Goal: Task Accomplishment & Management: Complete application form

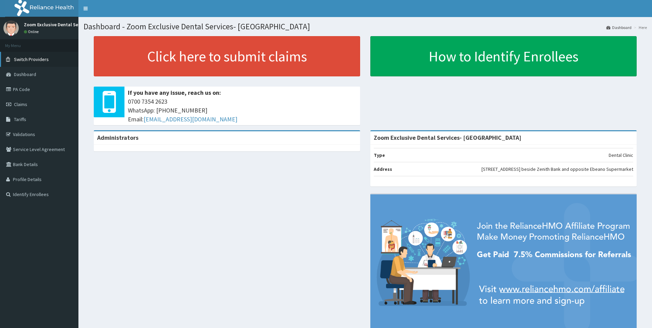
click at [50, 62] on link "Switch Providers" at bounding box center [39, 59] width 78 height 15
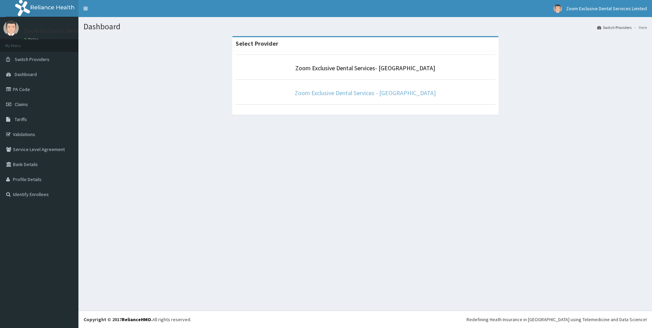
click at [337, 92] on link "Zoom Exclusive Dental Services - [GEOGRAPHIC_DATA]" at bounding box center [365, 93] width 141 height 8
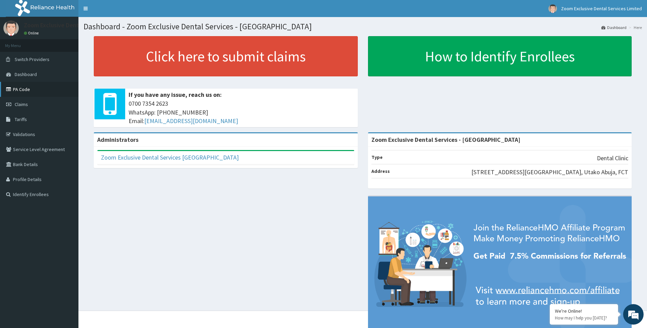
click at [39, 89] on link "PA Code" at bounding box center [39, 89] width 78 height 15
drag, startPoint x: 31, startPoint y: 103, endPoint x: 45, endPoint y: 118, distance: 21.2
click at [31, 102] on link "Claims" at bounding box center [39, 104] width 78 height 15
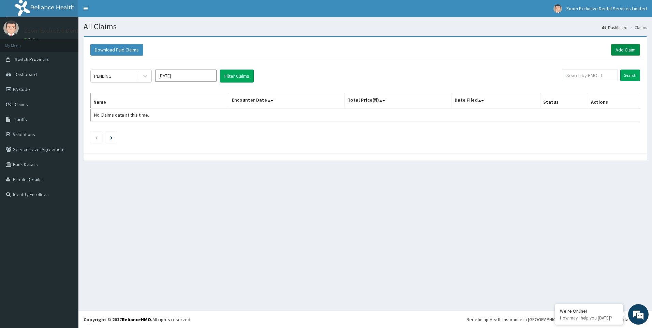
click at [631, 50] on link "Add Claim" at bounding box center [625, 50] width 29 height 12
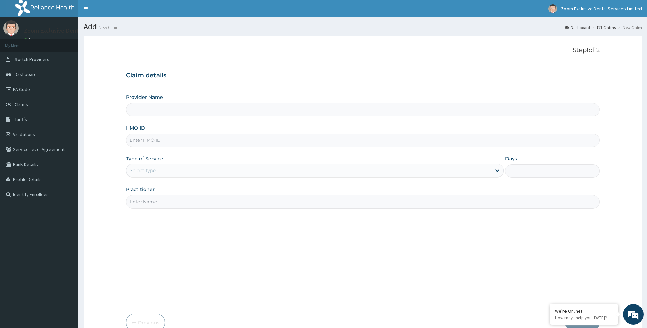
click at [187, 137] on input "HMO ID" at bounding box center [363, 140] width 474 height 13
type input "Zoom Exclusive Dental Services - [GEOGRAPHIC_DATA]"
paste input "NTD/10092/C"
type input "NTD/10092/C"
click at [499, 168] on icon at bounding box center [497, 170] width 7 height 7
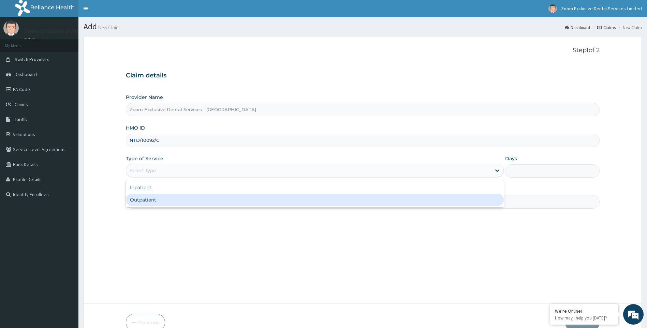
click at [493, 197] on div "Outpatient" at bounding box center [315, 200] width 378 height 12
type input "1"
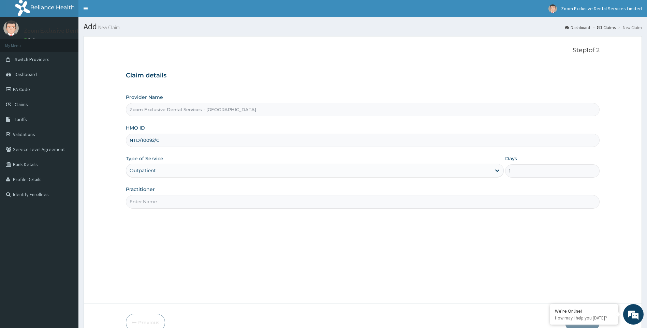
click at [438, 202] on input "Practitioner" at bounding box center [363, 201] width 474 height 13
type input "Dr. Cal"
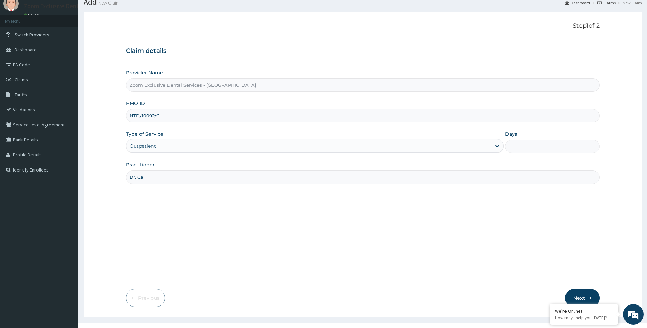
scroll to position [36, 0]
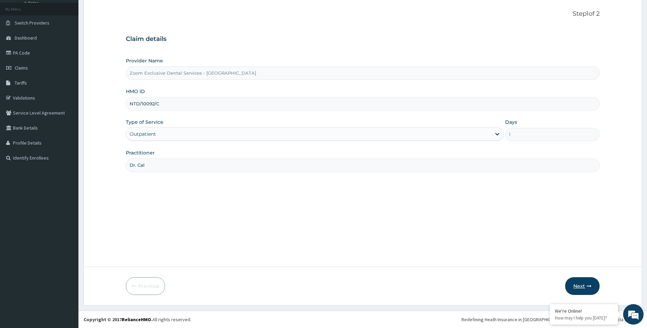
click at [589, 287] on icon "button" at bounding box center [588, 286] width 5 height 5
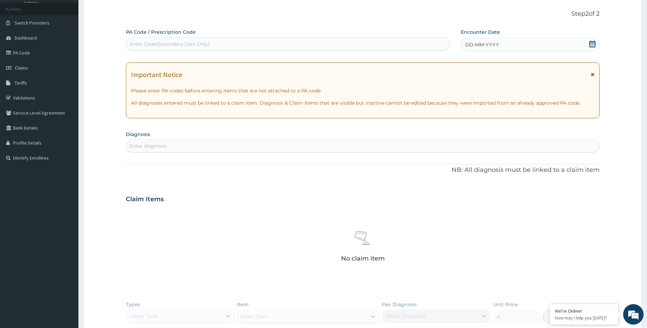
click at [265, 46] on div "Enter Code(Secondary Care Only)" at bounding box center [287, 44] width 323 height 11
paste input "PA/64CDED"
type input "PA/64CDED"
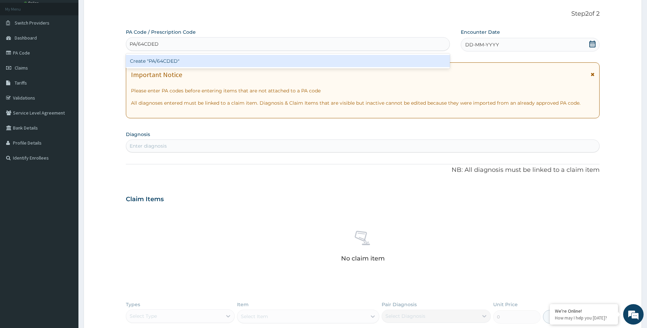
click at [241, 61] on div "Create "PA/64CDED"" at bounding box center [288, 61] width 324 height 12
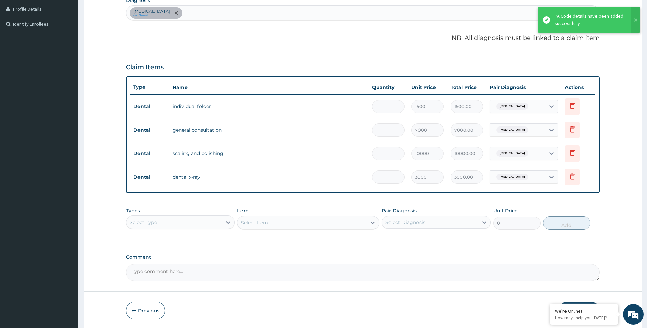
scroll to position [195, 0]
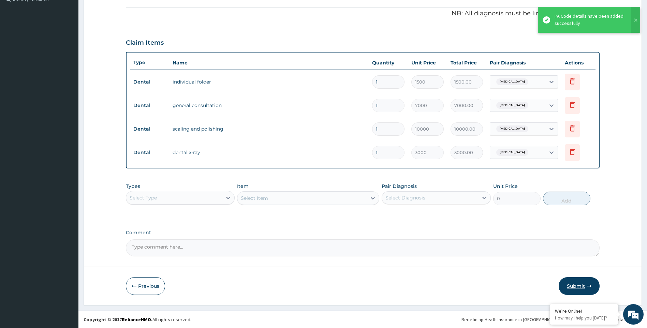
click at [576, 286] on button "Submit" at bounding box center [578, 286] width 41 height 18
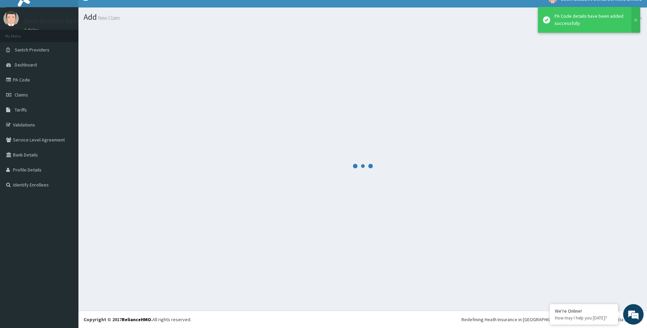
scroll to position [10, 0]
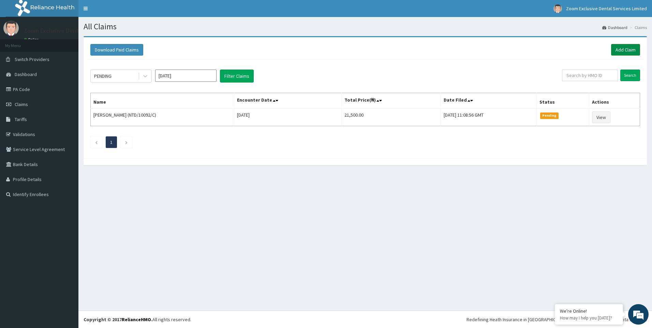
click at [624, 49] on link "Add Claim" at bounding box center [625, 50] width 29 height 12
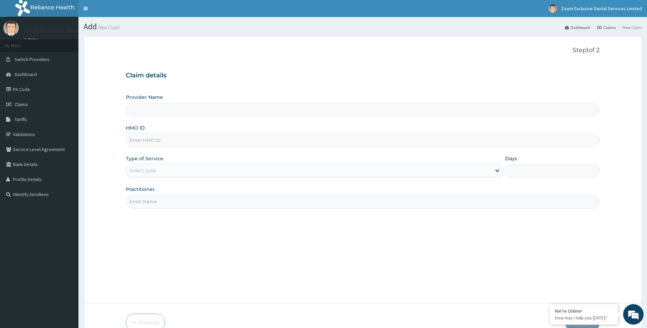
type input "NPM/10084/C"
type input "Zoom Exclusive Dental Services - [GEOGRAPHIC_DATA]"
type input "NPM/10084/C"
click at [472, 175] on div "Select type" at bounding box center [308, 170] width 365 height 11
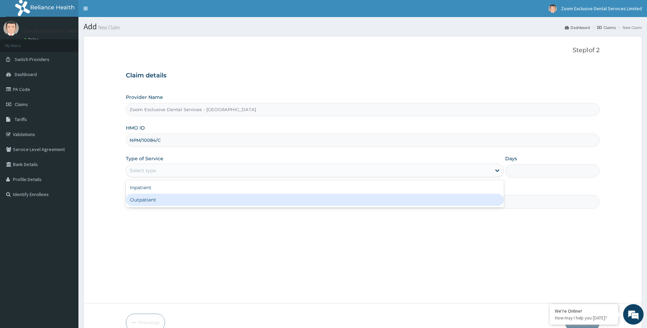
drag, startPoint x: 418, startPoint y: 202, endPoint x: 388, endPoint y: 201, distance: 29.7
click at [417, 202] on div "Outpatient" at bounding box center [315, 200] width 378 height 12
type input "1"
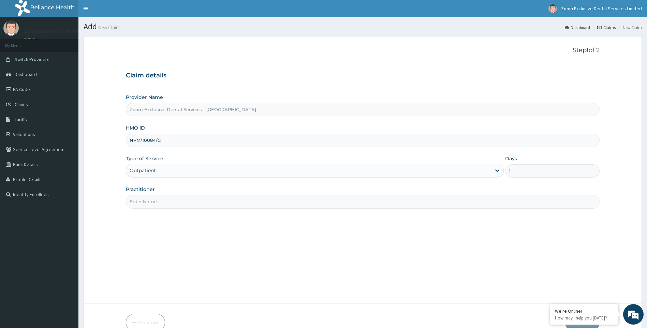
drag, startPoint x: 223, startPoint y: 203, endPoint x: 216, endPoint y: 204, distance: 7.0
click at [223, 203] on input "Practitioner" at bounding box center [363, 201] width 474 height 13
type input "Dr. Cal"
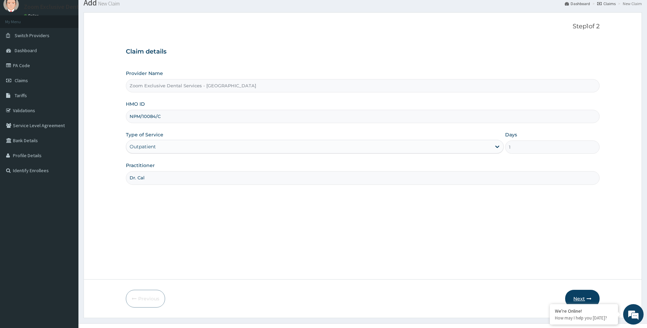
scroll to position [36, 0]
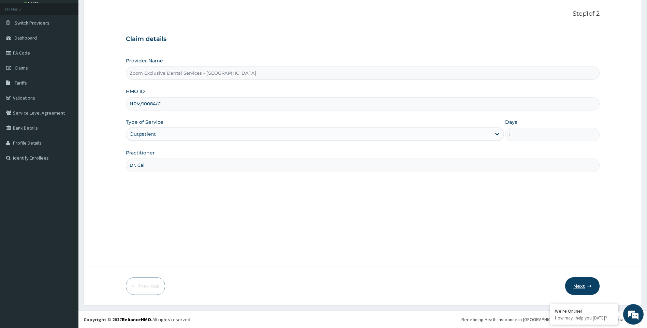
click at [585, 283] on button "Next" at bounding box center [582, 286] width 34 height 18
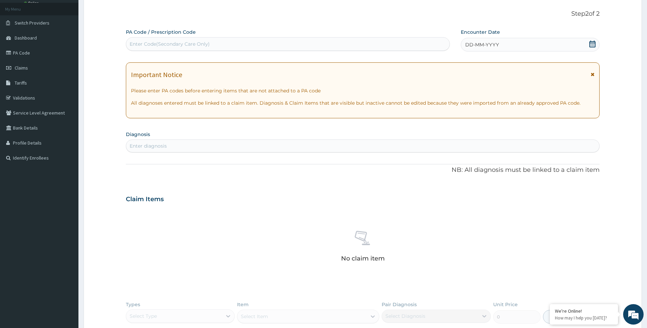
scroll to position [0, 0]
click at [247, 43] on div "Enter Code(Secondary Care Only)" at bounding box center [287, 44] width 323 height 11
paste input "PA/E97BAE"
type input "PA/E97BAE"
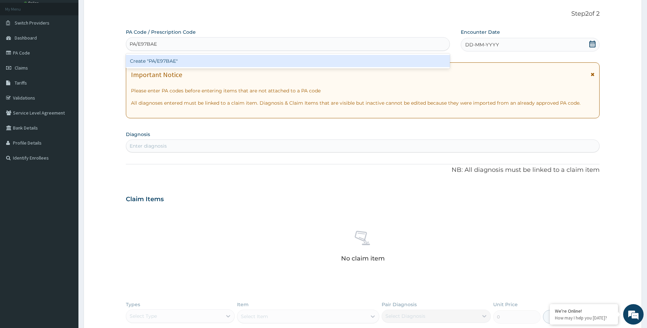
click at [228, 60] on div "Create "PA/E97BAE"" at bounding box center [288, 61] width 324 height 12
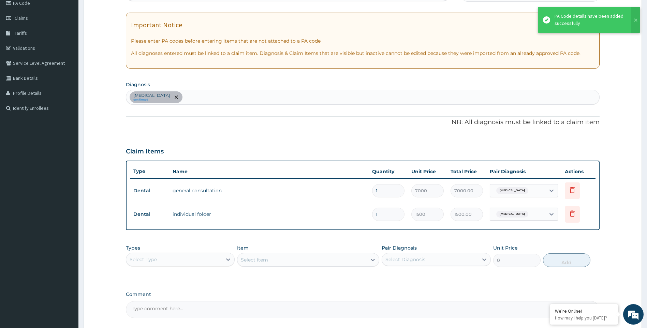
scroll to position [148, 0]
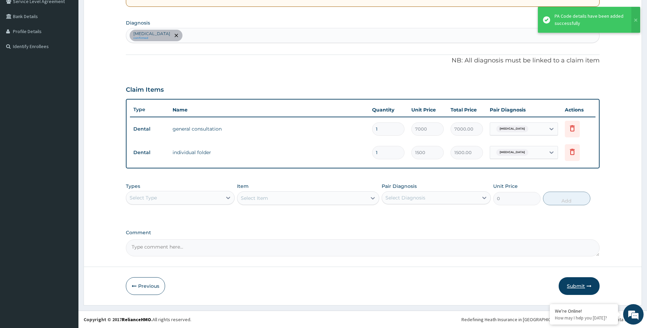
click at [581, 287] on button "Submit" at bounding box center [578, 286] width 41 height 18
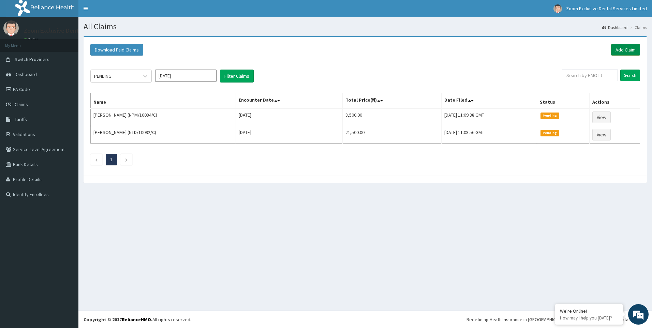
click at [630, 46] on link "Add Claim" at bounding box center [625, 50] width 29 height 12
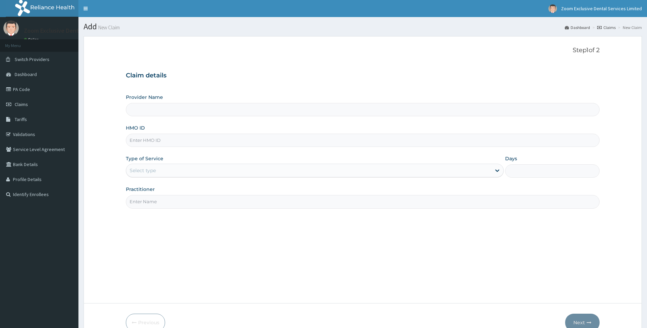
click at [180, 138] on input "HMO ID" at bounding box center [363, 140] width 474 height 13
type input "NPM/10084/B"
type input "Zoom Exclusive Dental Services - Abuja"
type input "NPM/10084/B"
drag, startPoint x: 494, startPoint y: 172, endPoint x: 490, endPoint y: 175, distance: 4.0
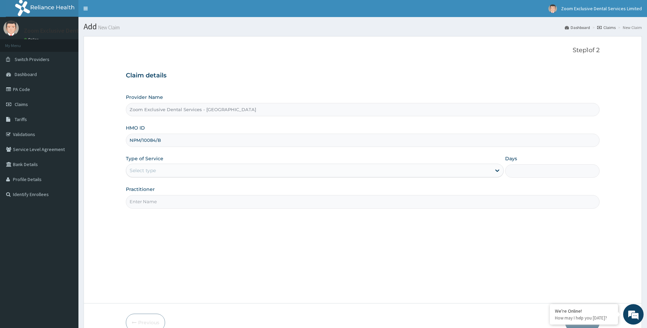
click at [493, 172] on div at bounding box center [497, 170] width 12 height 12
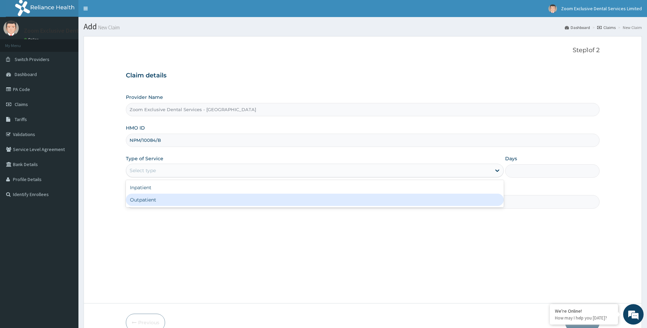
click at [284, 201] on div "Outpatient" at bounding box center [315, 200] width 378 height 12
type input "1"
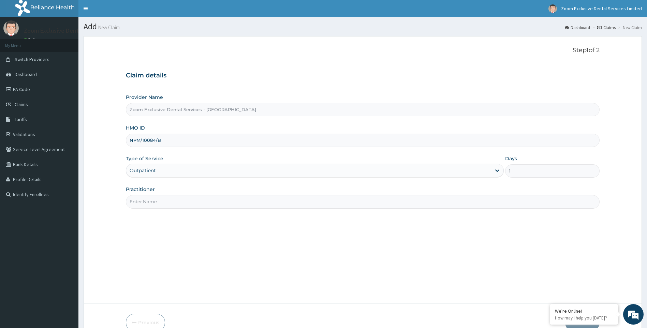
click at [220, 198] on input "Practitioner" at bounding box center [363, 201] width 474 height 13
type input "Dr. Cal"
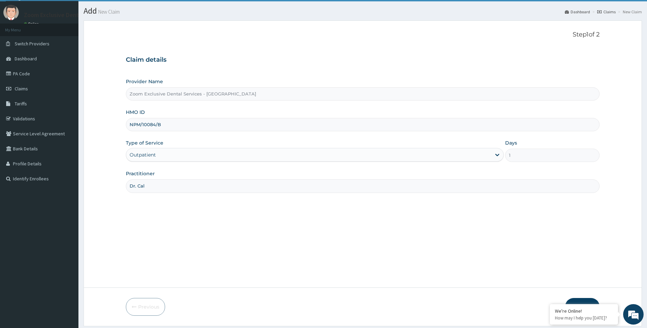
scroll to position [36, 0]
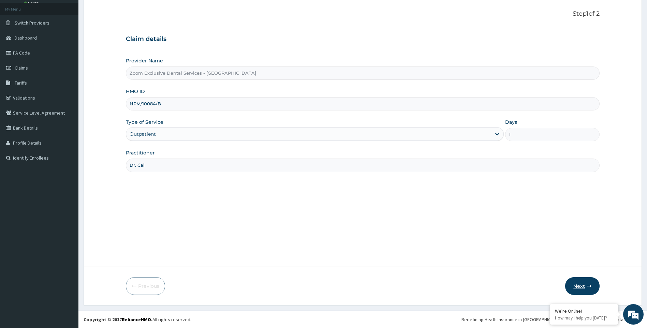
click at [588, 292] on button "Next" at bounding box center [582, 286] width 34 height 18
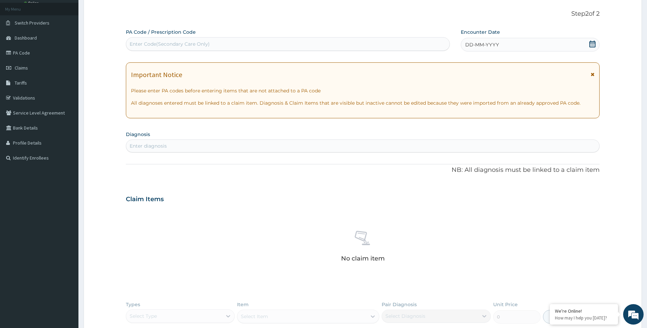
scroll to position [0, 0]
click at [187, 47] on div "Enter Code(Secondary Care Only)" at bounding box center [287, 44] width 323 height 11
paste input "PA/A668B2"
type input "PA/A668B2"
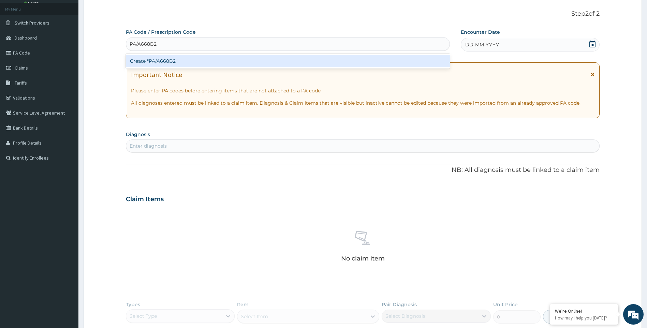
click at [191, 62] on div "Create "PA/A668B2"" at bounding box center [288, 61] width 324 height 12
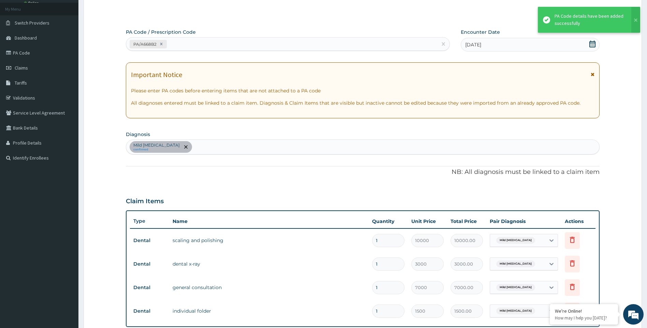
scroll to position [195, 0]
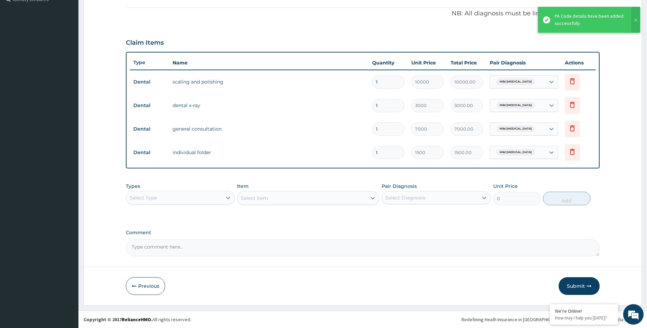
drag, startPoint x: 582, startPoint y: 285, endPoint x: 503, endPoint y: 258, distance: 83.4
click at [582, 285] on button "Submit" at bounding box center [578, 286] width 41 height 18
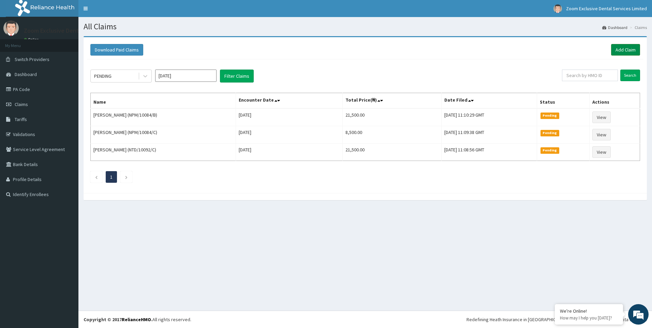
click at [621, 50] on link "Add Claim" at bounding box center [625, 50] width 29 height 12
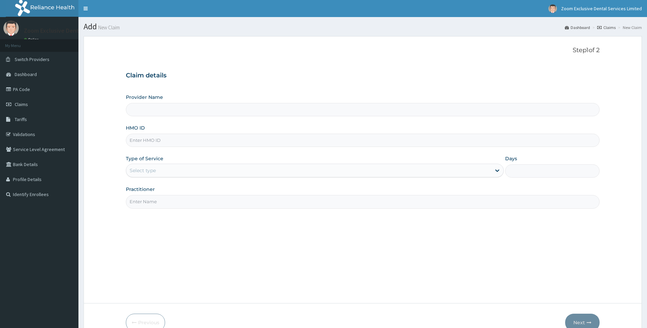
click at [183, 142] on input "HMO ID" at bounding box center [363, 140] width 474 height 13
type input "NPM/10084/A"
type input "Zoom Exclusive Dental Services - [GEOGRAPHIC_DATA]"
type input "NPM/10084/A"
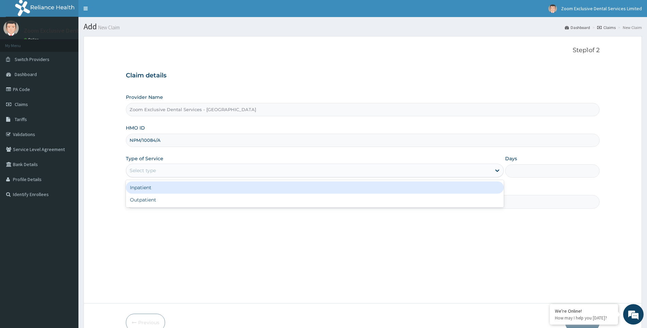
click at [474, 174] on div "Select type" at bounding box center [308, 170] width 365 height 11
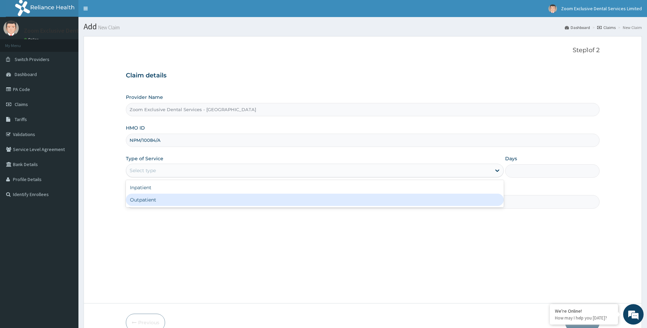
click at [452, 203] on div "Outpatient" at bounding box center [315, 200] width 378 height 12
type input "1"
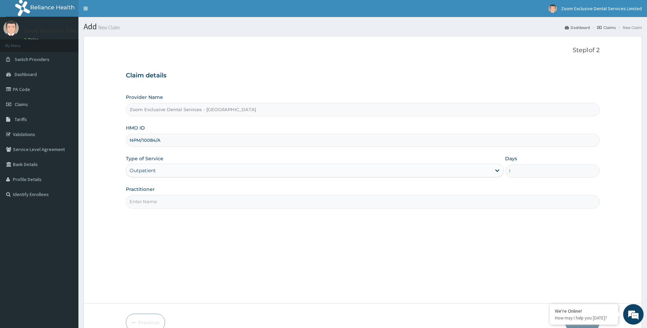
drag, startPoint x: 232, startPoint y: 204, endPoint x: 228, endPoint y: 206, distance: 5.1
click at [232, 204] on input "Practitioner" at bounding box center [363, 201] width 474 height 13
type input "Dr. Cal"
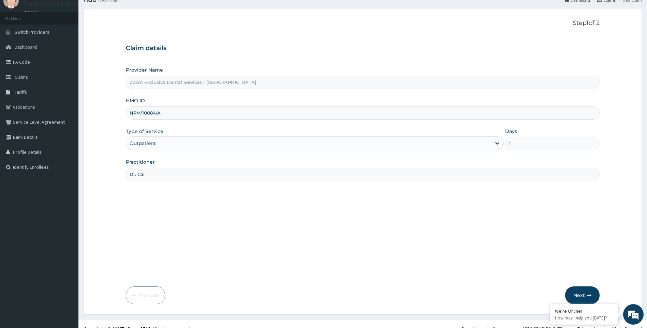
scroll to position [36, 0]
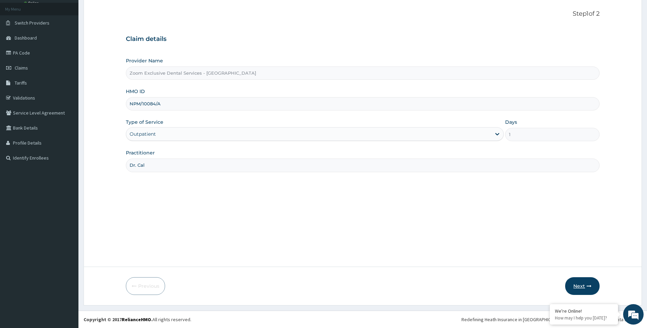
click at [580, 287] on button "Next" at bounding box center [582, 286] width 34 height 18
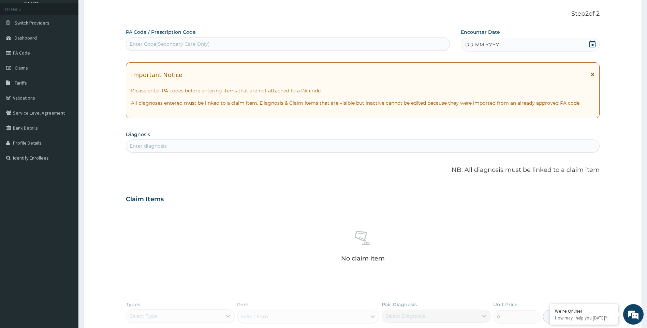
scroll to position [0, 0]
click at [293, 40] on div "Enter Code(Secondary Care Only)" at bounding box center [287, 44] width 323 height 11
type input "V"
paste input "PA/270C8E"
type input "PA/270C8E"
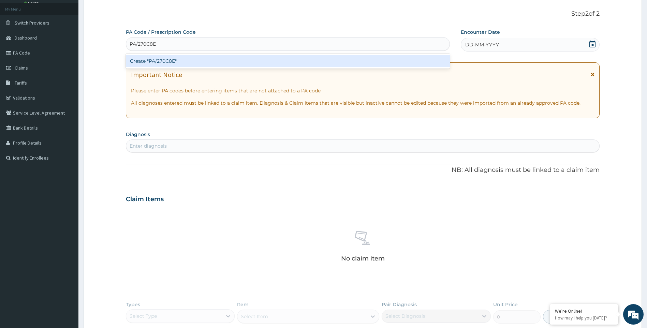
click at [222, 64] on div "Create "PA/270C8E"" at bounding box center [288, 61] width 324 height 12
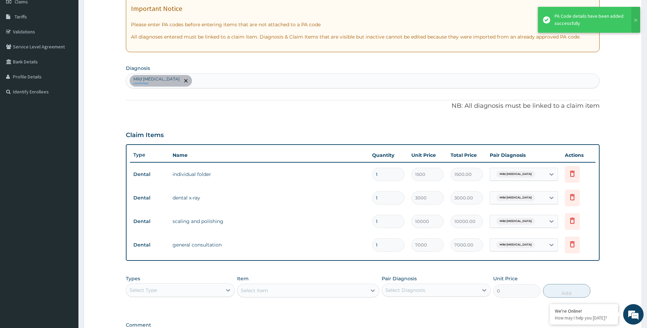
scroll to position [195, 0]
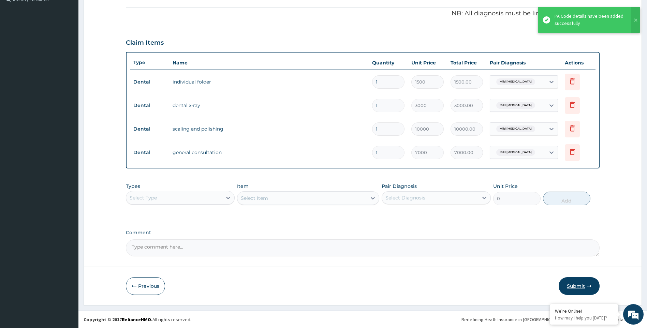
click at [586, 285] on icon "button" at bounding box center [588, 286] width 5 height 5
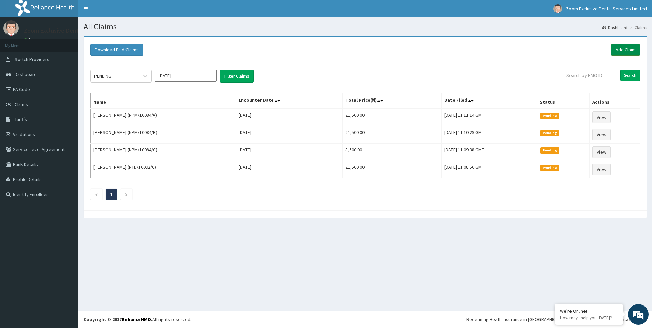
click at [615, 50] on link "Add Claim" at bounding box center [625, 50] width 29 height 12
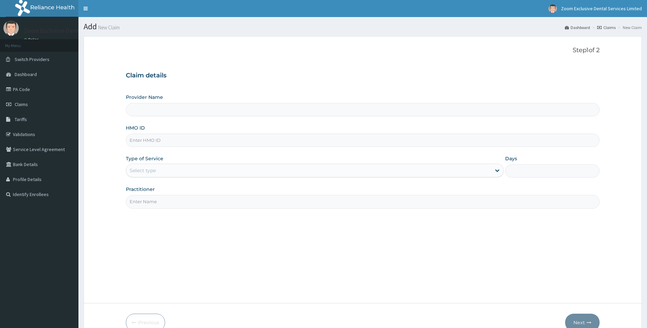
click at [190, 140] on input "HMO ID" at bounding box center [363, 140] width 474 height 13
paste input "NTD/10092/C"
type input "NTD/10092/C"
type input "Zoom Exclusive Dental Services - [GEOGRAPHIC_DATA]"
type input "NTD/10092/C"
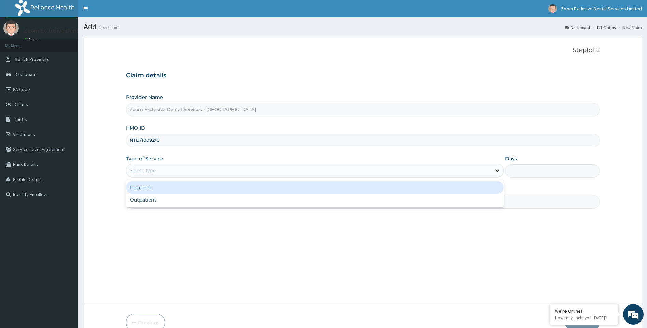
click at [492, 176] on div at bounding box center [497, 170] width 12 height 12
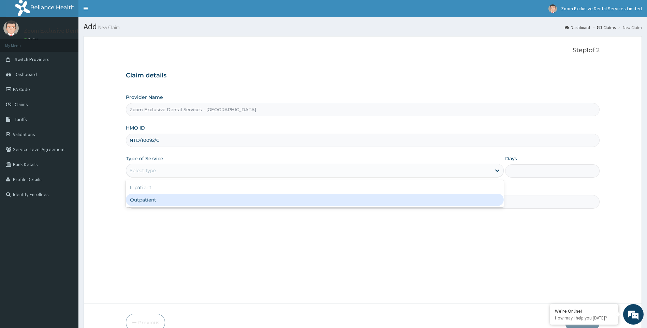
click at [470, 201] on div "Outpatient" at bounding box center [315, 200] width 378 height 12
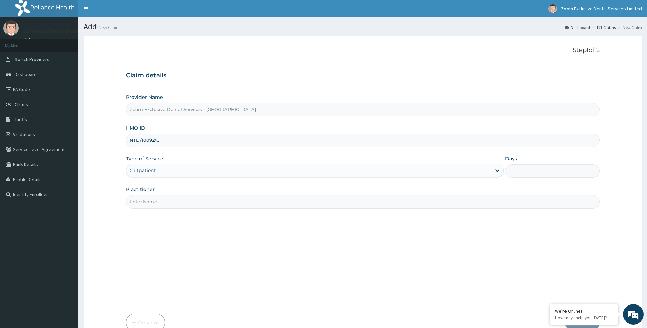
type input "1"
click at [256, 205] on input "Practitioner" at bounding box center [363, 201] width 474 height 13
type input "Dr. Cal"
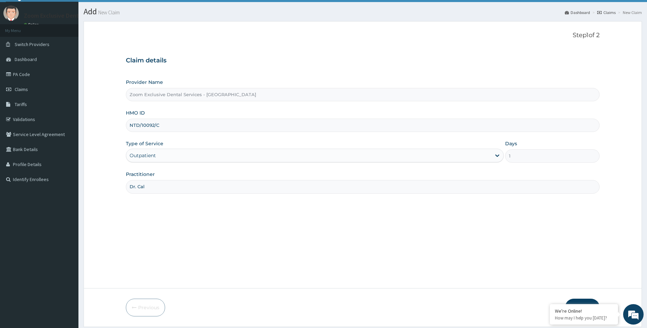
scroll to position [36, 0]
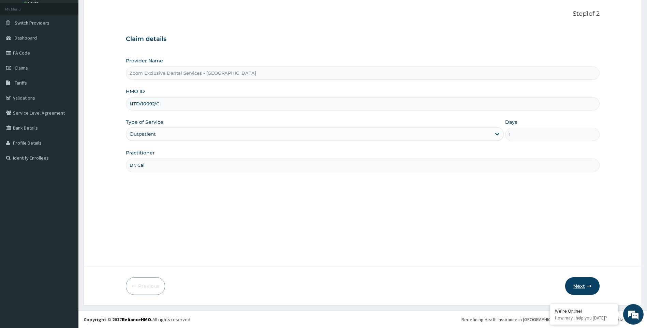
click at [581, 287] on button "Next" at bounding box center [582, 286] width 34 height 18
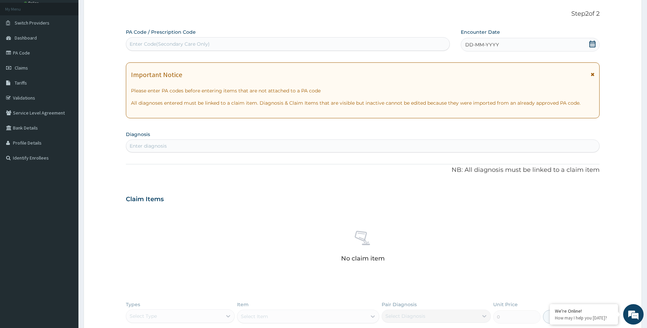
scroll to position [0, 0]
click at [236, 41] on div "Enter Code(Secondary Care Only)" at bounding box center [287, 44] width 323 height 11
paste input "PA/7C8E2B"
type input "PA/7C8E2B"
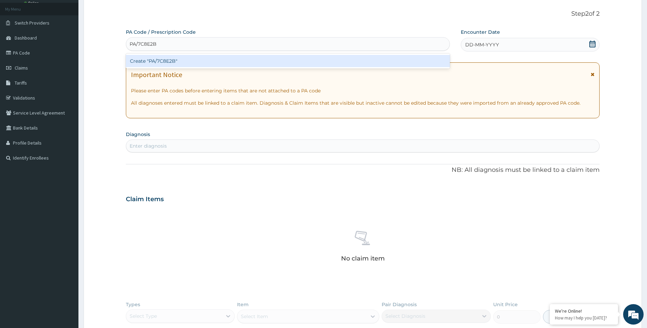
click at [233, 58] on div "Create "PA/7C8E2B"" at bounding box center [288, 61] width 324 height 12
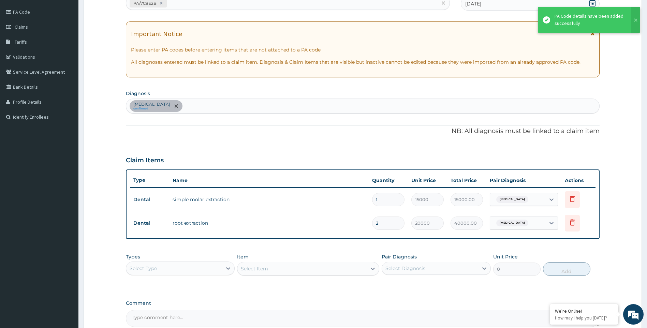
scroll to position [148, 0]
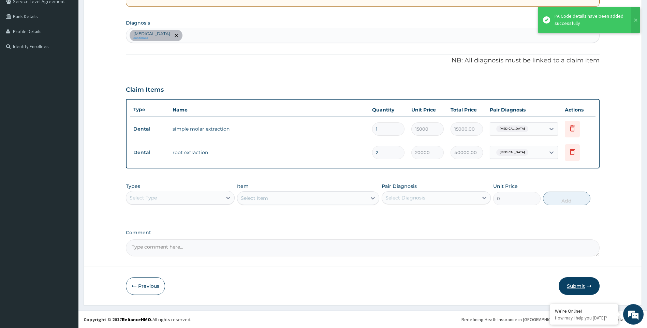
click at [578, 290] on button "Submit" at bounding box center [578, 286] width 41 height 18
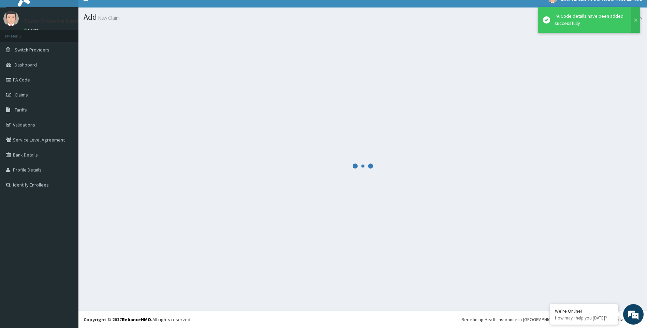
scroll to position [10, 0]
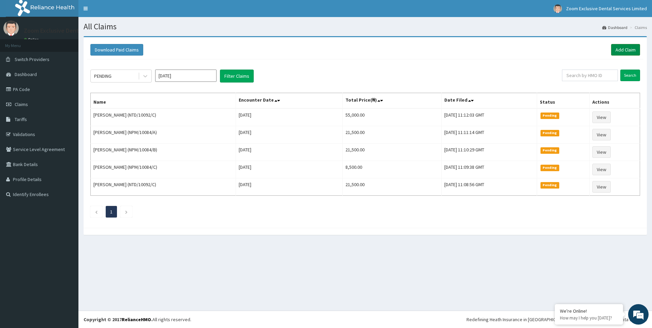
click at [634, 51] on link "Add Claim" at bounding box center [625, 50] width 29 height 12
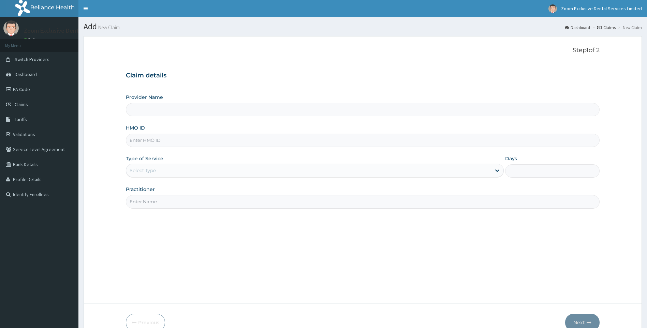
click at [231, 143] on input "HMO ID" at bounding box center [363, 140] width 474 height 13
type input "FMI/10115/A"
type input "Zoom Exclusive Dental Services - [GEOGRAPHIC_DATA]"
type input "FMI/10115/A"
click at [480, 171] on div "Select type" at bounding box center [308, 170] width 365 height 11
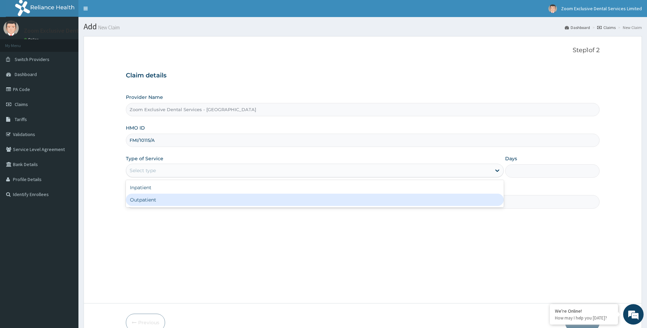
click at [473, 200] on div "Outpatient" at bounding box center [315, 200] width 378 height 12
type input "1"
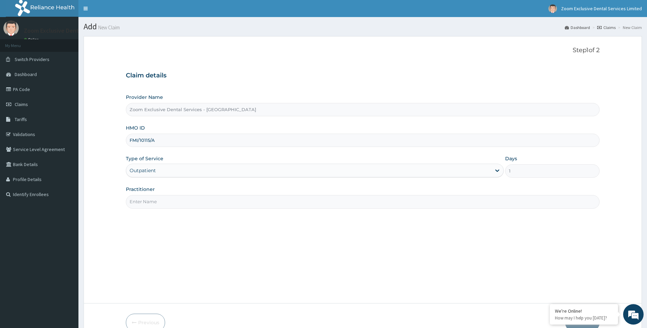
click at [211, 199] on input "Practitioner" at bounding box center [363, 201] width 474 height 13
type input "Dr. Cal"
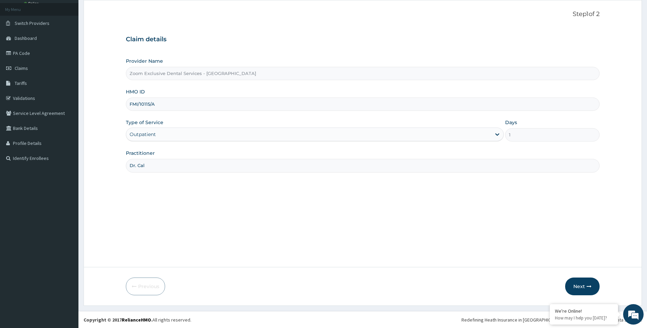
scroll to position [36, 0]
click at [581, 291] on button "Next" at bounding box center [582, 286] width 34 height 18
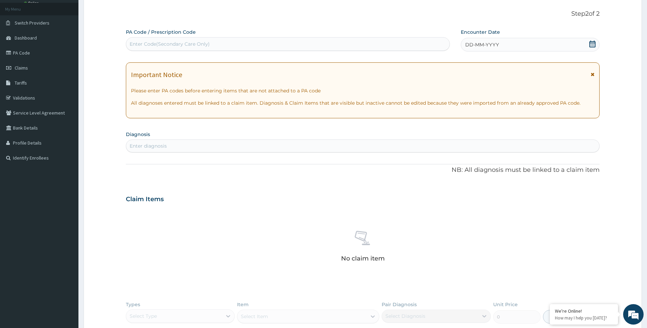
scroll to position [0, 0]
click at [222, 45] on div "Enter Code(Secondary Care Only)" at bounding box center [287, 44] width 323 height 11
paste input "PA/168EB9"
type input "PA/168EB9"
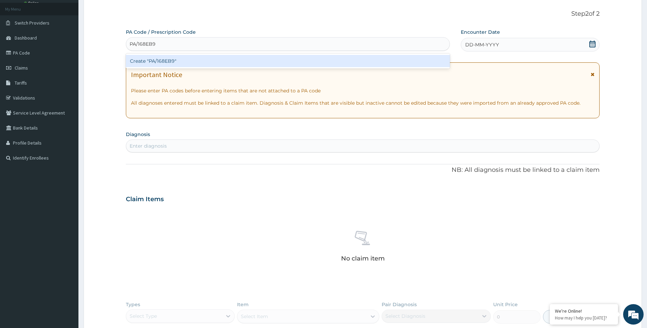
click at [210, 60] on div "Create "PA/168EB9"" at bounding box center [288, 61] width 324 height 12
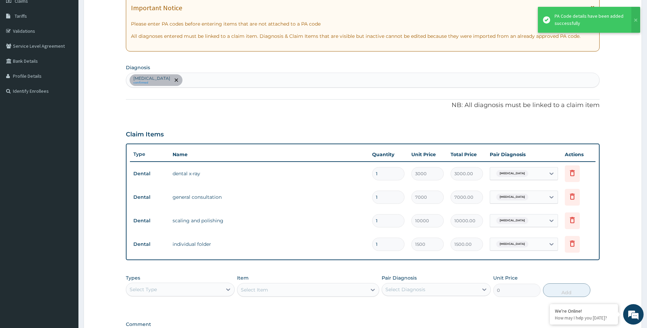
scroll to position [195, 0]
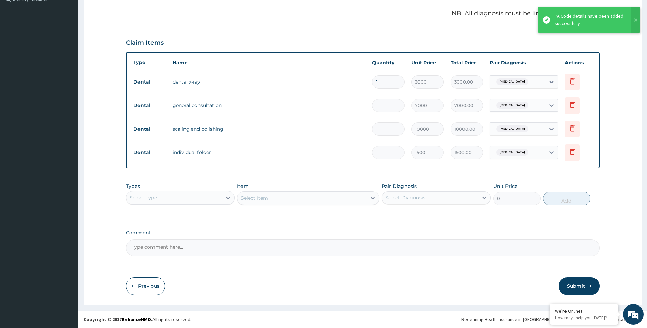
click at [581, 284] on button "Submit" at bounding box center [578, 286] width 41 height 18
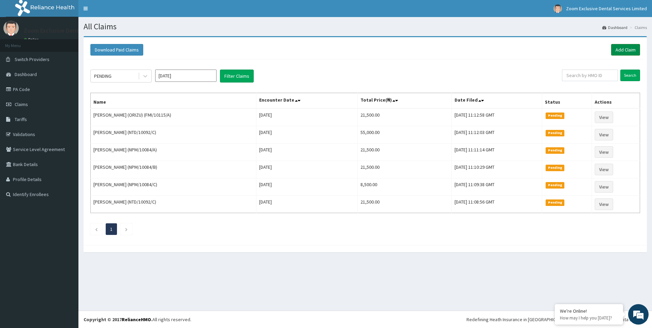
click at [629, 50] on link "Add Claim" at bounding box center [625, 50] width 29 height 12
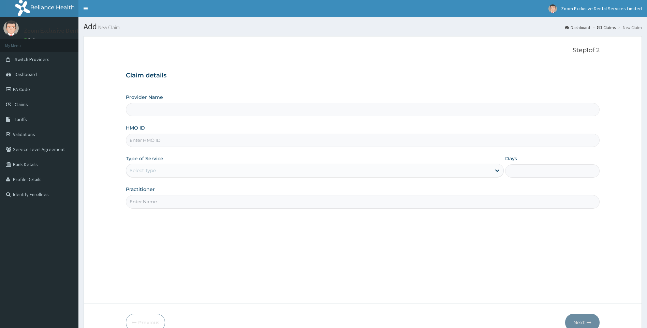
click at [187, 139] on input "HMO ID" at bounding box center [363, 140] width 474 height 13
type input "FMI/10115/C"
type input "Zoom Exclusive Dental Services - [GEOGRAPHIC_DATA]"
type input "FMI/10115/C"
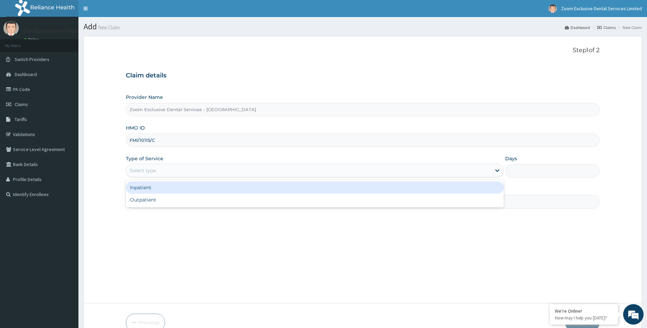
click at [489, 167] on div "Select type" at bounding box center [308, 170] width 365 height 11
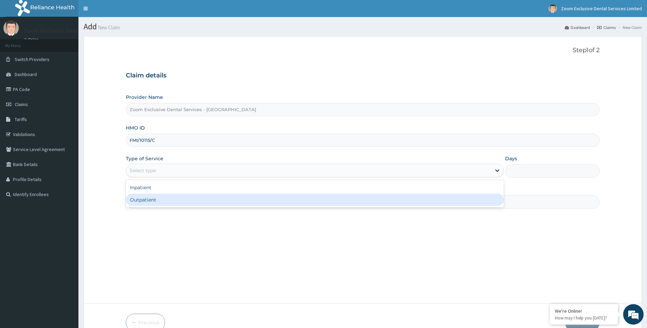
drag, startPoint x: 486, startPoint y: 199, endPoint x: 466, endPoint y: 200, distance: 20.2
click at [486, 199] on div "Outpatient" at bounding box center [315, 200] width 378 height 12
type input "1"
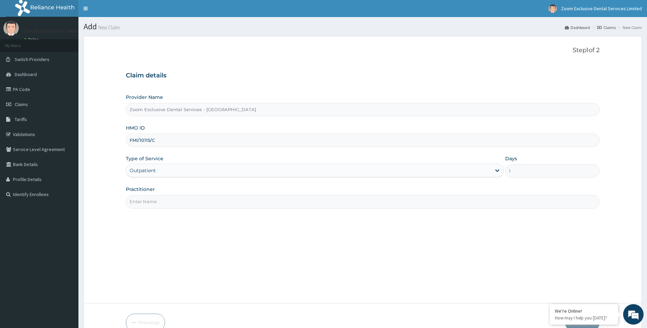
drag, startPoint x: 206, startPoint y: 198, endPoint x: 205, endPoint y: 204, distance: 6.3
click at [206, 198] on input "Practitioner" at bounding box center [363, 201] width 474 height 13
type input "Dr. Cal"
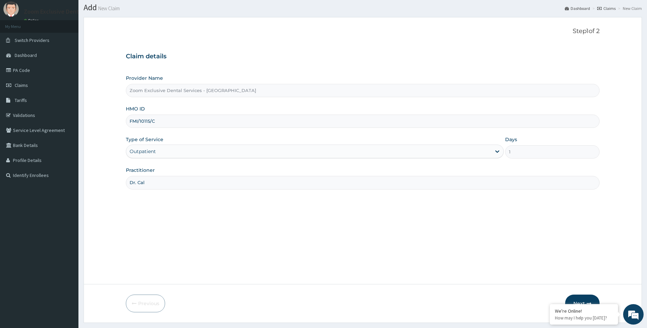
scroll to position [36, 0]
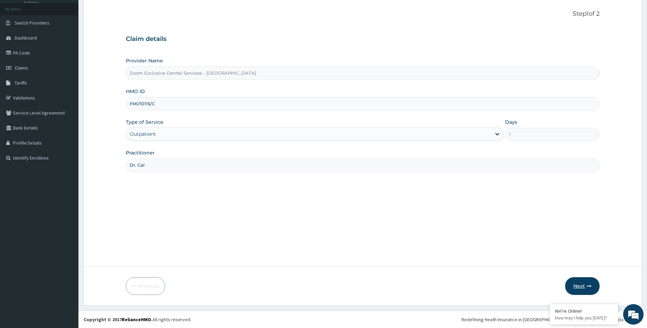
click at [582, 286] on button "Next" at bounding box center [582, 286] width 34 height 18
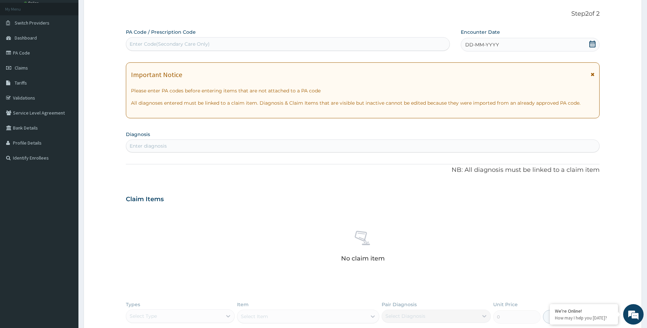
scroll to position [0, 0]
click at [230, 39] on div "Enter Code(Secondary Care Only)" at bounding box center [287, 44] width 323 height 11
paste input "PA/7A2428"
type input "PA/7A2428"
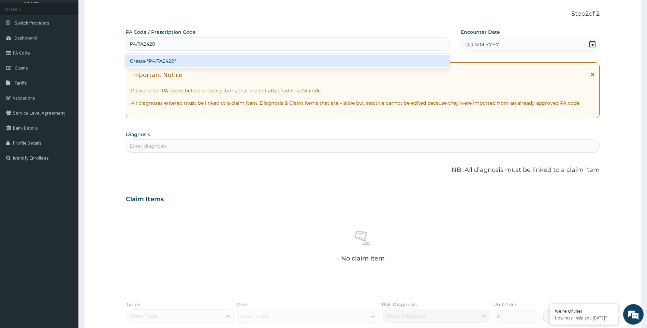
click at [207, 62] on div "Create "PA/7A2428"" at bounding box center [288, 61] width 324 height 12
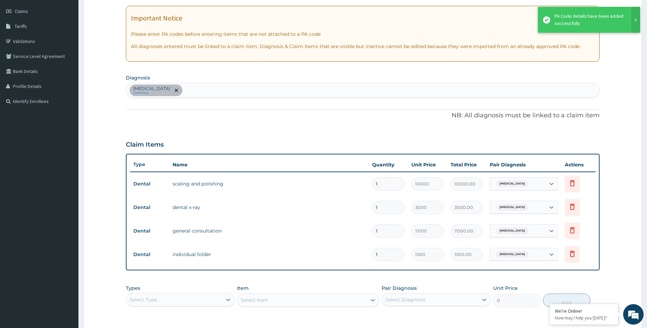
scroll to position [195, 0]
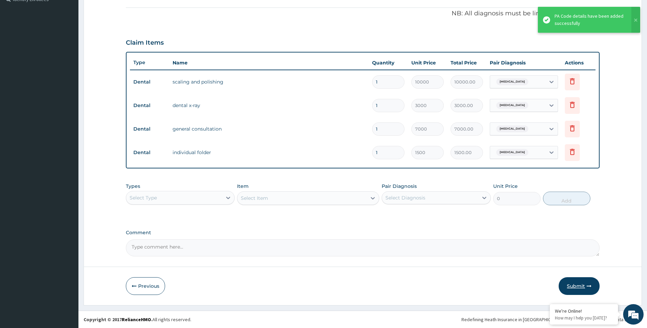
click at [572, 286] on button "Submit" at bounding box center [578, 286] width 41 height 18
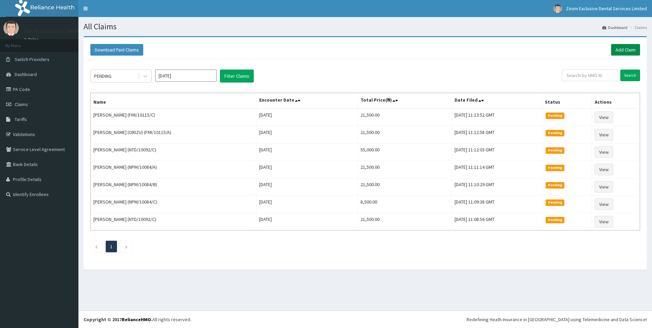
click at [631, 48] on link "Add Claim" at bounding box center [625, 50] width 29 height 12
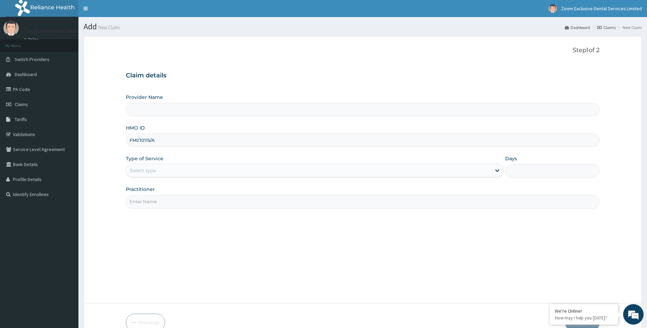
type input "FMI/10115/A"
click at [486, 173] on div "Select type" at bounding box center [308, 170] width 365 height 11
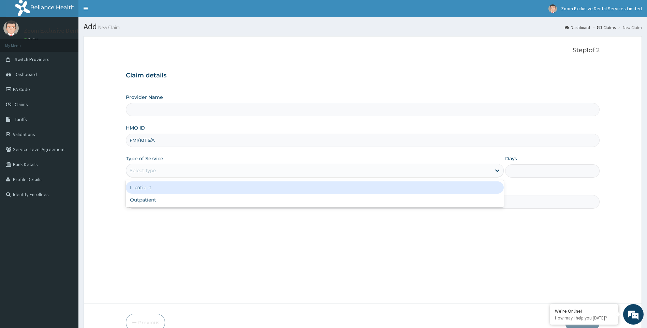
type input "Zoom Exclusive Dental Services - [GEOGRAPHIC_DATA]"
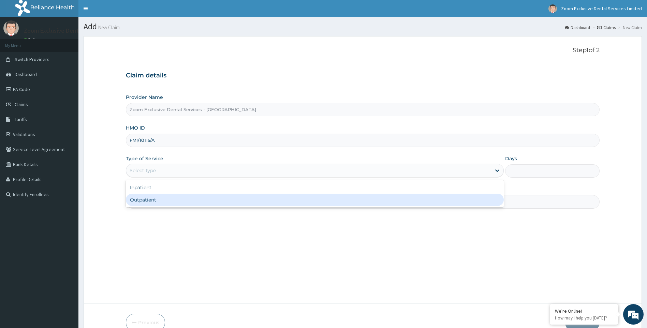
click at [459, 200] on div "Outpatient" at bounding box center [315, 200] width 378 height 12
type input "1"
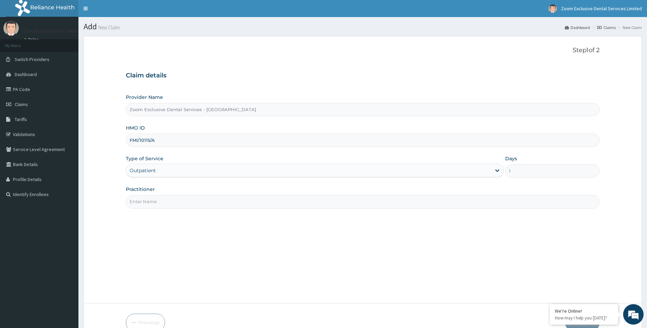
click at [197, 201] on input "Practitioner" at bounding box center [363, 201] width 474 height 13
type input "Dr. Cal"
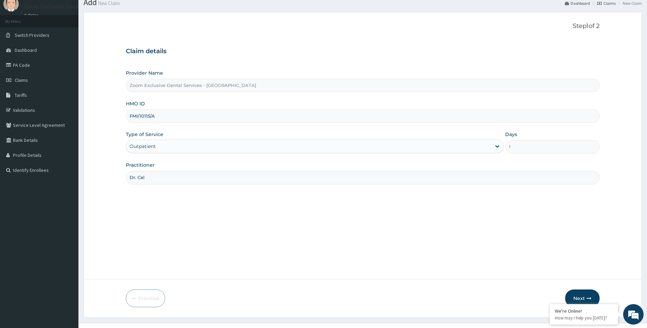
scroll to position [36, 0]
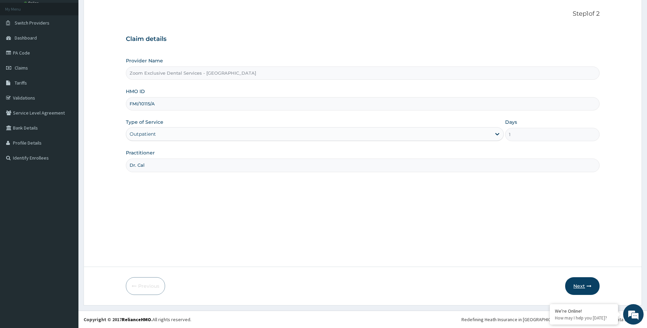
click at [591, 285] on button "Next" at bounding box center [582, 286] width 34 height 18
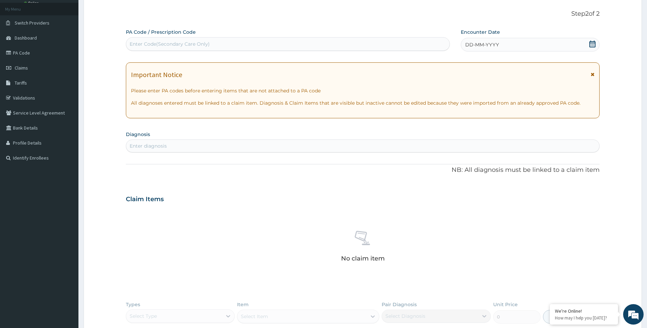
scroll to position [0, 0]
click at [197, 44] on div "Enter Code(Secondary Care Only)" at bounding box center [170, 44] width 80 height 7
paste input "PA/58A42A"
type input "PA/58A42A"
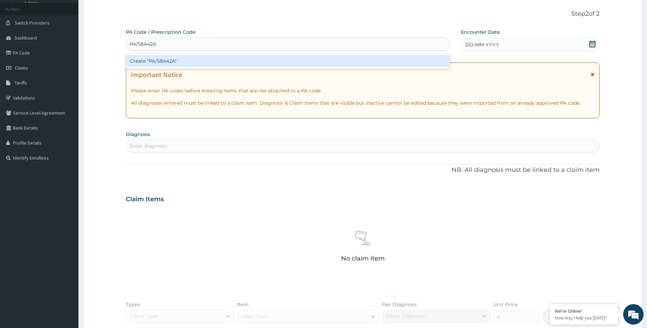
click at [154, 62] on div "Create "PA/58A42A"" at bounding box center [288, 61] width 324 height 12
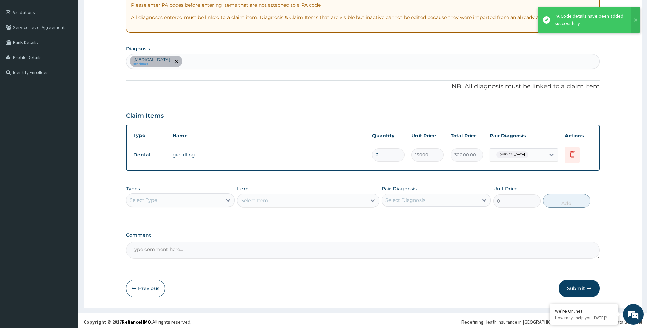
scroll to position [124, 0]
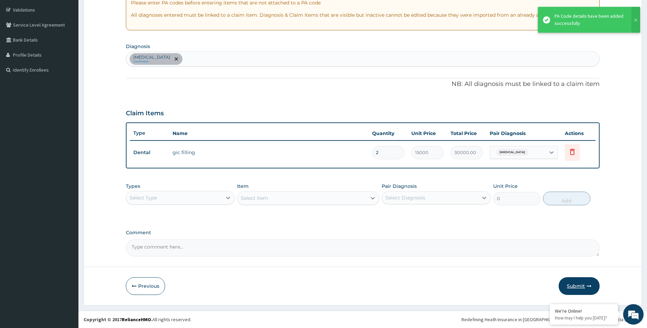
click at [589, 288] on icon "button" at bounding box center [588, 286] width 5 height 5
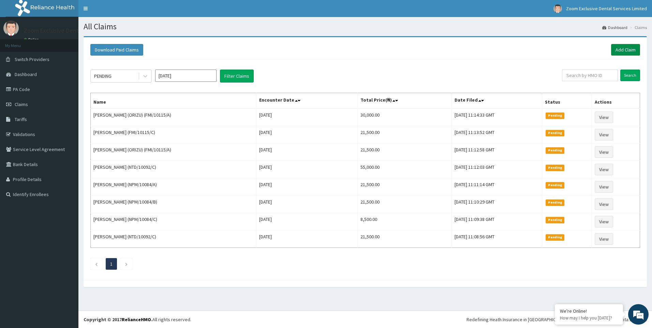
drag, startPoint x: 626, startPoint y: 50, endPoint x: 618, endPoint y: 54, distance: 9.0
click at [626, 50] on link "Add Claim" at bounding box center [625, 50] width 29 height 12
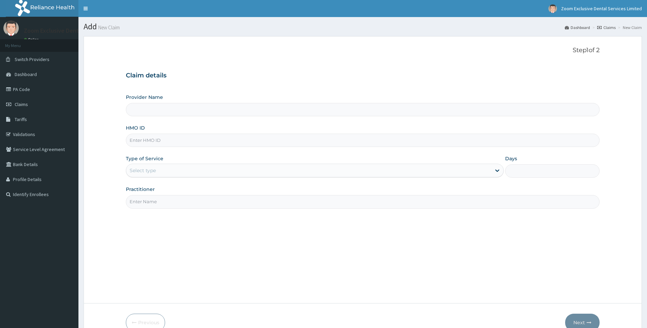
click at [182, 141] on input "HMO ID" at bounding box center [363, 140] width 474 height 13
paste input "lef/10044/a"
type input "lef/10044/a"
type input "Zoom Exclusive Dental Services - [GEOGRAPHIC_DATA]"
type input "lef/10044/a"
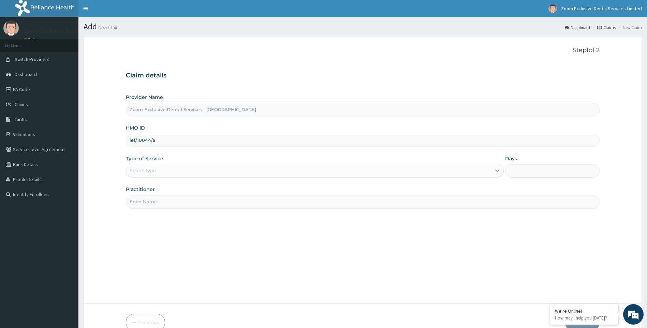
click at [498, 171] on icon at bounding box center [497, 171] width 4 height 2
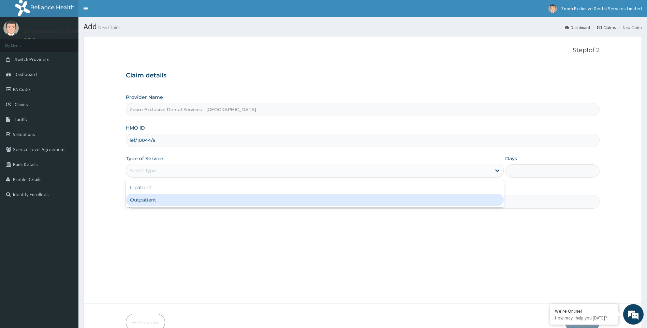
click at [456, 205] on div "Outpatient" at bounding box center [315, 200] width 378 height 12
type input "1"
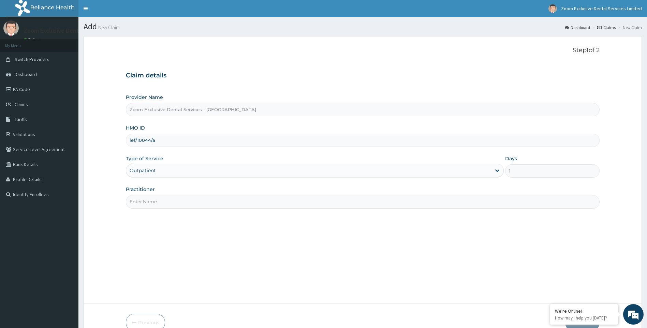
drag, startPoint x: 239, startPoint y: 202, endPoint x: 232, endPoint y: 206, distance: 7.6
click at [239, 202] on input "Practitioner" at bounding box center [363, 201] width 474 height 13
type input "Dr. Cal"
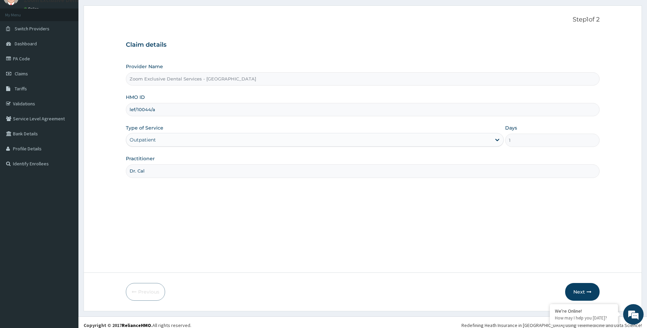
scroll to position [36, 0]
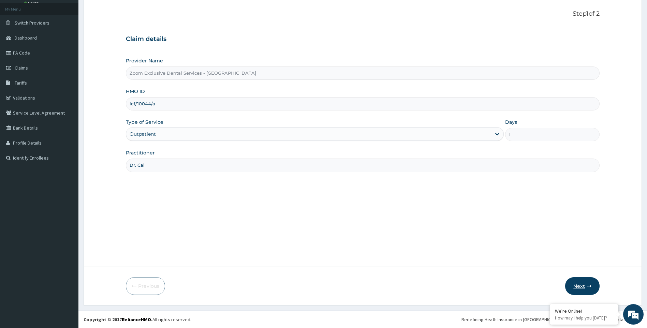
click at [592, 286] on button "Next" at bounding box center [582, 286] width 34 height 18
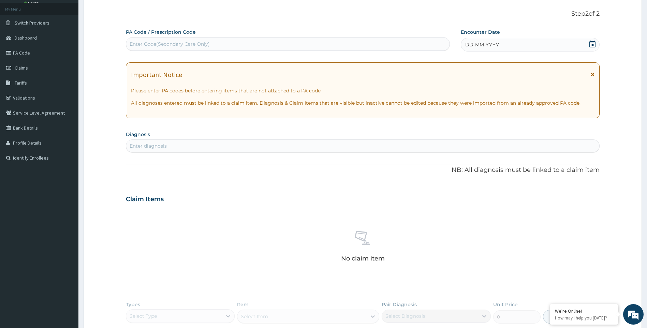
scroll to position [0, 0]
click at [217, 43] on div "Enter Code(Secondary Care Only)" at bounding box center [287, 44] width 323 height 11
type input "V"
paste input "PA/EEDF07"
type input "PA/EEDF07"
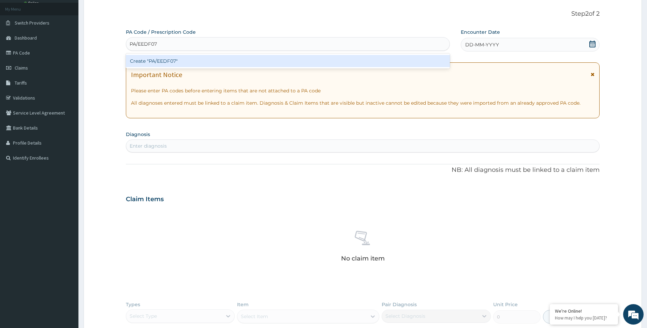
click at [199, 67] on div "Create "PA/EEDF07"" at bounding box center [288, 61] width 324 height 15
click at [198, 63] on div "Create "PA/EEDF07"" at bounding box center [288, 61] width 324 height 12
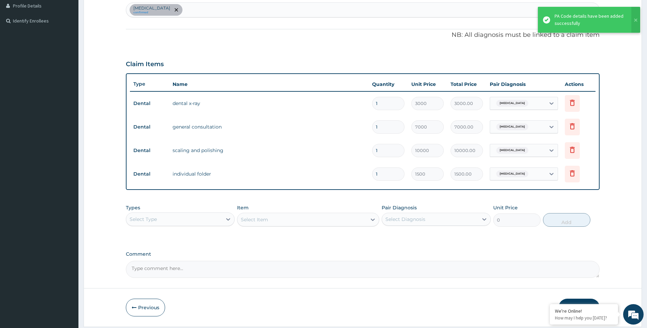
scroll to position [195, 0]
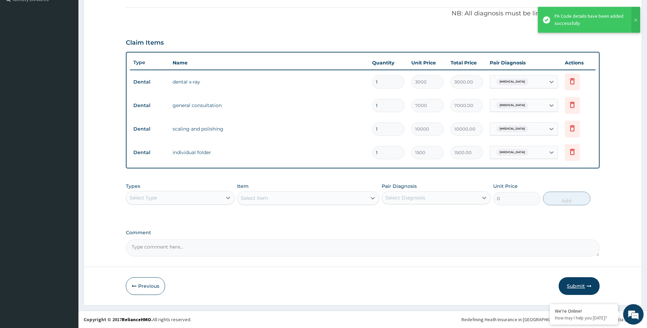
click at [591, 284] on icon "button" at bounding box center [588, 286] width 5 height 5
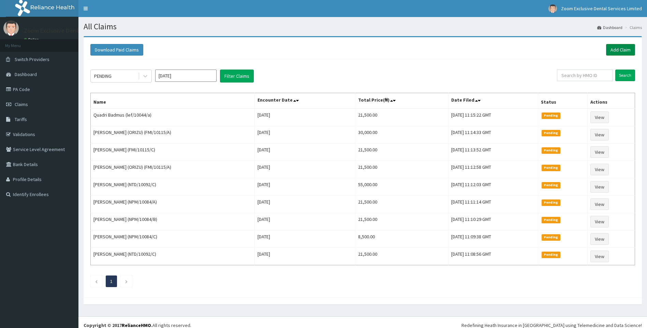
click at [627, 44] on link "Add Claim" at bounding box center [620, 50] width 29 height 12
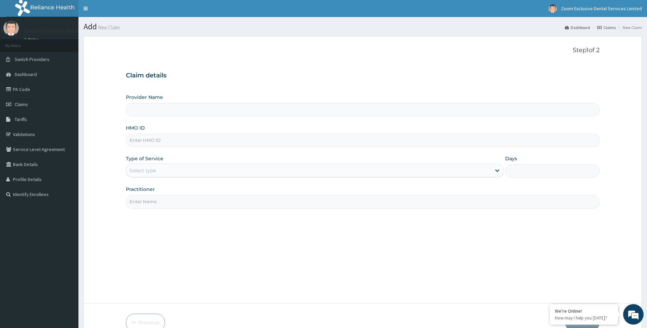
type input "SNW/10006/A"
type input "Zoom Exclusive Dental Services - [GEOGRAPHIC_DATA]"
type input "SNW/10006/A"
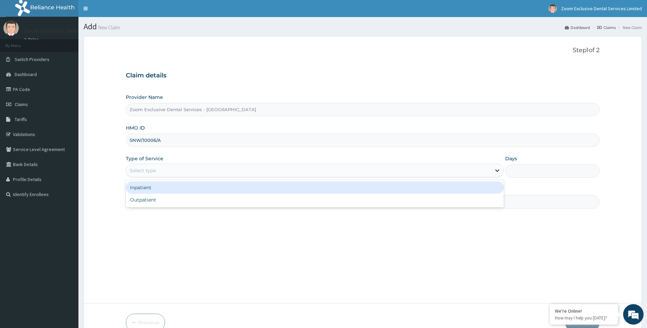
click at [494, 170] on icon at bounding box center [497, 170] width 7 height 7
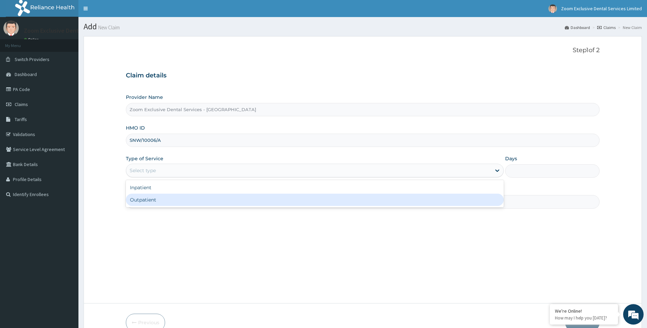
click at [476, 203] on div "Outpatient" at bounding box center [315, 200] width 378 height 12
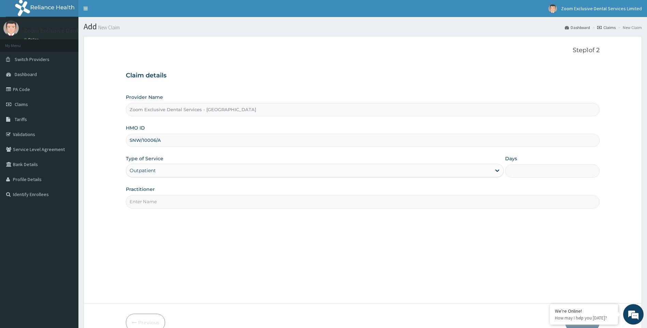
type input "1"
click at [217, 196] on input "Practitioner" at bounding box center [363, 201] width 474 height 13
type input "Dr. Cal"
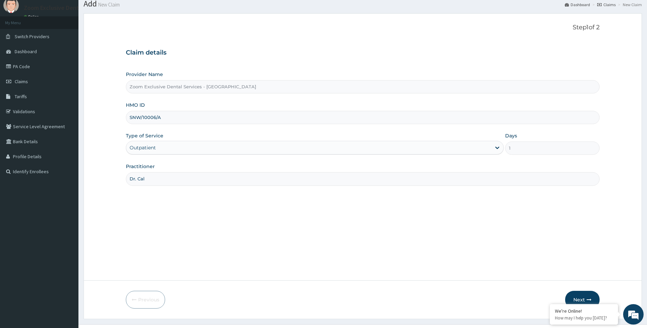
scroll to position [36, 0]
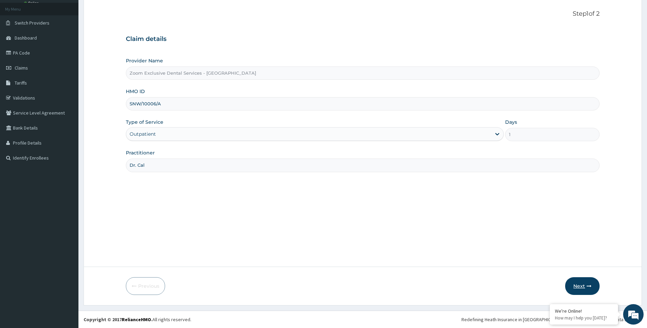
click at [587, 287] on icon "button" at bounding box center [588, 286] width 5 height 5
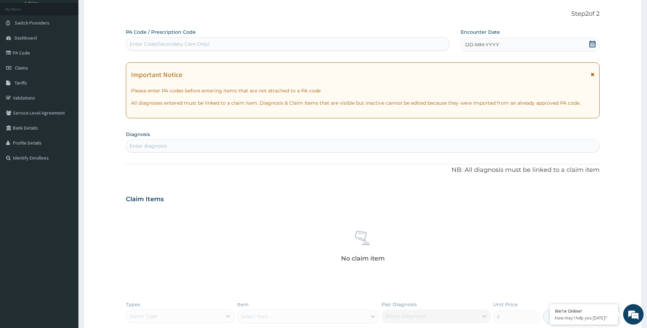
scroll to position [0, 0]
click at [254, 47] on div "Enter Code(Secondary Care Only)" at bounding box center [287, 44] width 323 height 11
paste input "PA/7A2C9C"
type input "PA/7A2C9C"
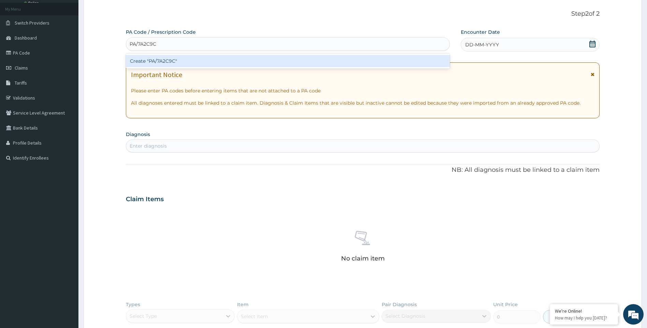
click at [252, 60] on div "Create "PA/7A2C9C"" at bounding box center [288, 61] width 324 height 12
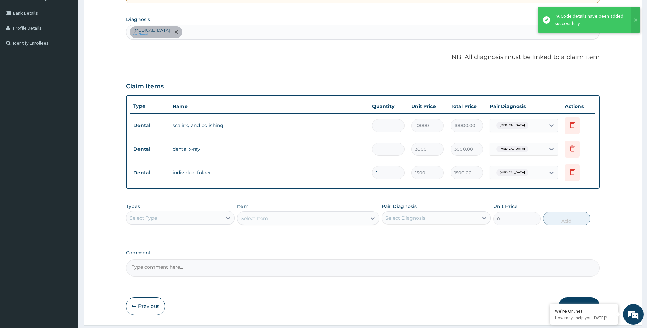
scroll to position [171, 0]
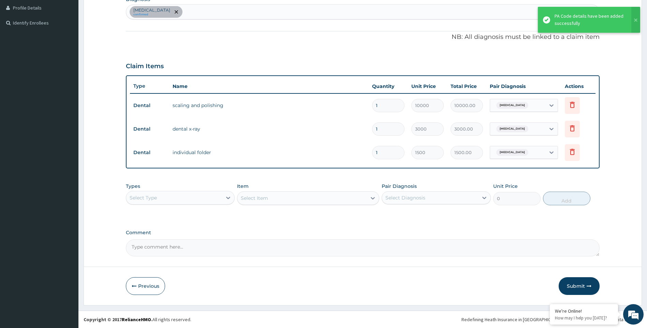
drag, startPoint x: 572, startPoint y: 283, endPoint x: 506, endPoint y: 210, distance: 98.2
click at [572, 282] on button "Submit" at bounding box center [578, 286] width 41 height 18
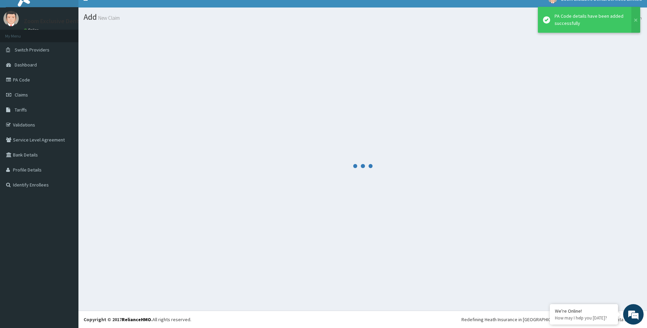
scroll to position [10, 0]
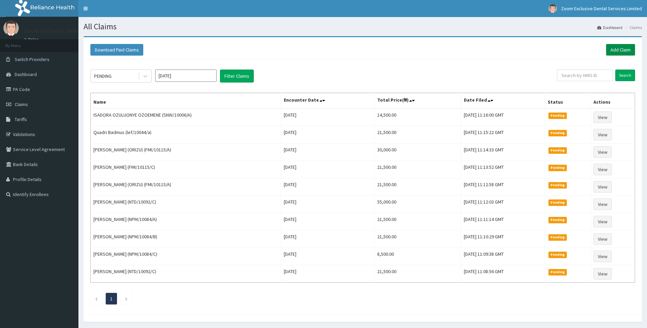
drag, startPoint x: 617, startPoint y: 49, endPoint x: 613, endPoint y: 50, distance: 4.5
click at [617, 49] on link "Add Claim" at bounding box center [620, 50] width 29 height 12
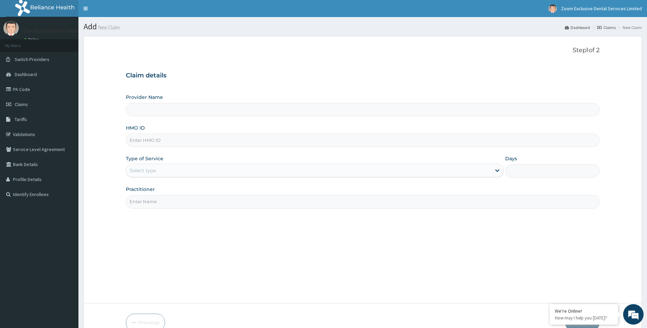
type input "SNW/10006/B"
type input "Zoom Exclusive Dental Services - [GEOGRAPHIC_DATA]"
type input "SNW/10006/B"
click at [492, 174] on div at bounding box center [497, 170] width 12 height 12
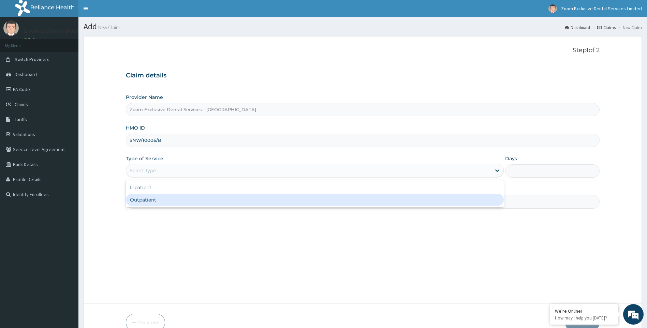
click at [463, 198] on div "Outpatient" at bounding box center [315, 200] width 378 height 12
type input "1"
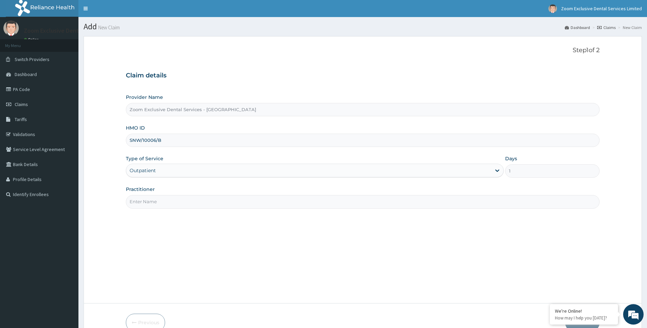
drag, startPoint x: 236, startPoint y: 201, endPoint x: 223, endPoint y: 206, distance: 13.8
click at [236, 201] on input "Practitioner" at bounding box center [363, 201] width 474 height 13
type input "Dr. Cal"
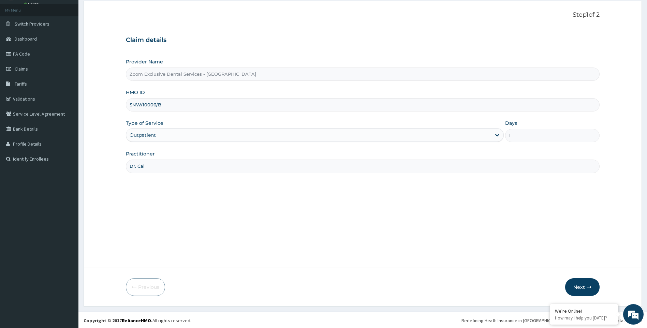
scroll to position [36, 0]
click at [583, 288] on button "Next" at bounding box center [582, 286] width 34 height 18
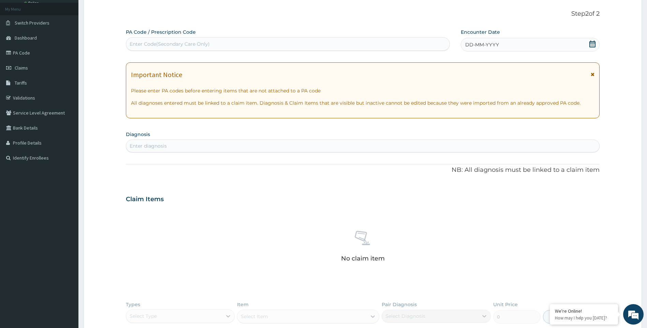
scroll to position [0, 0]
click at [210, 44] on div "Enter Code(Secondary Care Only)" at bounding box center [287, 44] width 323 height 11
paste input "PA/36E955"
type input "PA/36E955"
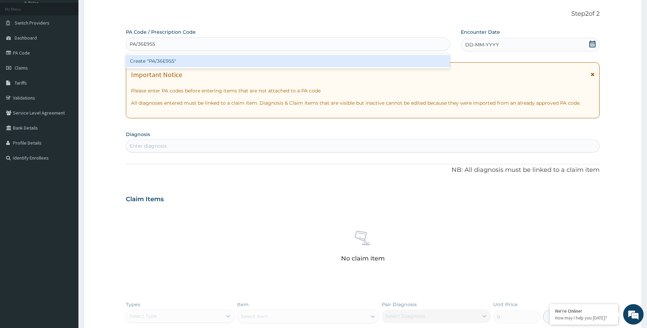
click at [185, 60] on div "Create "PA/36E955"" at bounding box center [288, 61] width 324 height 12
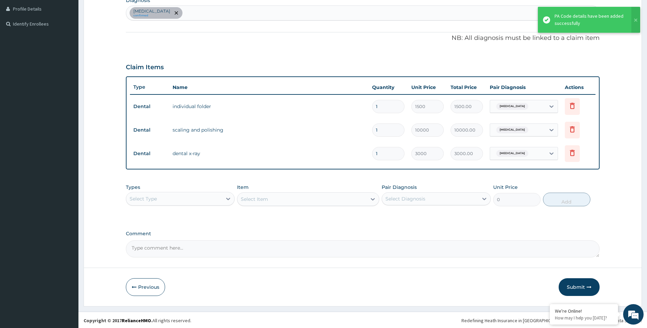
scroll to position [171, 0]
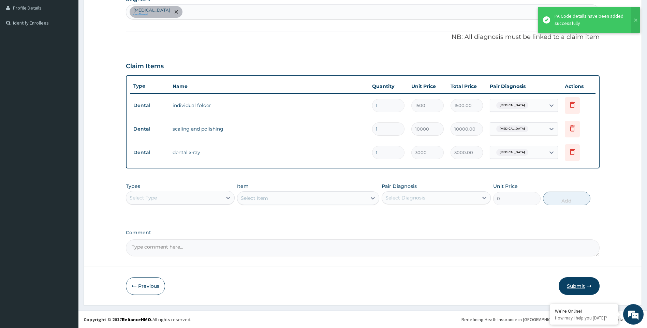
click at [581, 289] on button "Submit" at bounding box center [578, 286] width 41 height 18
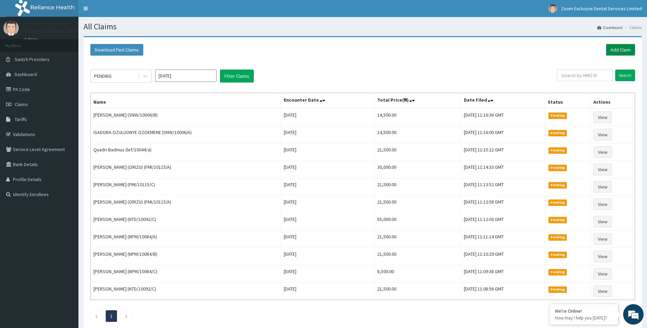
click at [619, 50] on link "Add Claim" at bounding box center [620, 50] width 29 height 12
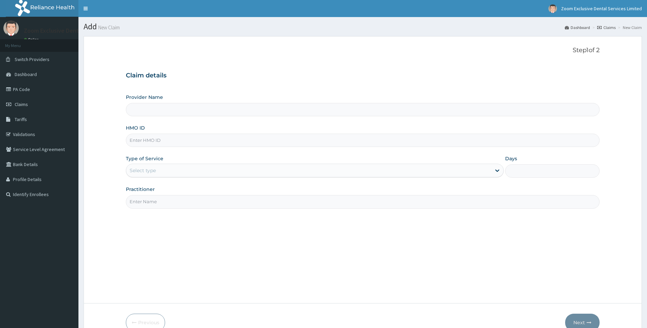
drag, startPoint x: 204, startPoint y: 140, endPoint x: 200, endPoint y: 140, distance: 4.1
click at [204, 140] on input "HMO ID" at bounding box center [363, 140] width 474 height 13
type input "V"
type input "Zoom Exclusive Dental Services - [GEOGRAPHIC_DATA]"
paste input "ARM/10301/A"
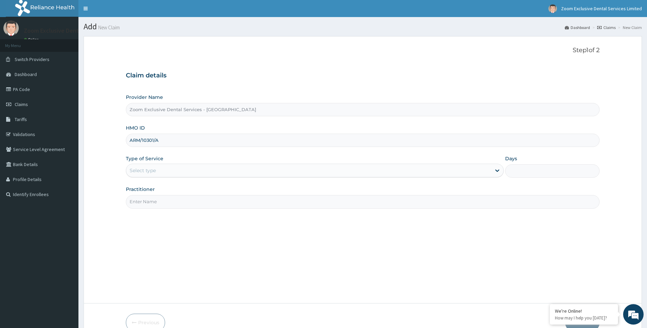
type input "ARM/10301/A"
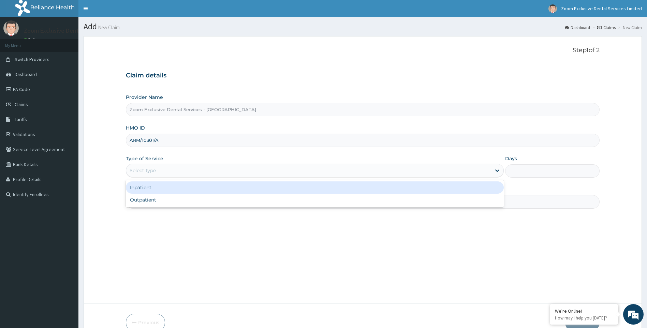
click at [491, 171] on div "Select type" at bounding box center [308, 170] width 365 height 11
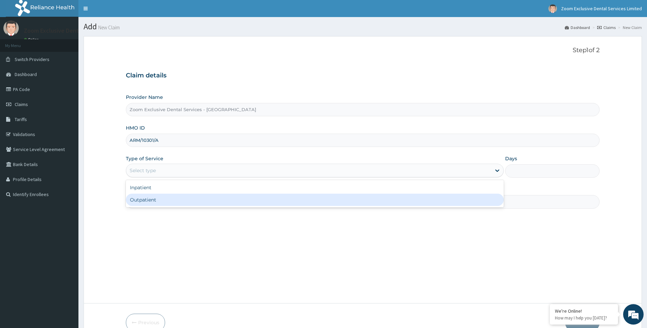
click at [486, 202] on div "Outpatient" at bounding box center [315, 200] width 378 height 12
type input "1"
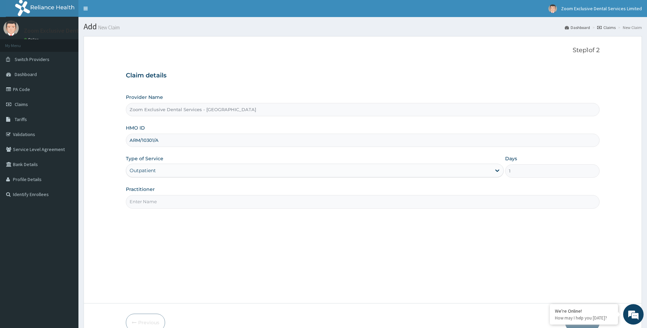
click at [182, 200] on input "Practitioner" at bounding box center [363, 201] width 474 height 13
type input "Dr. Cal"
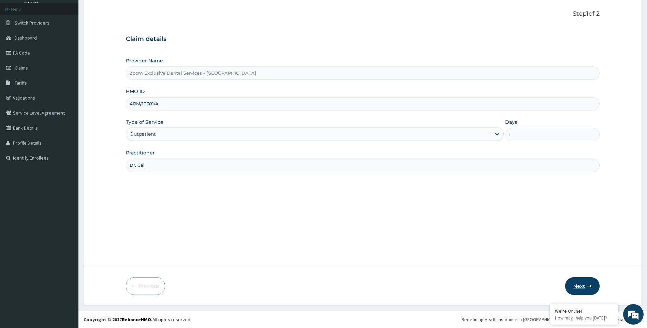
click at [588, 292] on button "Next" at bounding box center [582, 286] width 34 height 18
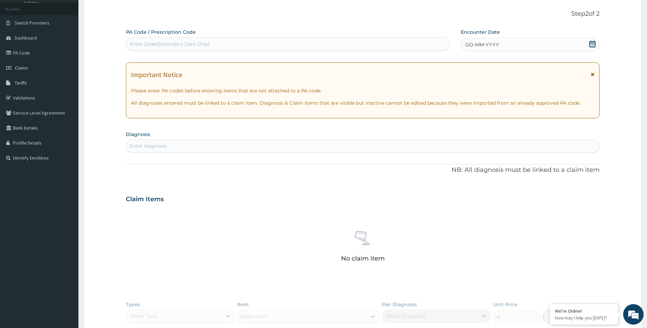
click at [272, 41] on div "Enter Code(Secondary Care Only)" at bounding box center [287, 44] width 323 height 11
paste input "PA/BF645A"
type input "PA/BF645A"
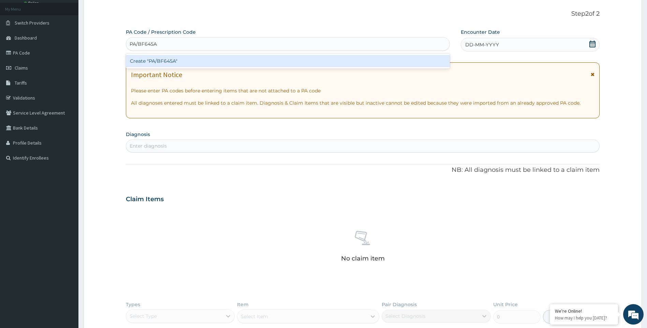
click at [232, 66] on div "Create "PA/BF645A"" at bounding box center [288, 61] width 324 height 12
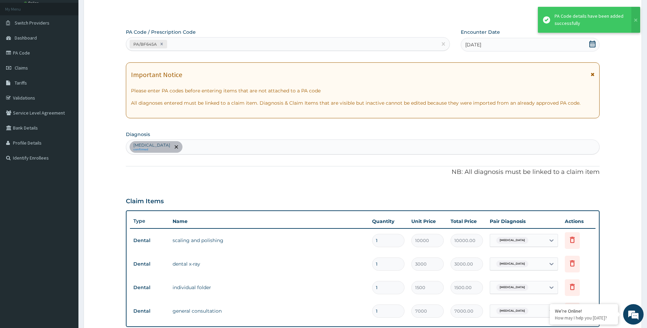
scroll to position [195, 0]
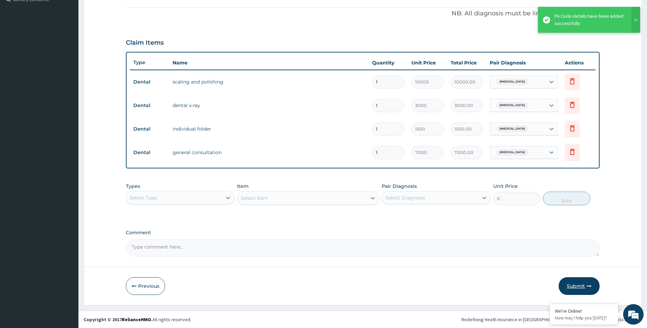
click at [581, 286] on button "Submit" at bounding box center [578, 286] width 41 height 18
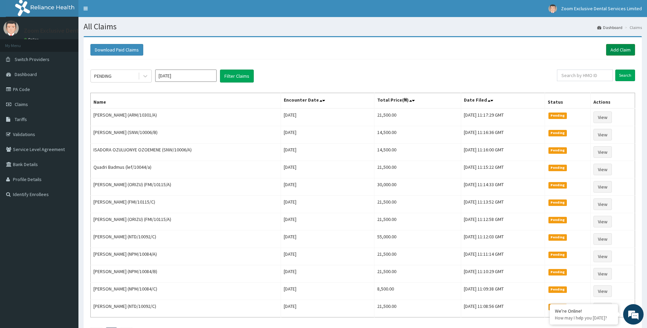
drag, startPoint x: 623, startPoint y: 50, endPoint x: 616, endPoint y: 50, distance: 7.2
click at [623, 50] on link "Add Claim" at bounding box center [620, 50] width 29 height 12
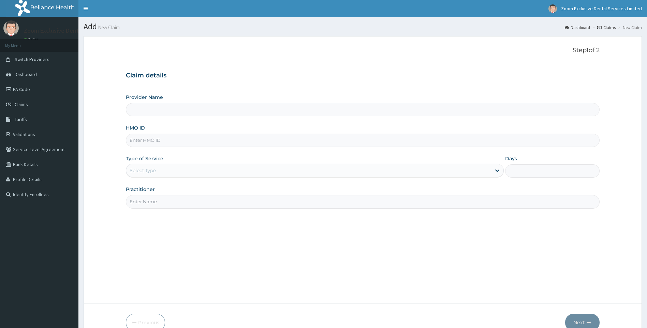
click at [239, 143] on input "HMO ID" at bounding box center [363, 140] width 474 height 13
type input "ARM/10301/A"
type input "Zoom Exclusive Dental Services - [GEOGRAPHIC_DATA]"
type input "ARM/10301/A"
click at [479, 168] on div "Select type" at bounding box center [308, 170] width 365 height 11
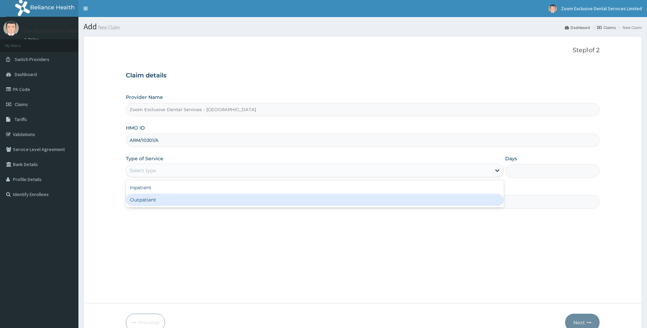
click at [404, 202] on div "Outpatient" at bounding box center [315, 200] width 378 height 12
type input "1"
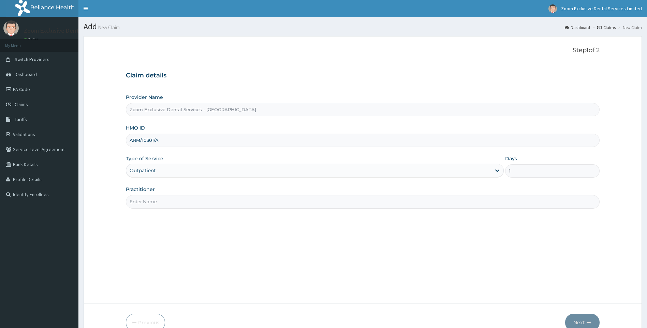
drag, startPoint x: 186, startPoint y: 203, endPoint x: 183, endPoint y: 206, distance: 3.6
click at [186, 203] on input "Practitioner" at bounding box center [363, 201] width 474 height 13
type input "Dr. Cal"
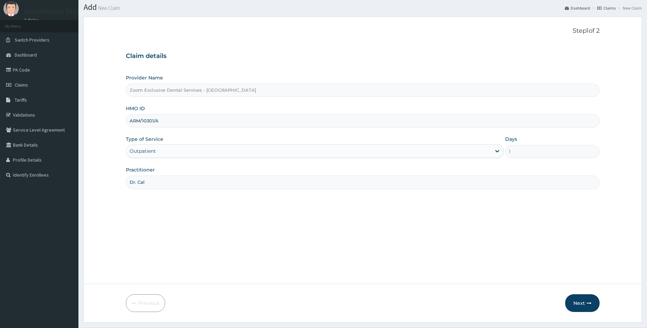
scroll to position [36, 0]
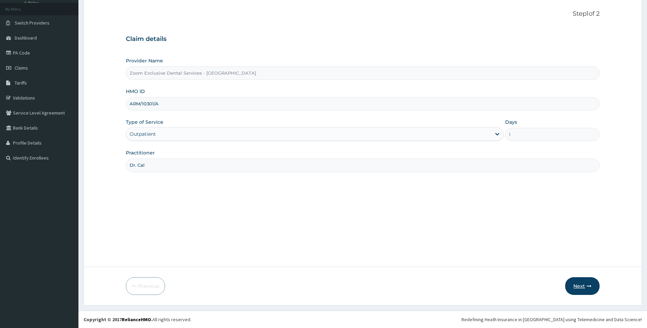
click at [582, 288] on button "Next" at bounding box center [582, 286] width 34 height 18
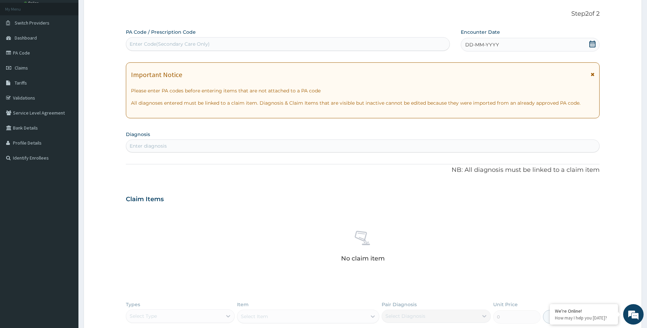
click at [229, 47] on div "Enter Code(Secondary Care Only)" at bounding box center [287, 44] width 323 height 11
paste input "PA/4D4704"
type input "PA/4D4704"
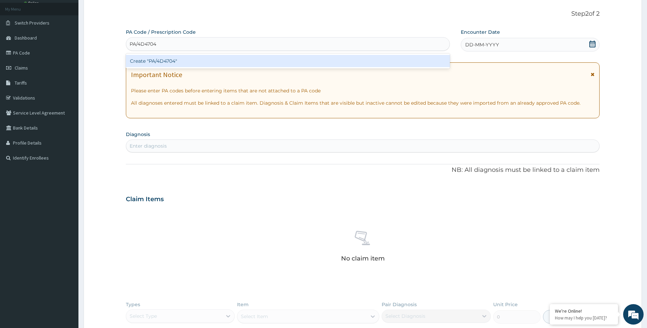
click at [229, 56] on div "Create "PA/4D4704"" at bounding box center [288, 61] width 324 height 12
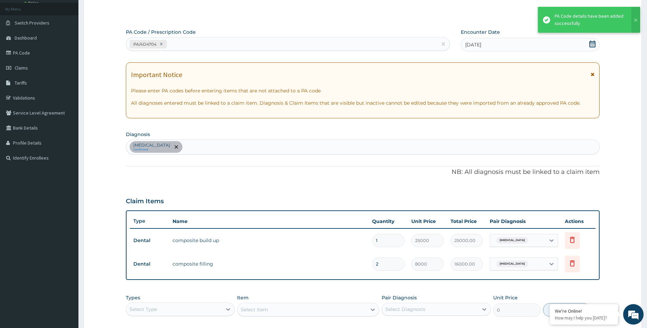
scroll to position [148, 0]
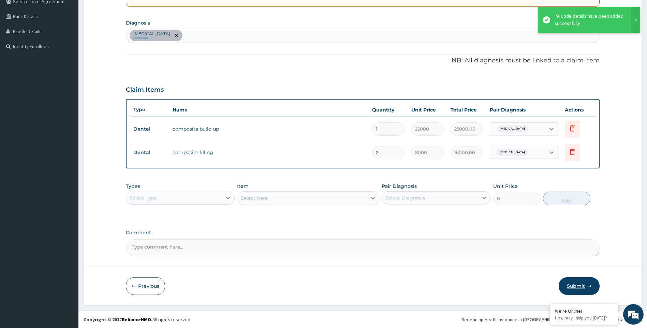
click at [580, 289] on button "Submit" at bounding box center [578, 286] width 41 height 18
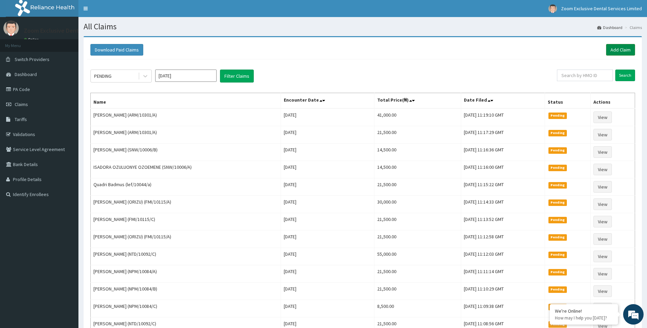
click at [611, 48] on link "Add Claim" at bounding box center [620, 50] width 29 height 12
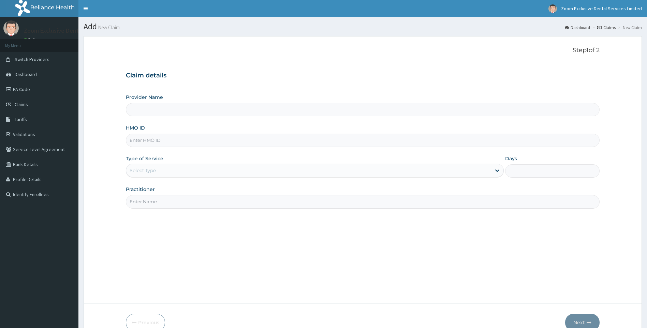
click at [186, 142] on input "HMO ID" at bounding box center [363, 140] width 474 height 13
type input "RTR/10008/A"
type input "Zoom Exclusive Dental Services - [GEOGRAPHIC_DATA]"
type input "RTR/10008/A"
click at [474, 172] on div "Select type" at bounding box center [308, 170] width 365 height 11
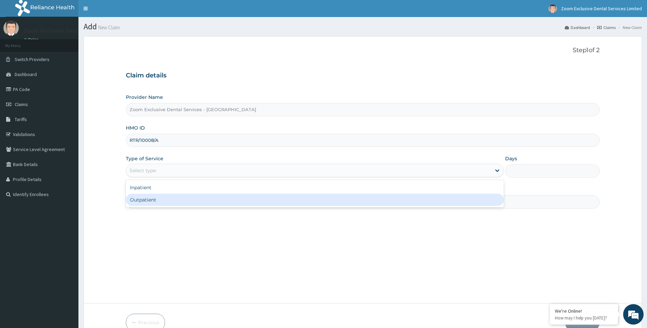
click at [465, 198] on div "Outpatient" at bounding box center [315, 200] width 378 height 12
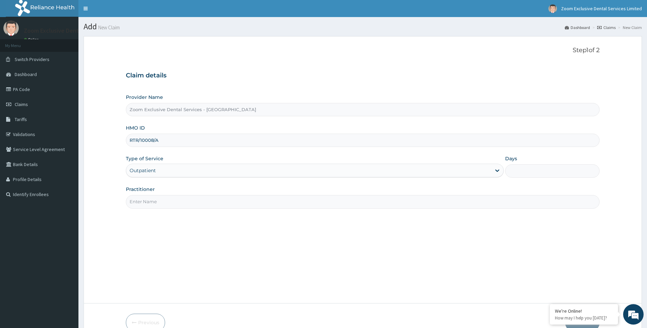
type input "1"
click at [211, 200] on input "Practitioner" at bounding box center [363, 201] width 474 height 13
type input "Dr. Cal"
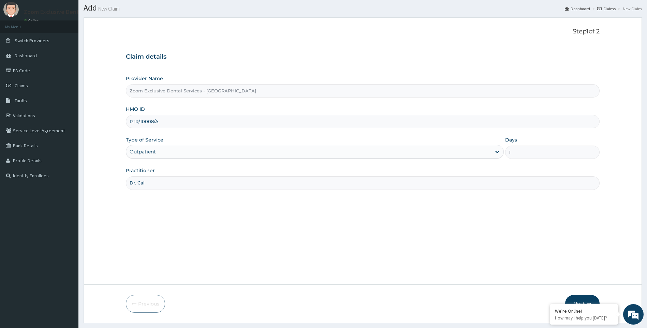
scroll to position [36, 0]
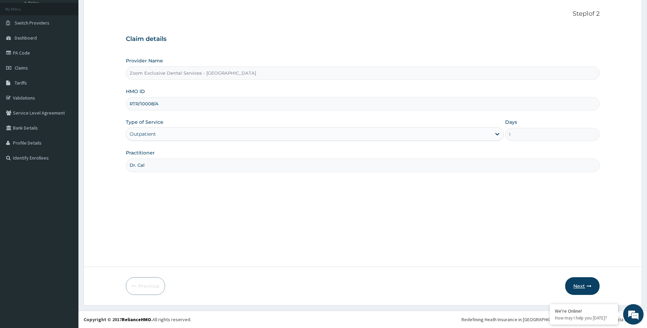
click at [578, 289] on button "Next" at bounding box center [582, 286] width 34 height 18
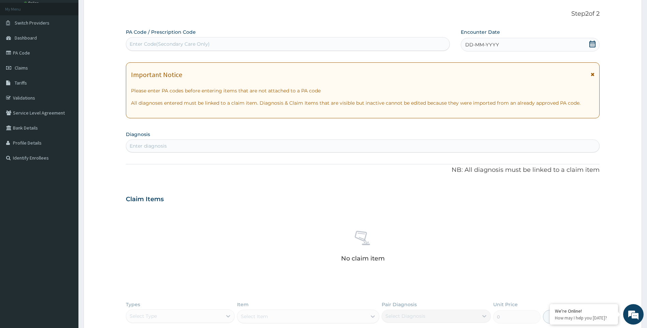
scroll to position [0, 0]
click at [275, 43] on div "Enter Code(Secondary Care Only)" at bounding box center [287, 44] width 323 height 11
paste input "PA/7A72A0"
type input "PA/7A72A0"
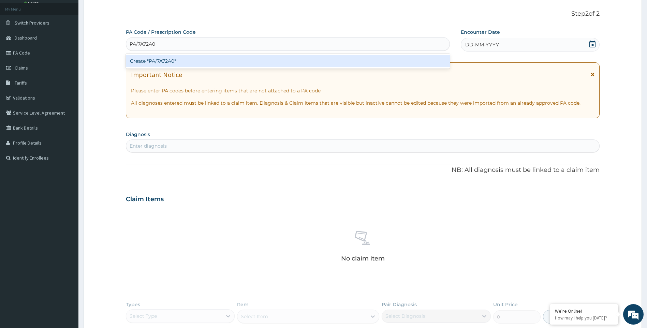
click at [256, 62] on div "Create "PA/7A72A0"" at bounding box center [288, 61] width 324 height 12
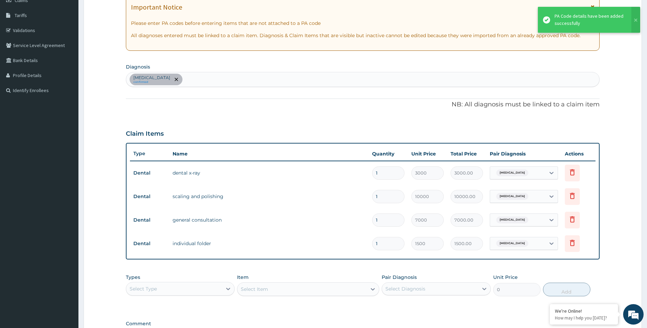
scroll to position [195, 0]
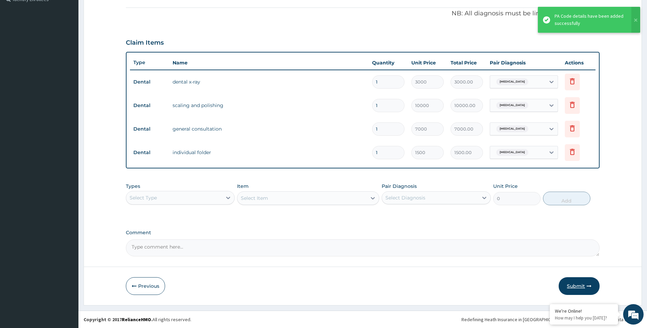
click at [584, 287] on button "Submit" at bounding box center [578, 286] width 41 height 18
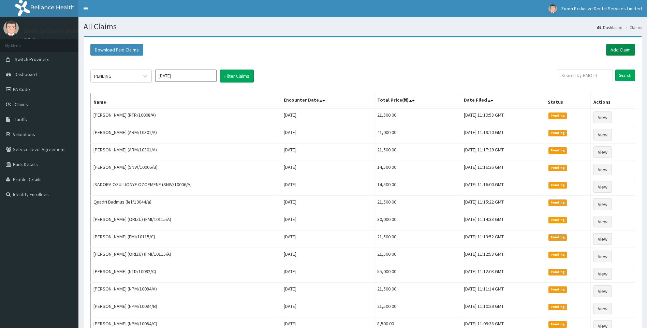
click at [630, 50] on link "Add Claim" at bounding box center [620, 50] width 29 height 12
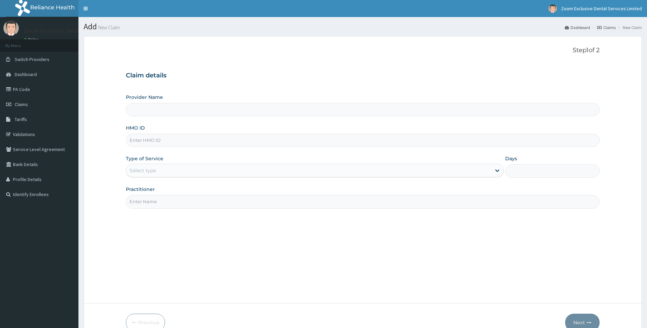
click at [172, 143] on input "HMO ID" at bounding box center [363, 140] width 474 height 13
paste input "FMI/10086/A"
type input "FMI/10086/A"
type input "Zoom Exclusive Dental Services - [GEOGRAPHIC_DATA]"
type input "FMI/10086/A"
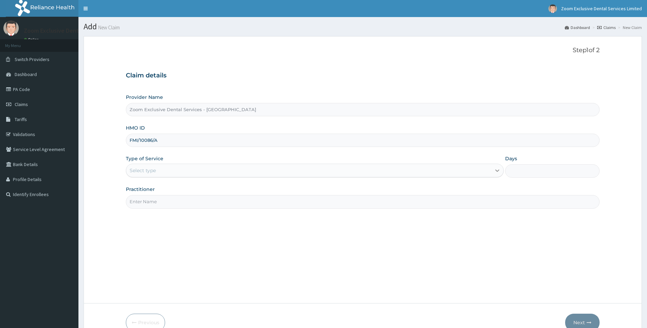
drag, startPoint x: 493, startPoint y: 163, endPoint x: 499, endPoint y: 169, distance: 8.7
click at [493, 163] on div "Type of Service Select type" at bounding box center [315, 166] width 378 height 22
click at [490, 172] on div "Select type" at bounding box center [308, 170] width 365 height 11
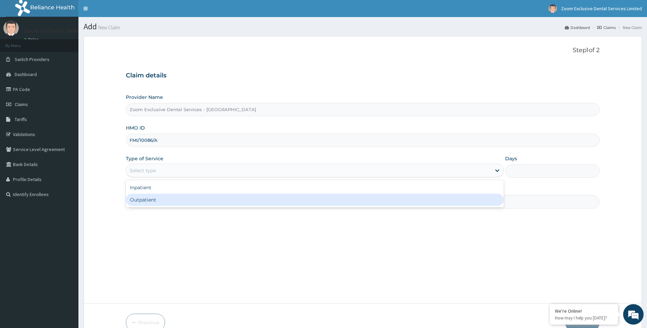
click at [479, 200] on div "Outpatient" at bounding box center [315, 200] width 378 height 12
type input "1"
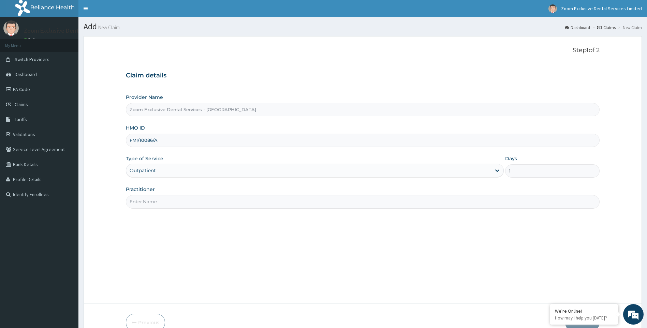
click at [256, 203] on input "Practitioner" at bounding box center [363, 201] width 474 height 13
type input "Dr. Cal"
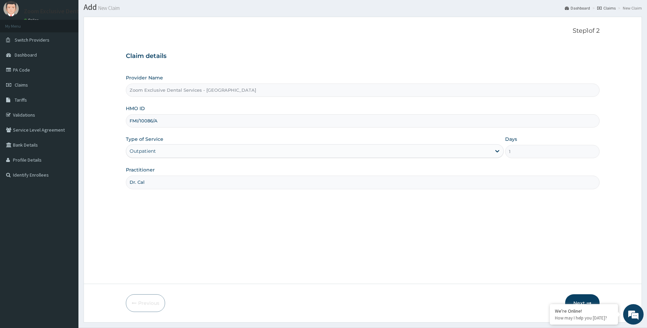
scroll to position [36, 0]
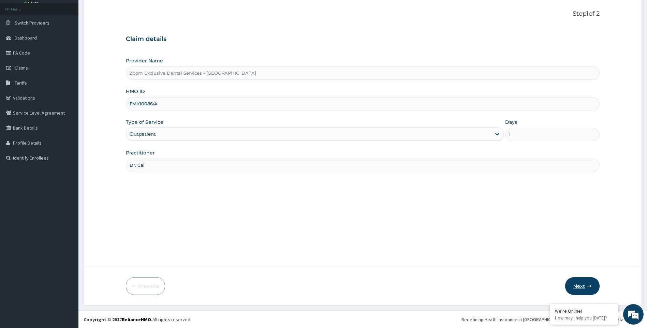
click at [582, 291] on button "Next" at bounding box center [582, 286] width 34 height 18
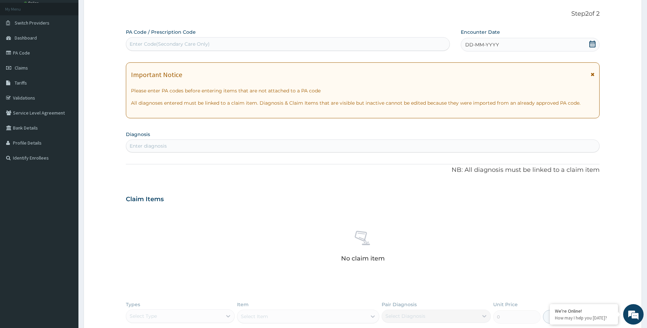
scroll to position [0, 0]
click at [249, 42] on div "Enter Code(Secondary Care Only)" at bounding box center [287, 44] width 323 height 11
paste input "PA/8A9104"
type input "PA/8A9104"
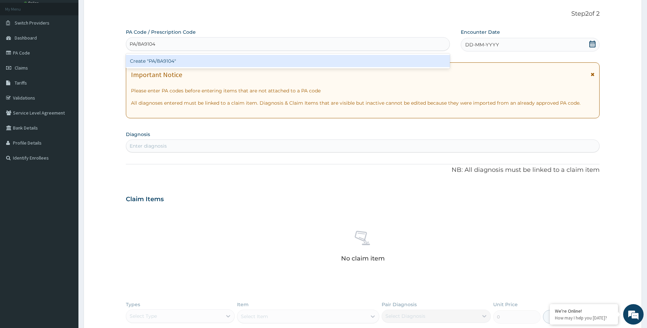
click at [251, 58] on div "Create "PA/8A9104"" at bounding box center [288, 61] width 324 height 12
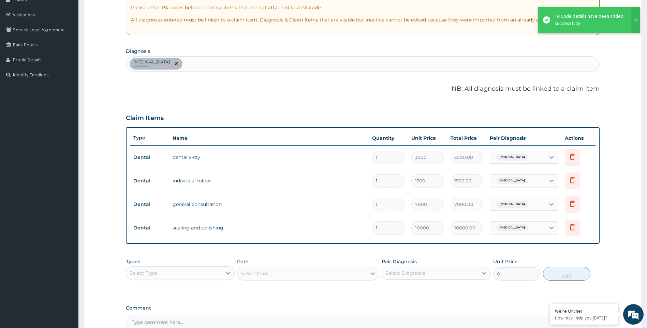
scroll to position [195, 0]
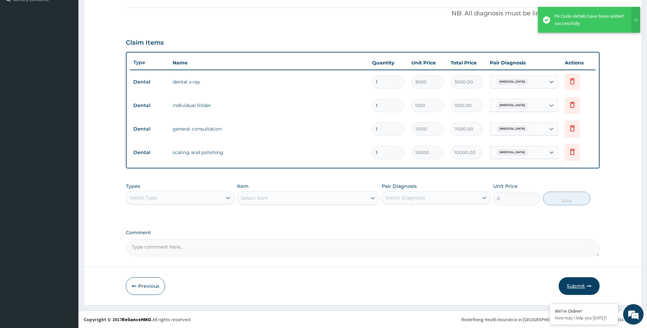
click at [581, 287] on button "Submit" at bounding box center [578, 286] width 41 height 18
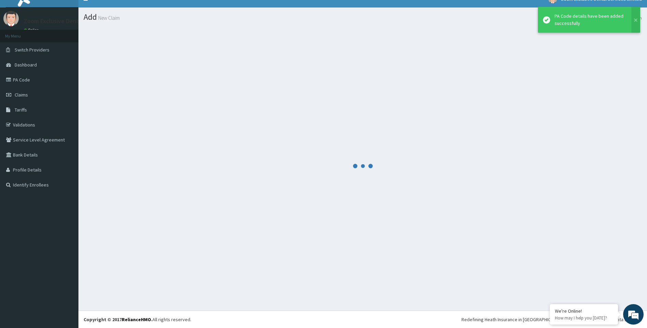
scroll to position [10, 0]
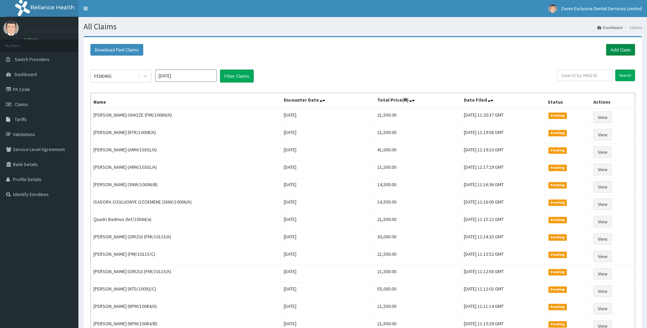
click at [613, 47] on link "Add Claim" at bounding box center [620, 50] width 29 height 12
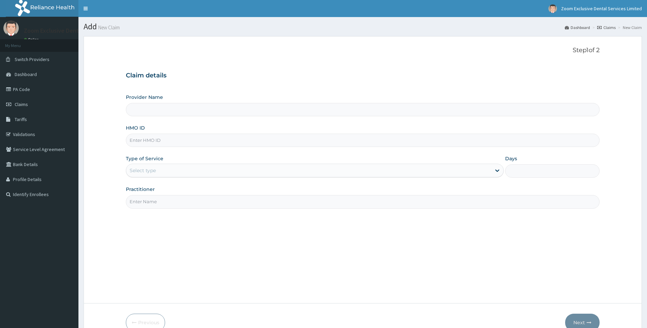
drag, startPoint x: 0, startPoint y: 0, endPoint x: 158, endPoint y: 140, distance: 211.3
click at [159, 141] on input "HMO ID" at bounding box center [363, 140] width 474 height 13
paste input "FMI/10086/C"
type input "FMI/10086/C"
type input "Zoom Exclusive Dental Services - [GEOGRAPHIC_DATA]"
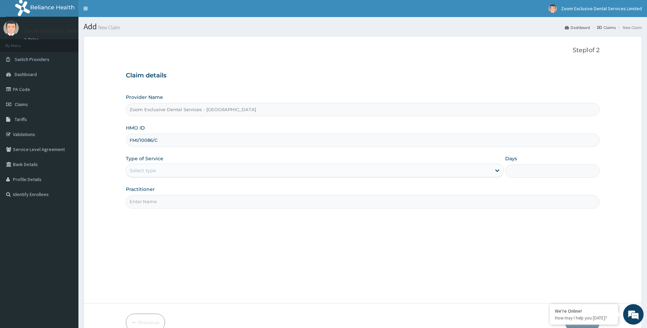
type input "FMI/10086/C"
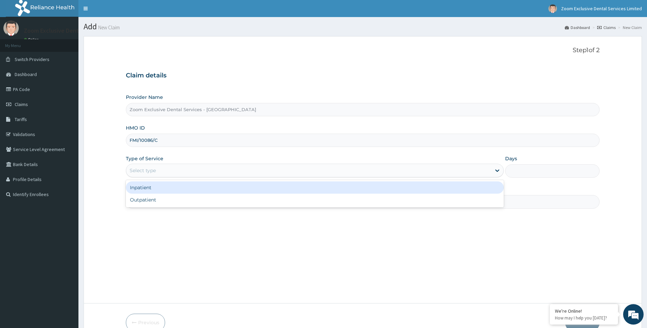
click at [473, 170] on div "Select type" at bounding box center [308, 170] width 365 height 11
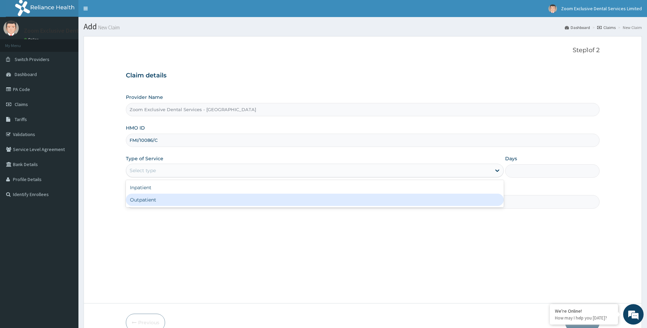
drag, startPoint x: 472, startPoint y: 199, endPoint x: 458, endPoint y: 205, distance: 15.2
click at [472, 200] on div "Outpatient" at bounding box center [315, 200] width 378 height 12
type input "1"
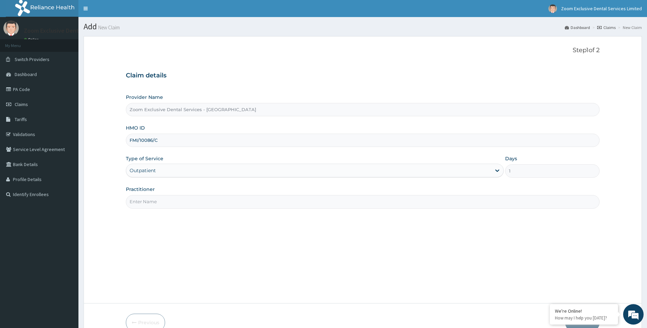
click at [194, 204] on input "Practitioner" at bounding box center [363, 201] width 474 height 13
type input "Dr. Cal"
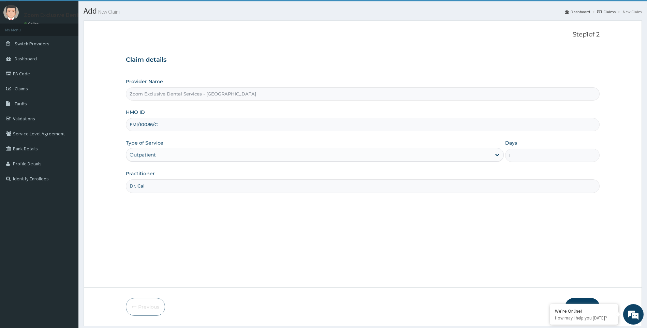
scroll to position [36, 0]
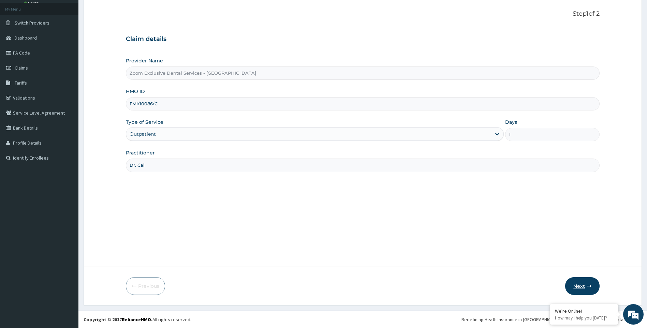
click at [585, 284] on button "Next" at bounding box center [582, 286] width 34 height 18
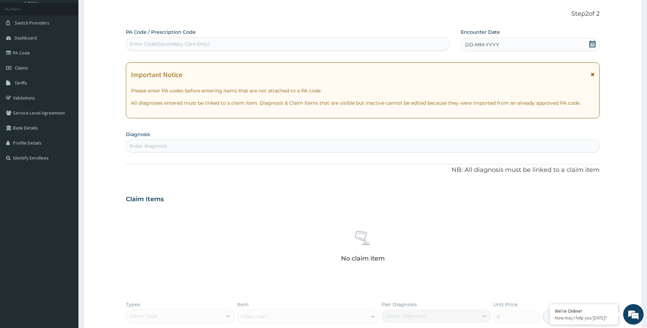
scroll to position [0, 0]
click at [245, 46] on div "Enter Code(Secondary Care Only)" at bounding box center [287, 44] width 323 height 11
paste input "PA/FC6B5F"
type input "PA/FC6B5F"
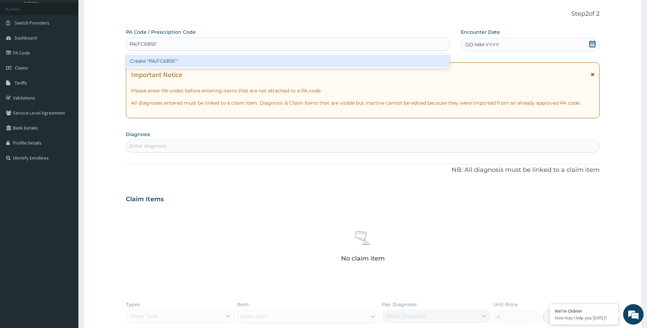
click at [244, 60] on div "Create "PA/FC6B5F"" at bounding box center [288, 61] width 324 height 12
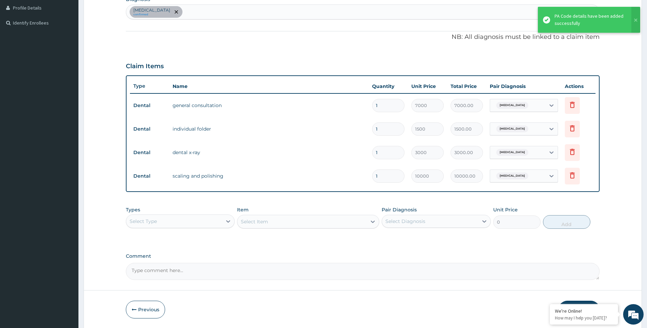
scroll to position [195, 0]
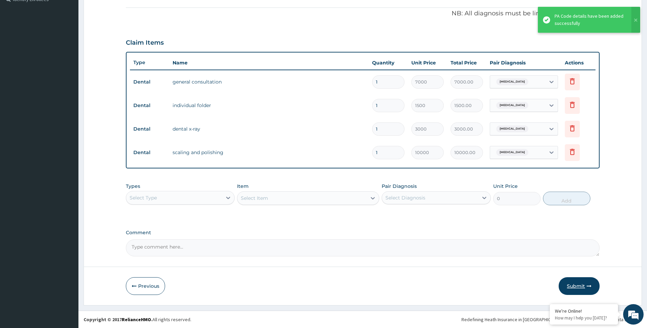
click at [579, 282] on button "Submit" at bounding box center [578, 286] width 41 height 18
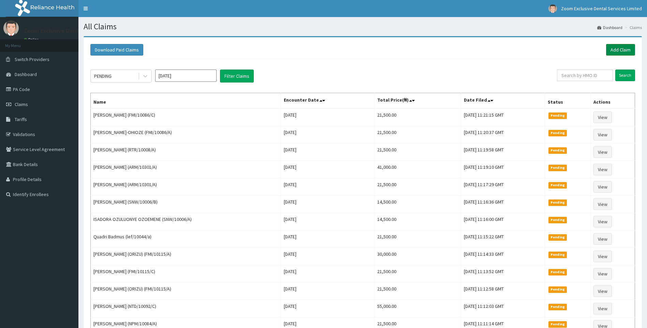
click at [625, 49] on link "Add Claim" at bounding box center [620, 50] width 29 height 12
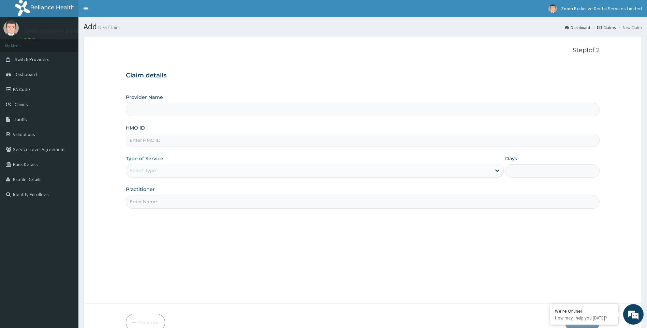
type input "FMI/10086/E"
type input "Zoom Exclusive Dental Services - [GEOGRAPHIC_DATA]"
type input "FMI/10086/E"
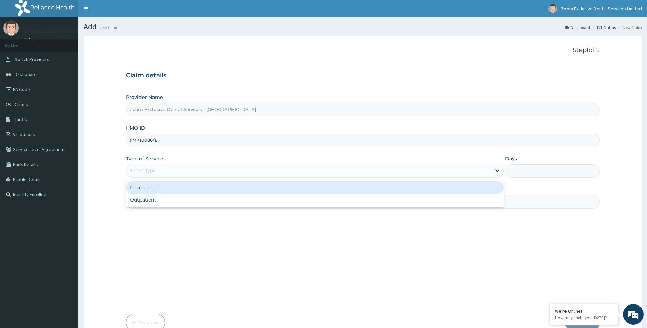
click at [486, 168] on div "Select type" at bounding box center [308, 170] width 365 height 11
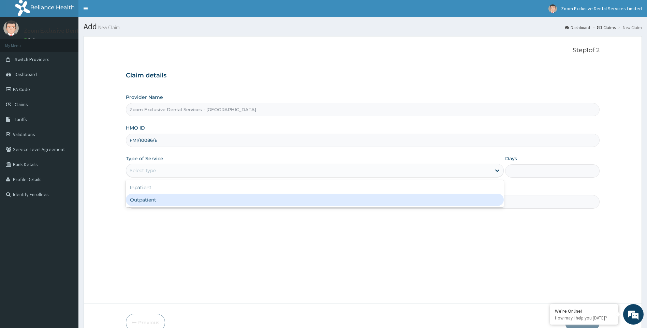
click at [468, 195] on div "Outpatient" at bounding box center [315, 200] width 378 height 12
type input "1"
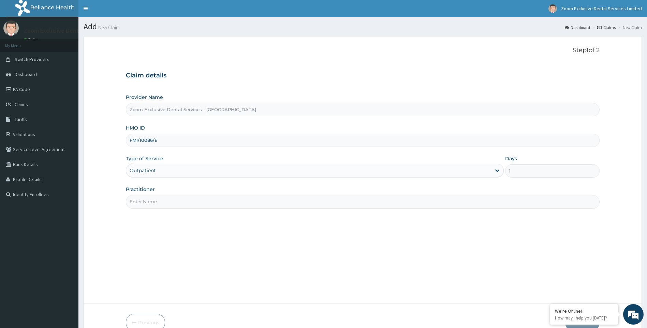
drag, startPoint x: 201, startPoint y: 201, endPoint x: 197, endPoint y: 206, distance: 6.5
click at [201, 201] on input "Practitioner" at bounding box center [363, 201] width 474 height 13
type input "Dr. Cal"
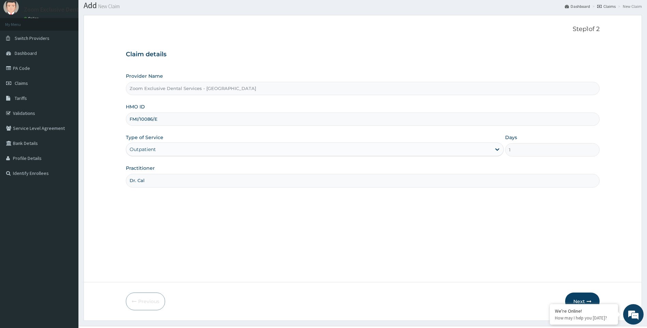
scroll to position [36, 0]
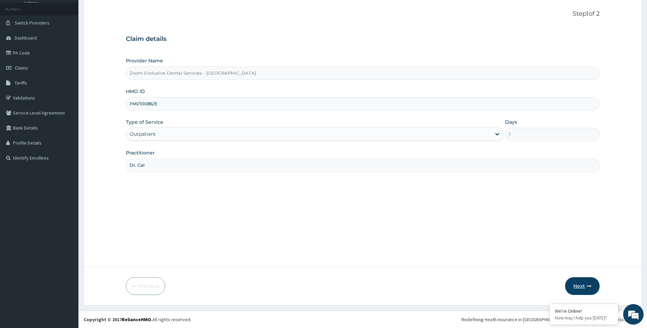
click at [578, 285] on button "Next" at bounding box center [582, 286] width 34 height 18
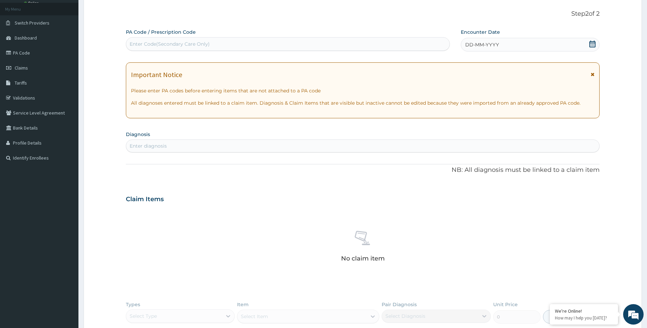
scroll to position [0, 0]
click at [221, 41] on div "Enter Code(Secondary Care Only)" at bounding box center [287, 44] width 323 height 11
paste input "PA/629122"
type input "PA/629122"
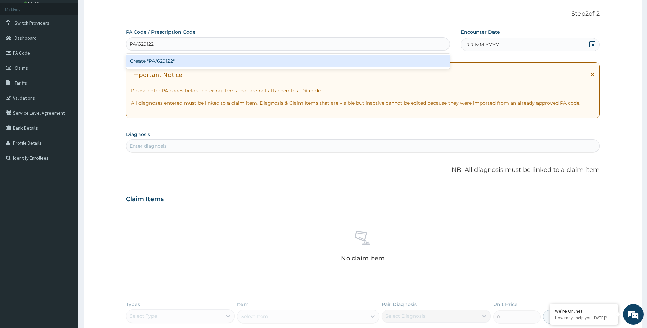
click at [221, 62] on div "Create "PA/629122"" at bounding box center [288, 61] width 324 height 12
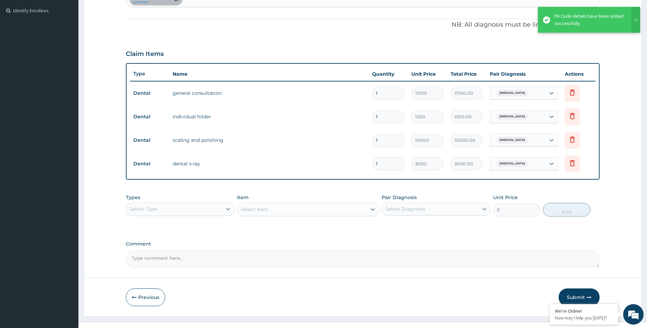
scroll to position [195, 0]
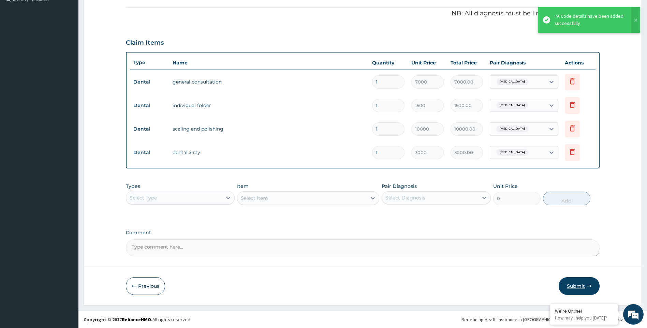
click at [583, 286] on button "Submit" at bounding box center [578, 286] width 41 height 18
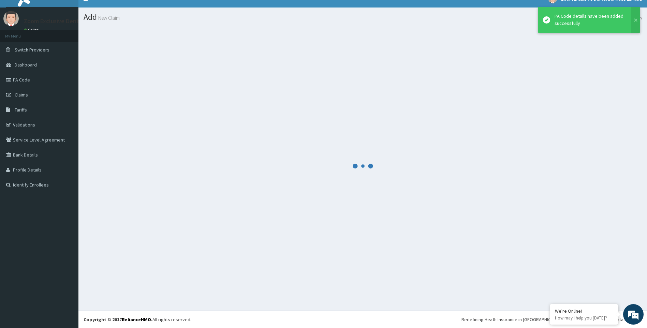
scroll to position [10, 0]
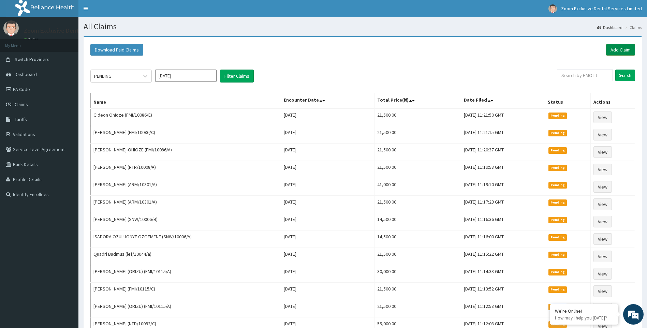
drag, startPoint x: 620, startPoint y: 48, endPoint x: 615, endPoint y: 53, distance: 7.0
click at [620, 48] on link "Add Claim" at bounding box center [620, 50] width 29 height 12
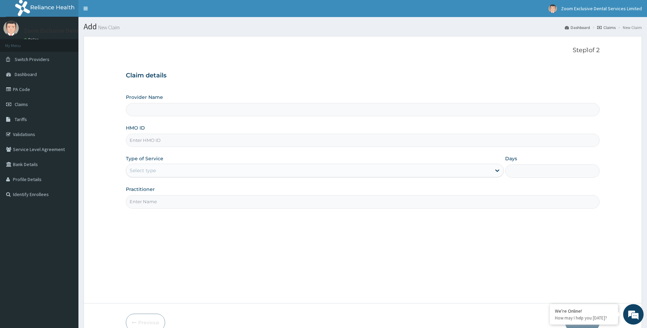
click at [170, 145] on input "HMO ID" at bounding box center [363, 140] width 474 height 13
type input "Zoom Exclusive Dental Services - [GEOGRAPHIC_DATA]"
paste input "FMI/10086/D"
type input "FMI/10086/D"
click at [492, 172] on div at bounding box center [497, 170] width 12 height 12
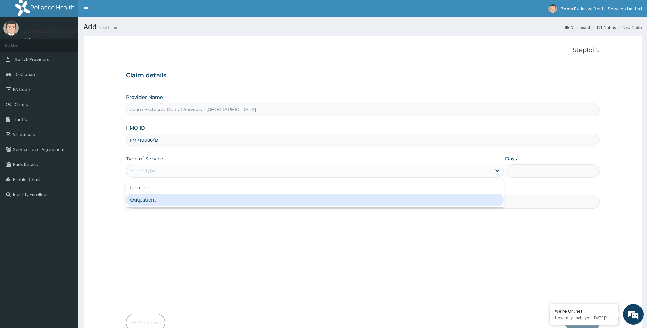
drag, startPoint x: 488, startPoint y: 206, endPoint x: 477, endPoint y: 202, distance: 12.7
click at [488, 206] on div "Inpatient Outpatient" at bounding box center [315, 193] width 378 height 27
click at [370, 202] on div "Outpatient" at bounding box center [315, 200] width 378 height 12
type input "1"
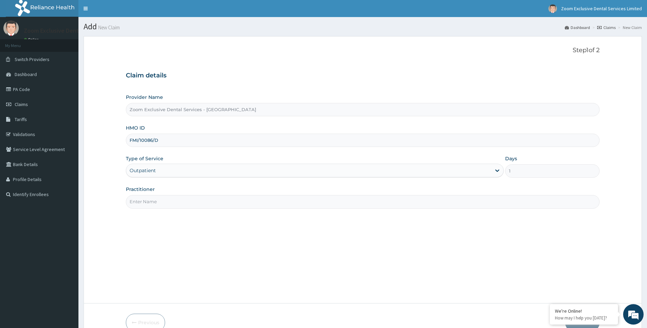
click at [272, 202] on input "Practitioner" at bounding box center [363, 201] width 474 height 13
type input "Dr. Cal"
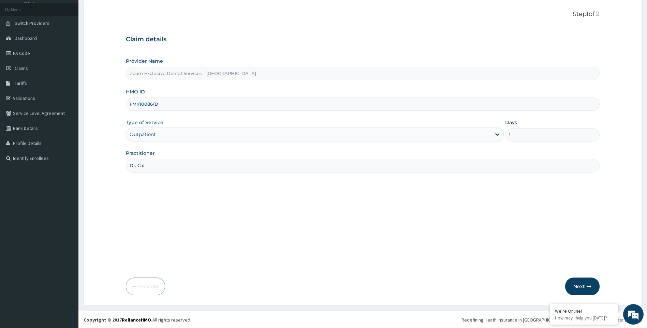
scroll to position [36, 0]
click at [579, 290] on button "Next" at bounding box center [582, 286] width 34 height 18
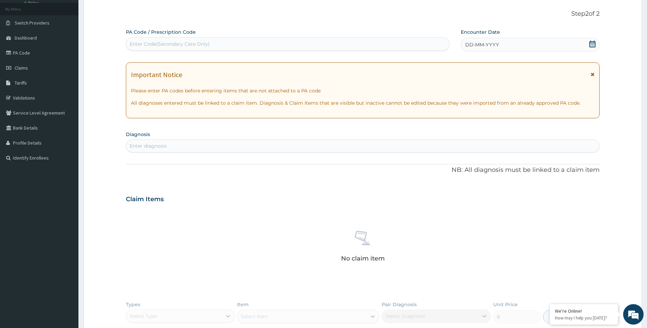
scroll to position [0, 0]
click at [284, 45] on div "Enter Code(Secondary Care Only)" at bounding box center [287, 44] width 323 height 11
paste input "PA/9A8140"
type input "PA/9A8140"
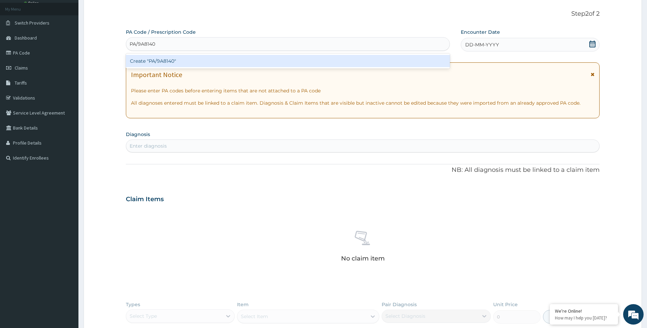
click at [273, 65] on div "Create "PA/9A8140"" at bounding box center [288, 61] width 324 height 12
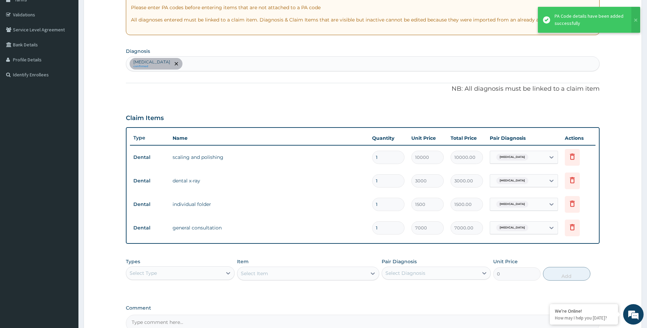
scroll to position [195, 0]
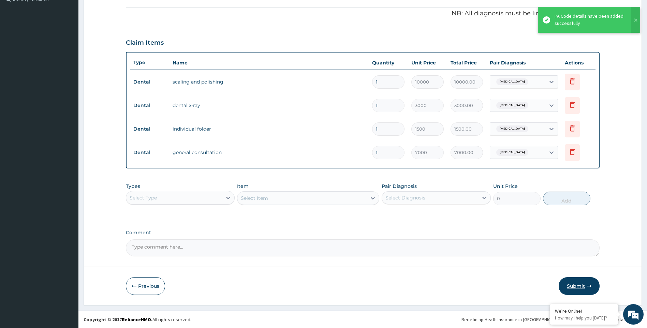
click at [581, 283] on button "Submit" at bounding box center [578, 286] width 41 height 18
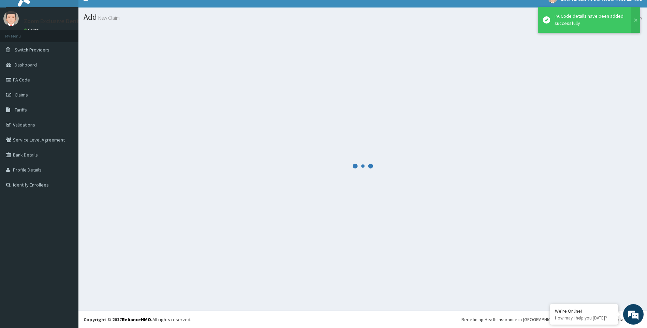
scroll to position [10, 0]
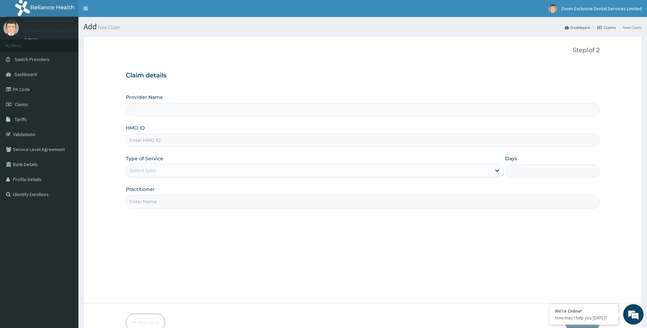
type input "FMI/10086/B"
type input "Zoom Exclusive Dental Services - [GEOGRAPHIC_DATA]"
type input "FMI/10086/B"
click at [485, 171] on div "Select type" at bounding box center [308, 170] width 365 height 11
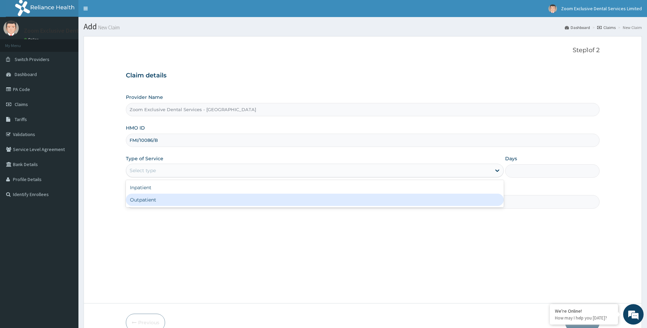
click at [460, 201] on div "Outpatient" at bounding box center [315, 200] width 378 height 12
type input "1"
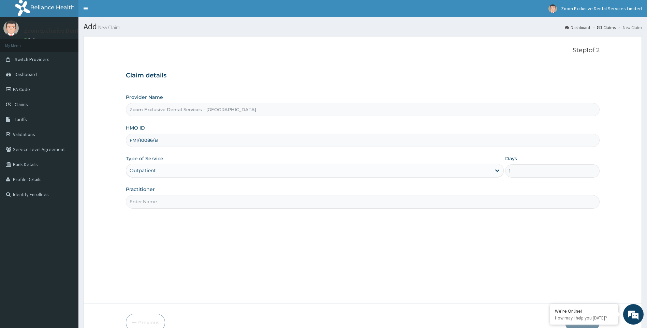
click at [224, 202] on input "Practitioner" at bounding box center [363, 201] width 474 height 13
type input "Dr. Cal"
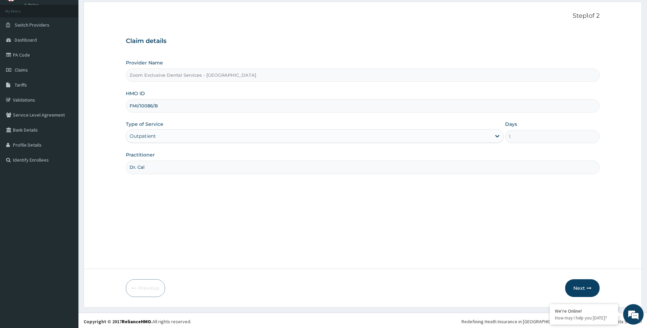
scroll to position [36, 0]
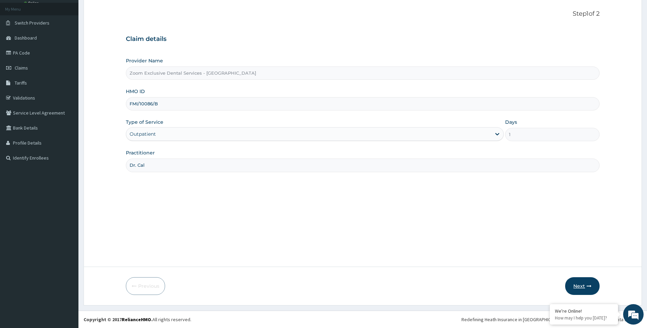
click at [594, 287] on button "Next" at bounding box center [582, 286] width 34 height 18
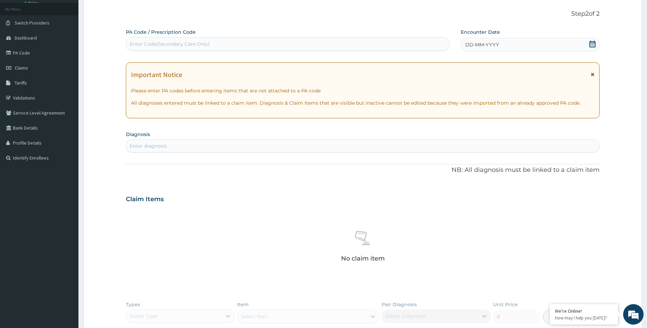
scroll to position [0, 0]
click at [297, 48] on div "Enter Code(Secondary Care Only)" at bounding box center [287, 44] width 323 height 11
paste input "PA/69F797"
type input "PA/69F797"
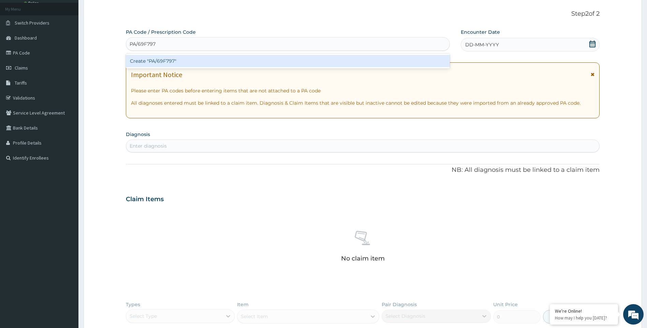
click at [290, 59] on div "Create "PA/69F797"" at bounding box center [288, 61] width 324 height 12
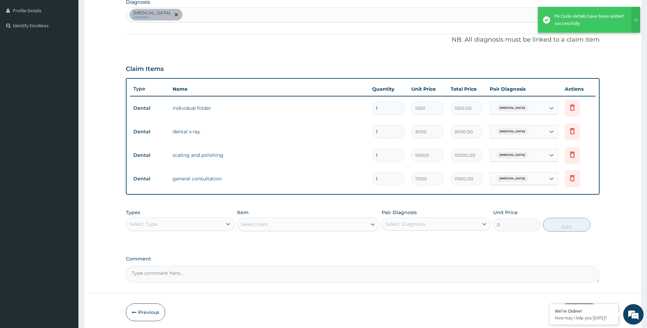
scroll to position [195, 0]
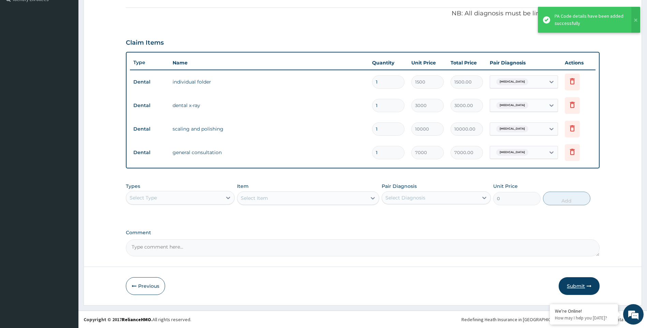
click at [584, 288] on button "Submit" at bounding box center [578, 286] width 41 height 18
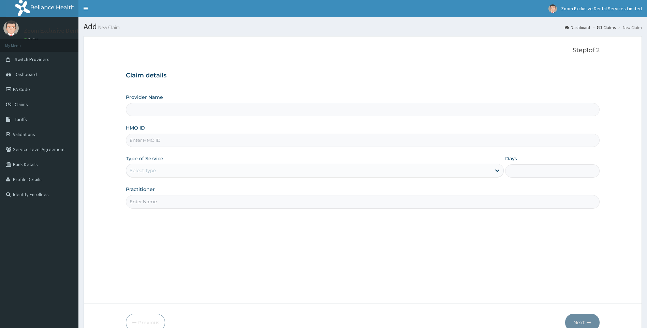
click at [168, 141] on input "HMO ID" at bounding box center [363, 140] width 474 height 13
paste input "FMI/10086/E"
type input "FMI/10086/E"
type input "Zoom Exclusive Dental Services - [GEOGRAPHIC_DATA]"
type input "FMI/10086/E"
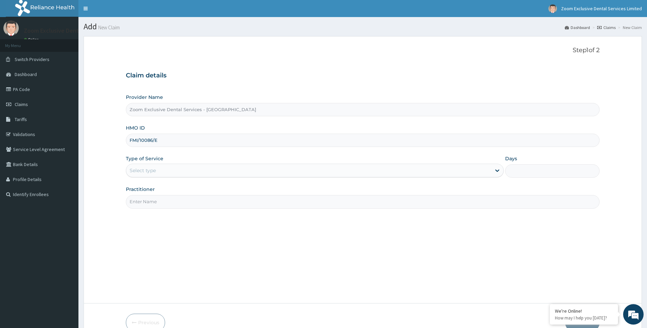
click at [448, 174] on div "Select type" at bounding box center [308, 170] width 365 height 11
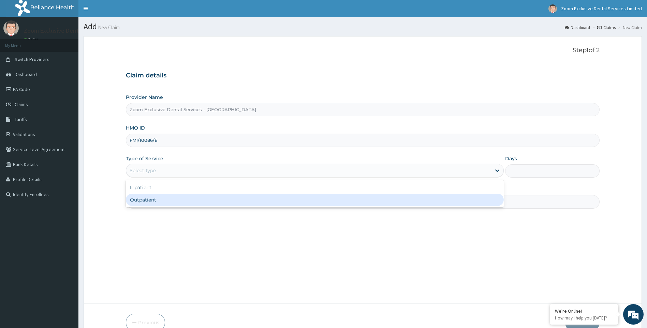
click at [419, 203] on div "Outpatient" at bounding box center [315, 200] width 378 height 12
type input "1"
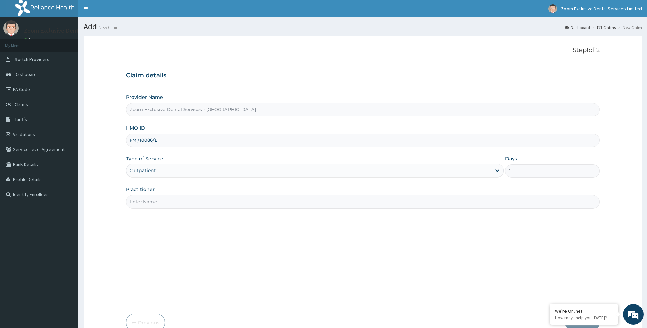
click at [148, 200] on input "Practitioner" at bounding box center [363, 201] width 474 height 13
type input "Dr. Cal"
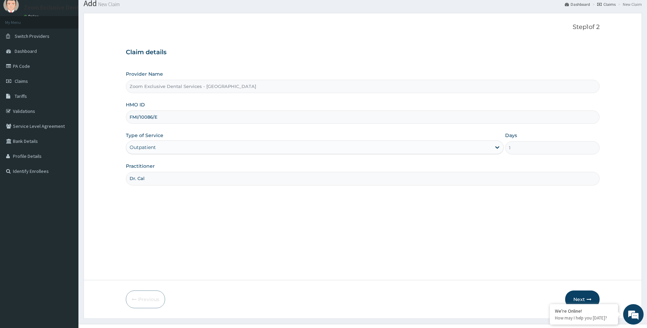
scroll to position [36, 0]
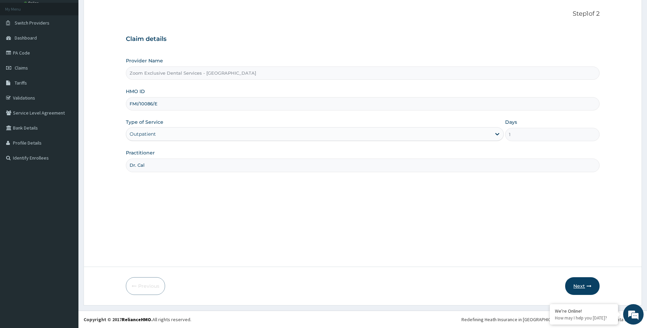
click at [584, 288] on button "Next" at bounding box center [582, 286] width 34 height 18
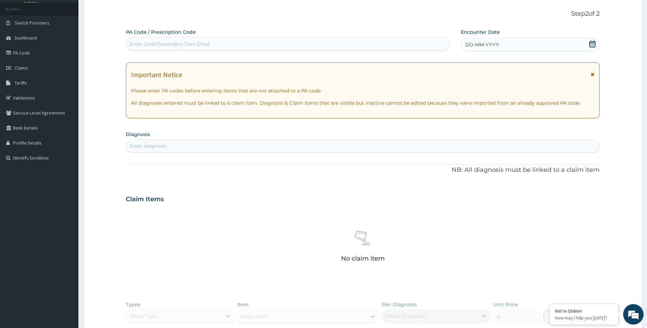
scroll to position [0, 0]
click at [193, 43] on div "Enter Code(Secondary Care Only)" at bounding box center [170, 44] width 80 height 7
paste input "PA/B79118"
type input "PA/B79118"
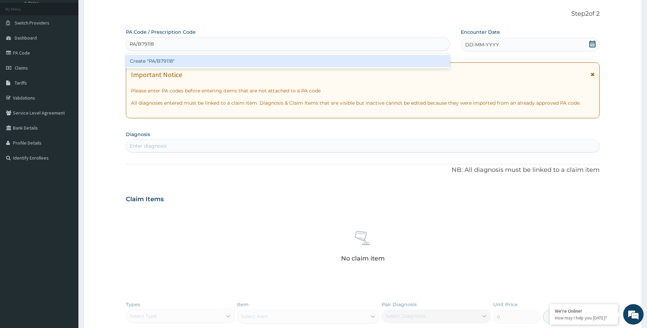
click at [196, 60] on div "Create "PA/B79118"" at bounding box center [288, 61] width 324 height 12
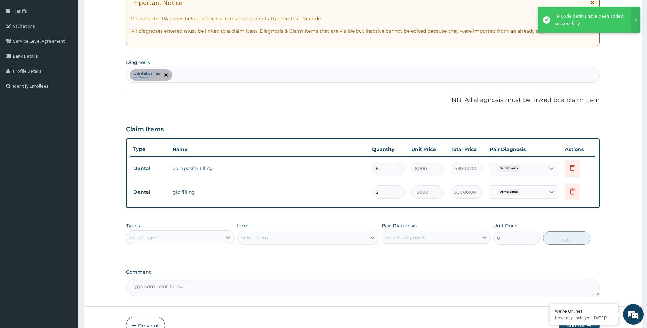
scroll to position [148, 0]
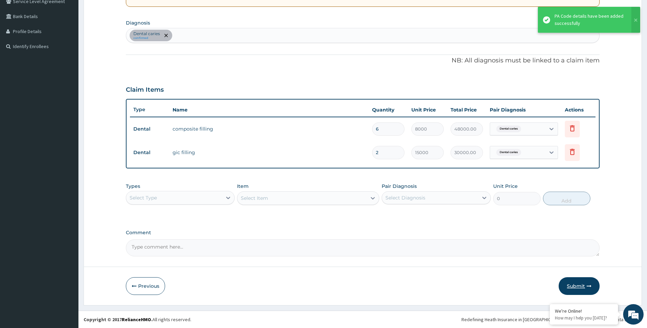
click at [577, 288] on button "Submit" at bounding box center [578, 286] width 41 height 18
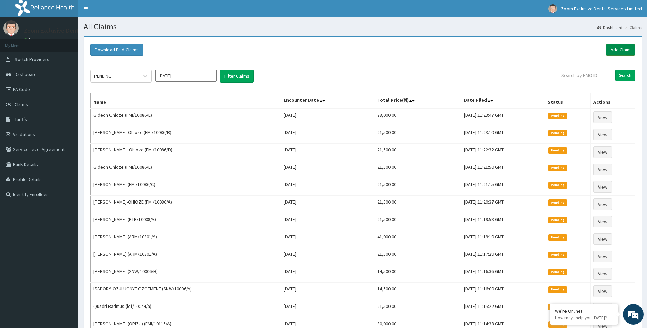
click at [621, 53] on link "Add Claim" at bounding box center [620, 50] width 29 height 12
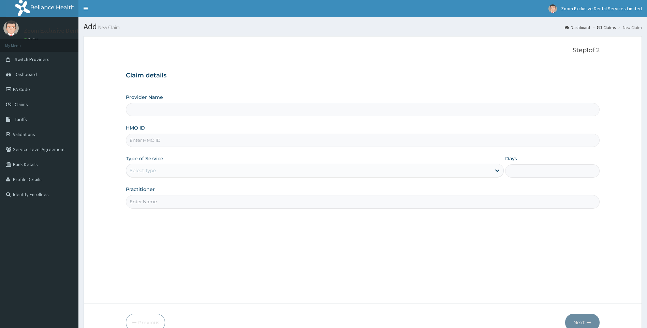
click at [219, 141] on input "HMO ID" at bounding box center [363, 140] width 474 height 13
paste input "ABP/10258/C"
type input "ABP/10258/C"
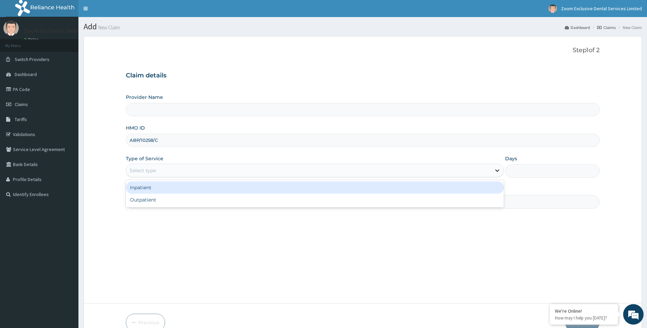
click at [496, 173] on icon at bounding box center [497, 170] width 7 height 7
type input "Zoom Exclusive Dental Services - [GEOGRAPHIC_DATA]"
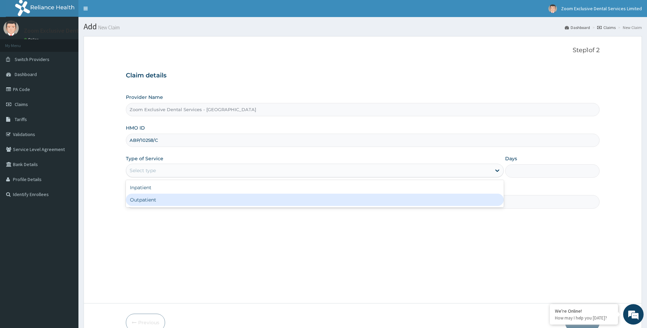
click at [471, 201] on div "Outpatient" at bounding box center [315, 200] width 378 height 12
type input "1"
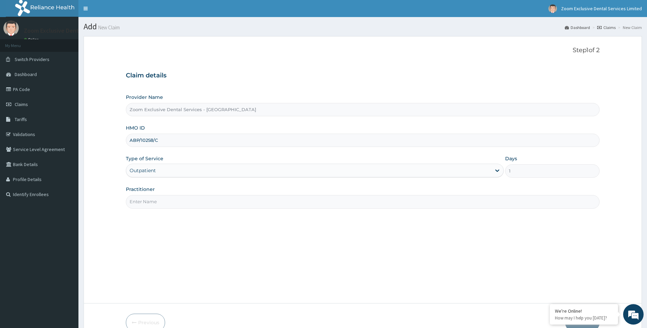
click at [214, 204] on input "Practitioner" at bounding box center [363, 201] width 474 height 13
type input "Dr. Cal"
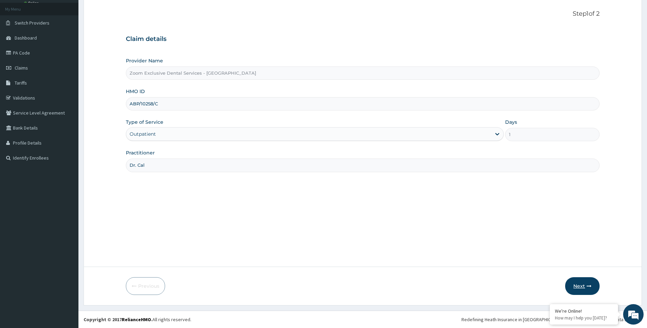
click at [584, 292] on button "Next" at bounding box center [582, 286] width 34 height 18
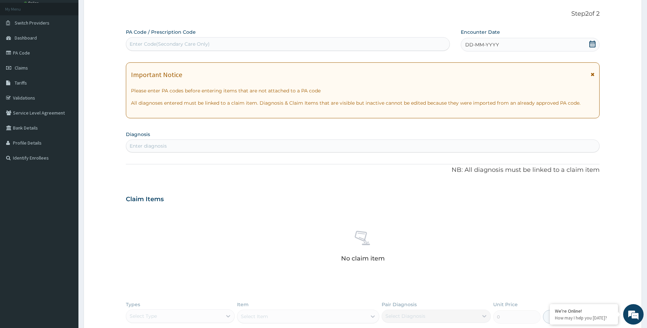
scroll to position [0, 0]
click at [283, 42] on div "Enter Code(Secondary Care Only)" at bounding box center [287, 44] width 323 height 11
paste input "PA/CC1D16"
type input "PA/CC1D16"
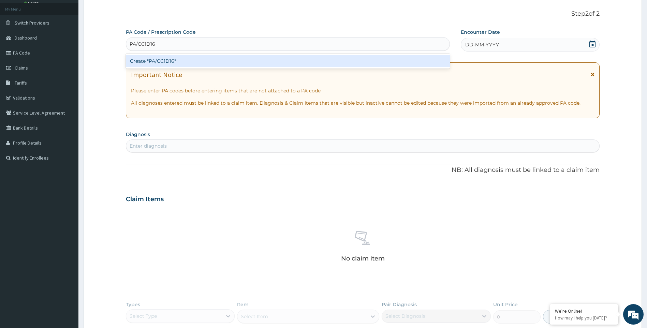
click at [279, 60] on div "Create "PA/CC1D16"" at bounding box center [288, 61] width 324 height 12
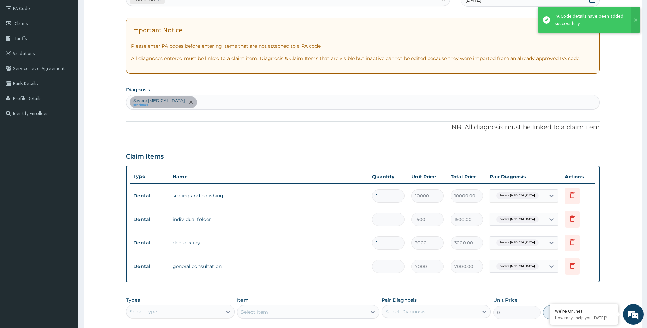
scroll to position [195, 0]
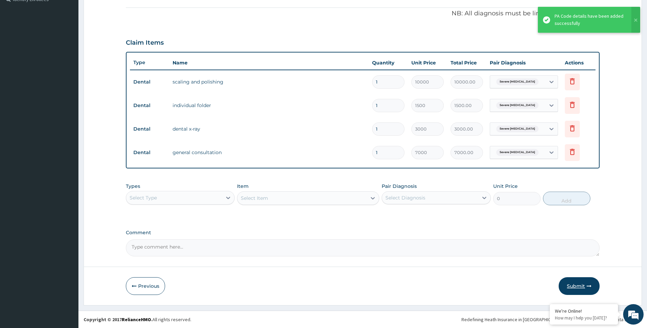
click at [578, 286] on button "Submit" at bounding box center [578, 286] width 41 height 18
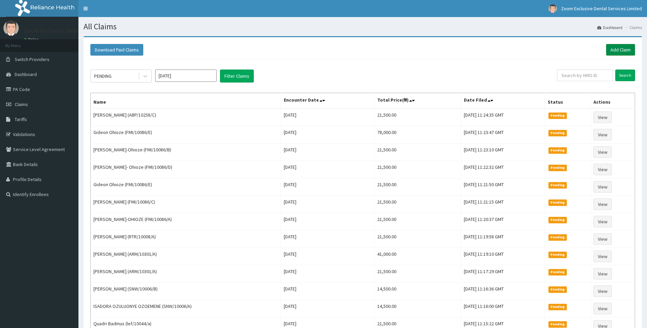
drag, startPoint x: 0, startPoint y: 0, endPoint x: 621, endPoint y: 48, distance: 623.3
click at [621, 48] on link "Add Claim" at bounding box center [620, 50] width 29 height 12
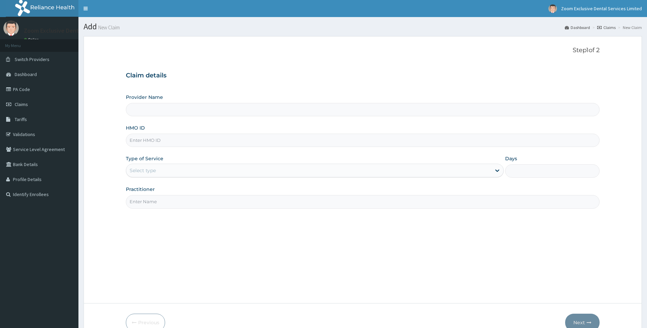
drag, startPoint x: 0, startPoint y: 0, endPoint x: 208, endPoint y: 142, distance: 251.4
click at [208, 142] on input "HMO ID" at bounding box center [363, 140] width 474 height 13
paste input "ABP/10258/B"
type input "ABP/10258/B"
type input "Zoom Exclusive Dental Services - Abuja"
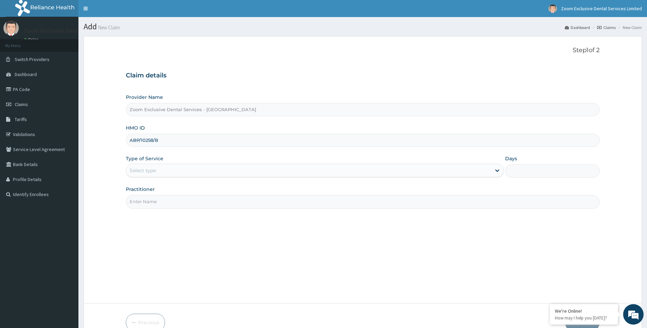
type input "ABP/10258/B"
click at [476, 168] on div "Select type" at bounding box center [308, 170] width 365 height 11
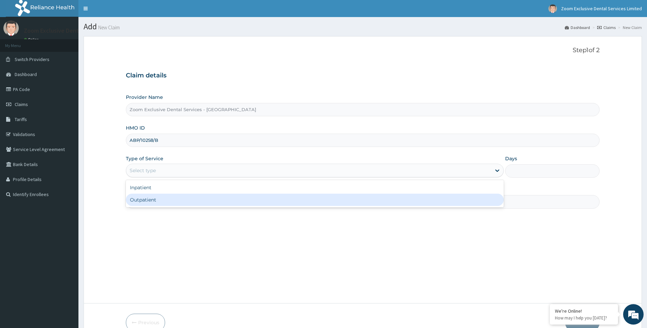
click at [452, 196] on div "Outpatient" at bounding box center [315, 200] width 378 height 12
type input "1"
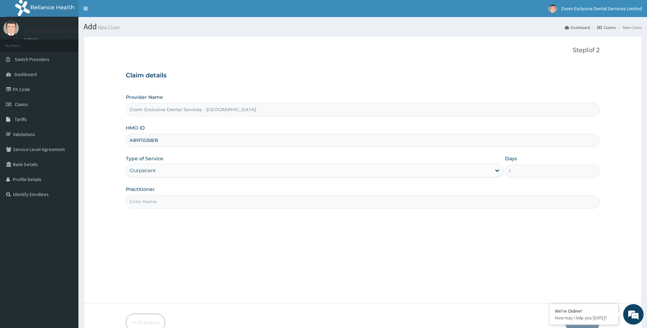
click at [171, 201] on input "Practitioner" at bounding box center [363, 201] width 474 height 13
type input "Dr. Cal"
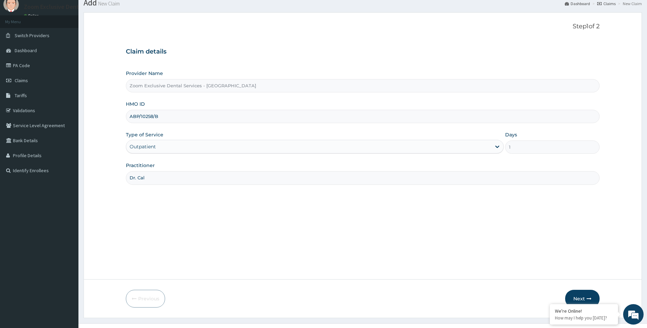
scroll to position [36, 0]
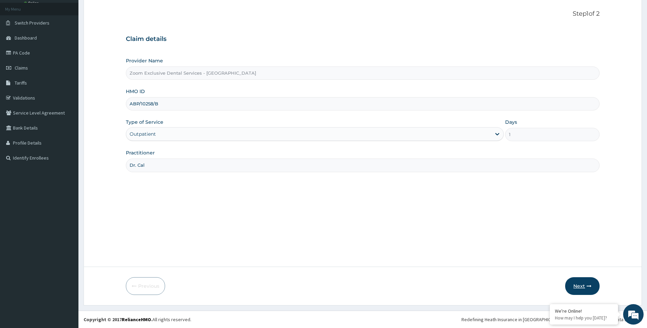
click at [588, 287] on icon "button" at bounding box center [588, 286] width 5 height 5
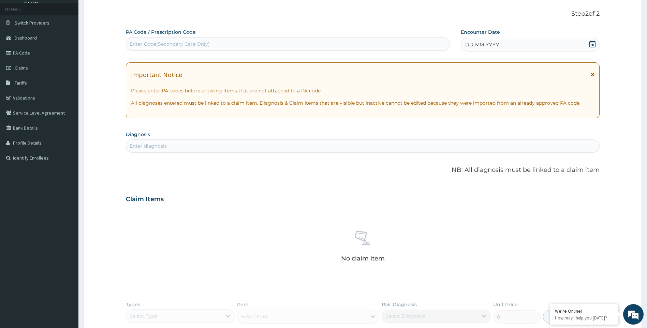
scroll to position [0, 0]
click at [242, 46] on div "Enter Code(Secondary Care Only)" at bounding box center [287, 44] width 323 height 11
paste input "PA/7FFC6B"
type input "PA/7FFC6B"
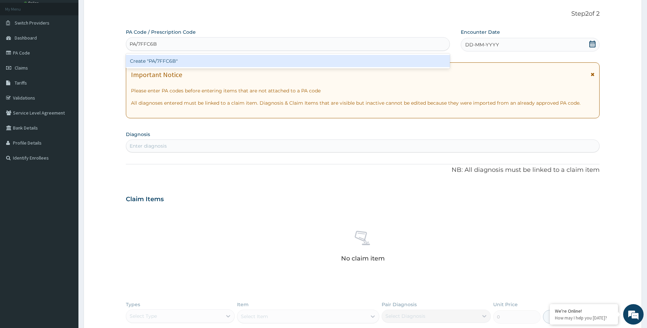
click at [237, 61] on div "Create "PA/7FFC6B"" at bounding box center [288, 61] width 324 height 12
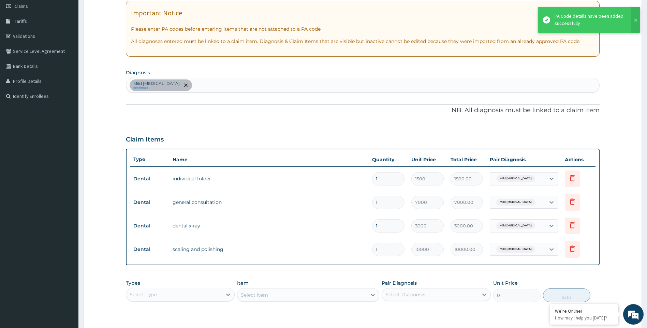
scroll to position [195, 0]
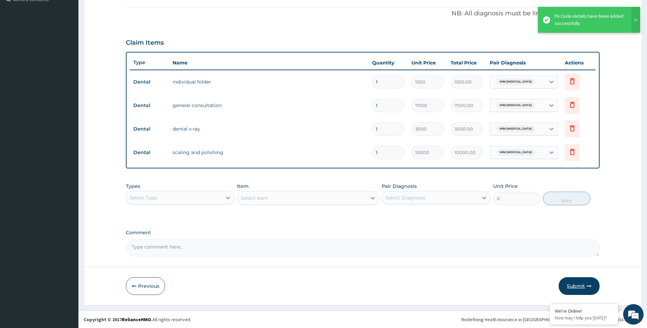
click at [577, 288] on button "Submit" at bounding box center [578, 286] width 41 height 18
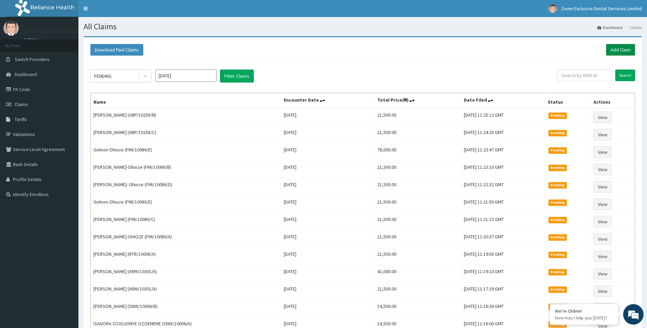
click at [629, 47] on link "Add Claim" at bounding box center [620, 50] width 29 height 12
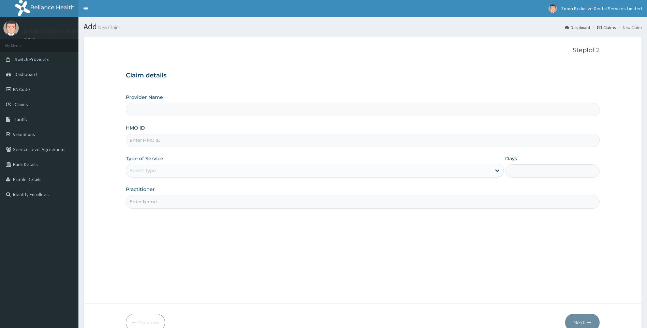
click at [186, 142] on input "HMO ID" at bounding box center [363, 140] width 474 height 13
paste input "ABP/10258/C"
type input "ABP/10258/C"
click at [494, 172] on icon at bounding box center [497, 170] width 7 height 7
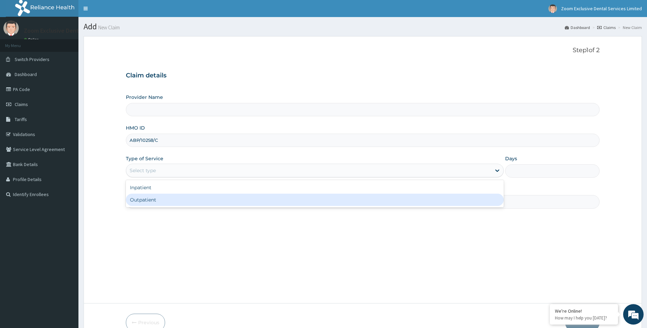
type input "Zoom Exclusive Dental Services - [GEOGRAPHIC_DATA]"
click at [478, 199] on div "Outpatient" at bounding box center [315, 200] width 378 height 12
type input "1"
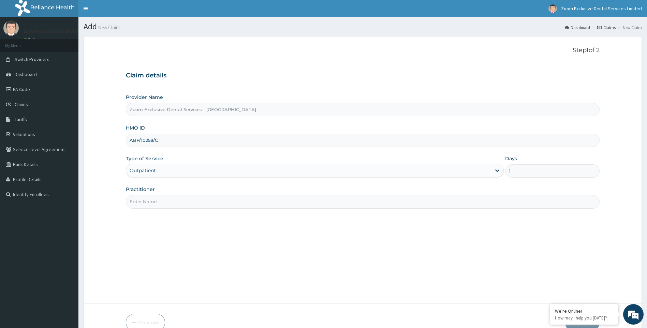
drag, startPoint x: 214, startPoint y: 200, endPoint x: 212, endPoint y: 203, distance: 3.7
click at [214, 200] on input "Practitioner" at bounding box center [363, 201] width 474 height 13
type input "Dr. Cal"
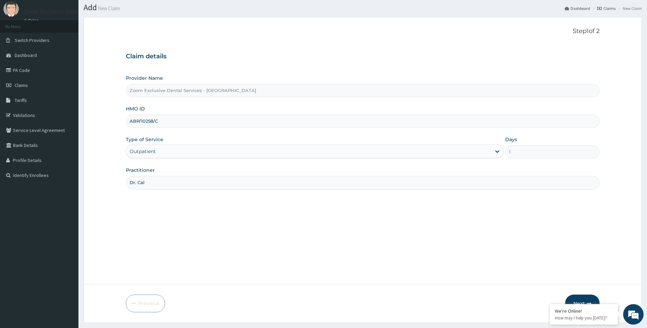
scroll to position [36, 0]
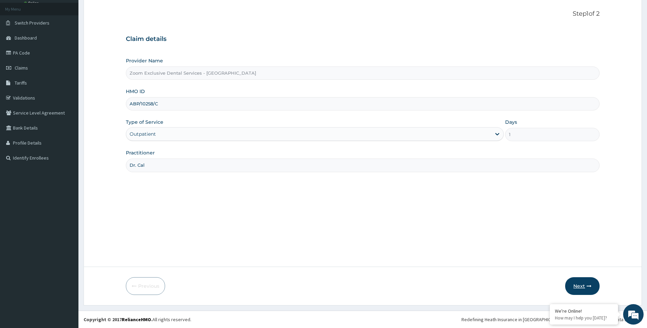
click at [578, 288] on button "Next" at bounding box center [582, 286] width 34 height 18
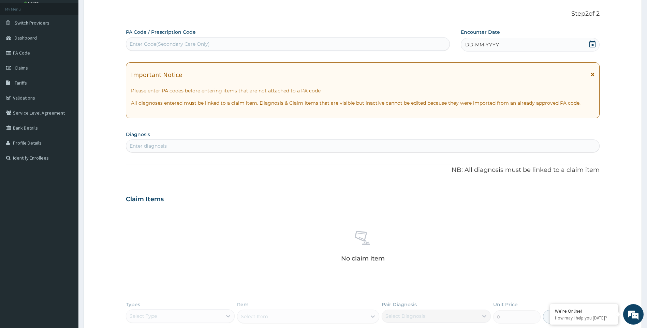
scroll to position [0, 0]
click at [278, 47] on div "Enter Code(Secondary Care Only)" at bounding box center [287, 44] width 323 height 11
paste input "PA/1F46AD"
type input "PA/1F46AD"
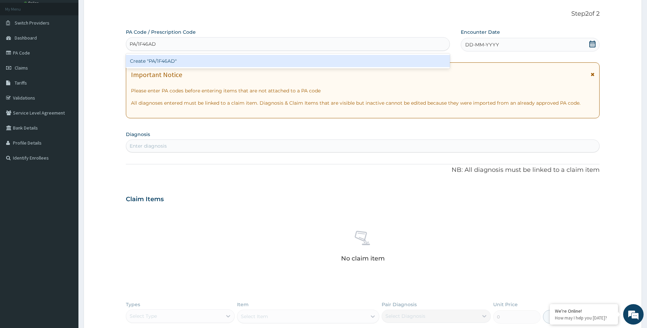
click at [263, 62] on div "Create "PA/1F46AD"" at bounding box center [288, 61] width 324 height 12
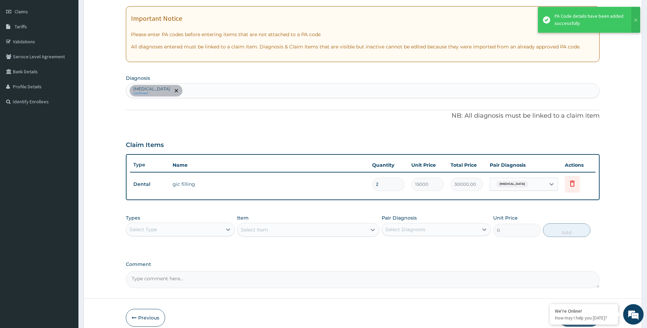
scroll to position [124, 0]
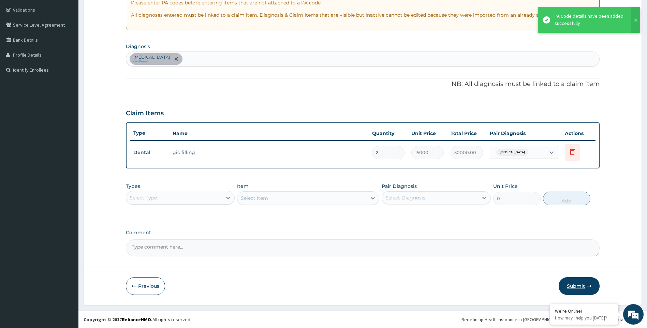
click at [572, 284] on button "Submit" at bounding box center [578, 286] width 41 height 18
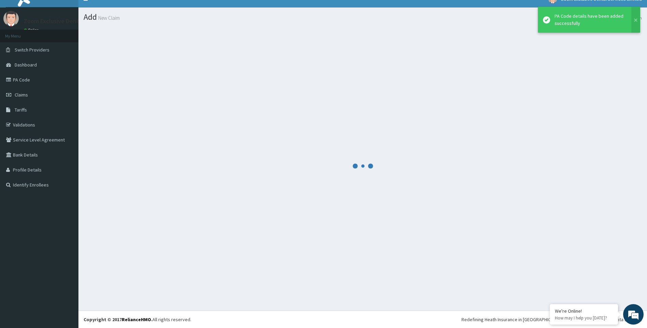
scroll to position [10, 0]
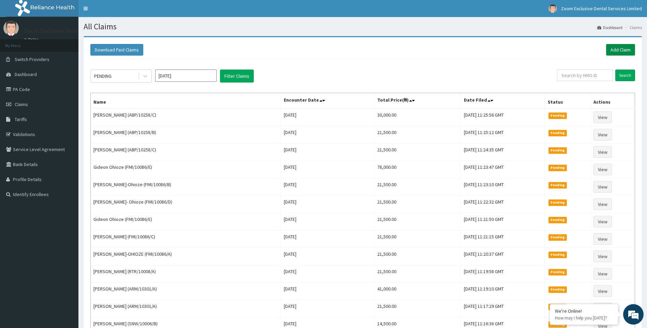
click at [623, 50] on link "Add Claim" at bounding box center [620, 50] width 29 height 12
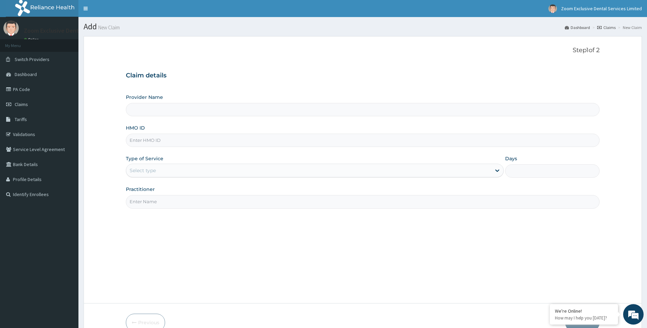
type input "ABP/10258/B"
type input "Zoom Exclusive Dental Services - [GEOGRAPHIC_DATA]"
type input "ABP/10258/B"
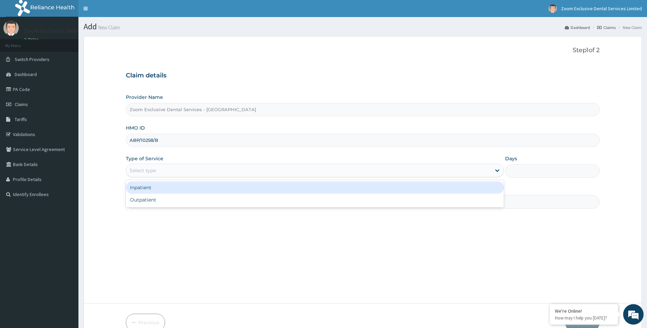
click at [491, 171] on div "Select type" at bounding box center [308, 170] width 365 height 11
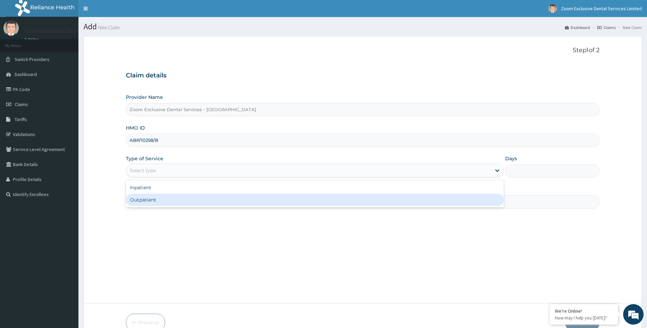
click at [479, 202] on div "Outpatient" at bounding box center [315, 200] width 378 height 12
type input "1"
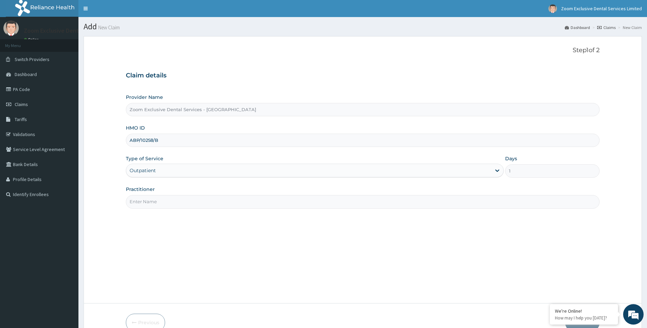
click at [229, 203] on input "Practitioner" at bounding box center [363, 201] width 474 height 13
type input "Dr. Cal"
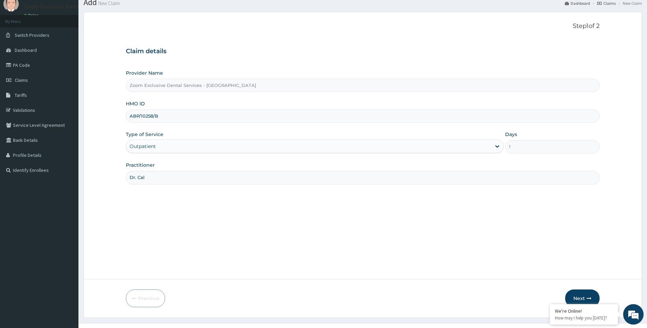
scroll to position [36, 0]
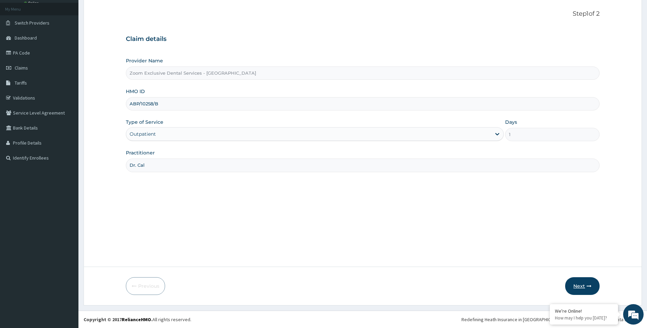
click at [583, 287] on button "Next" at bounding box center [582, 286] width 34 height 18
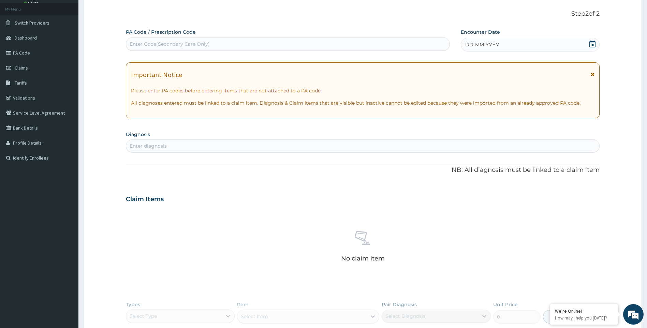
scroll to position [0, 0]
click at [276, 43] on div "Enter Code(Secondary Care Only)" at bounding box center [287, 44] width 323 height 11
paste input "PA/41E2D3"
type input "PA/41E2D3"
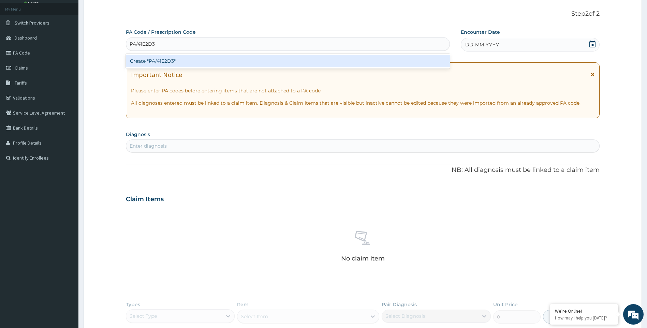
click at [270, 58] on div "Create "PA/41E2D3"" at bounding box center [288, 61] width 324 height 12
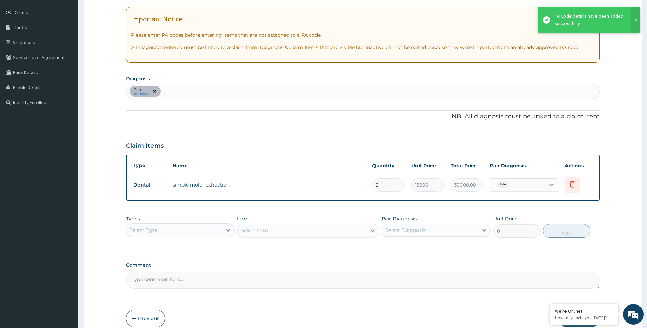
scroll to position [124, 0]
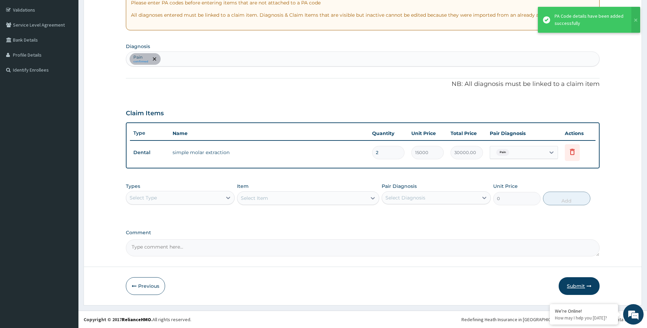
click at [582, 283] on button "Submit" at bounding box center [578, 286] width 41 height 18
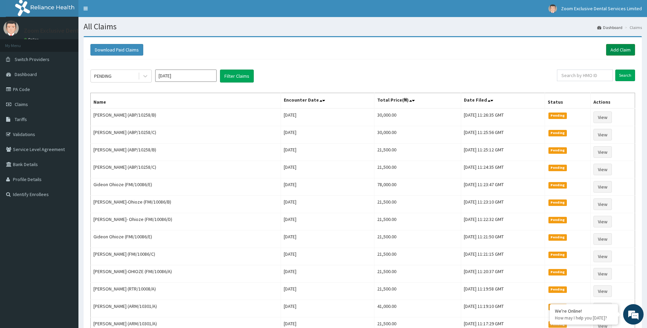
click at [621, 49] on link "Add Claim" at bounding box center [620, 50] width 29 height 12
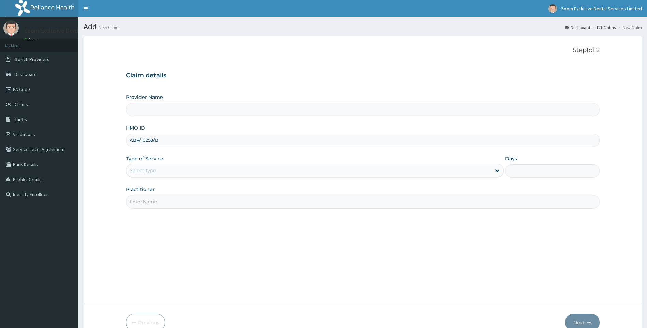
type input "ABP/10258/B"
click at [476, 170] on div "Select type" at bounding box center [308, 170] width 365 height 11
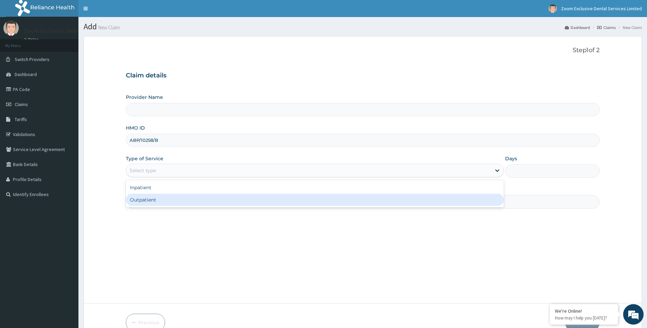
click at [444, 204] on div "Outpatient" at bounding box center [315, 200] width 378 height 12
type input "1"
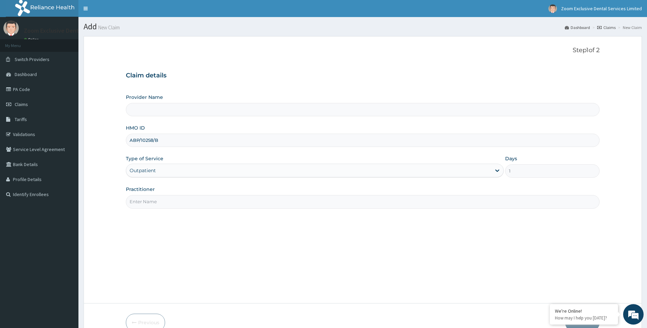
click at [205, 203] on input "Practitioner" at bounding box center [363, 201] width 474 height 13
type input "Dr. Cal"
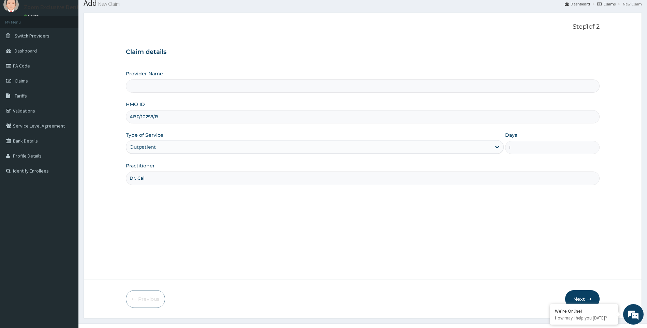
scroll to position [36, 0]
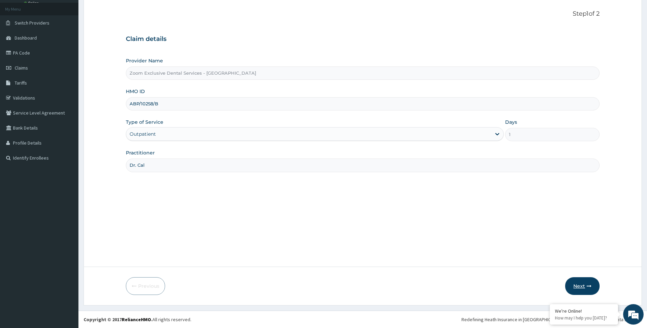
type input "Zoom Exclusive Dental Services - Abuja"
click at [584, 286] on button "Next" at bounding box center [582, 286] width 34 height 18
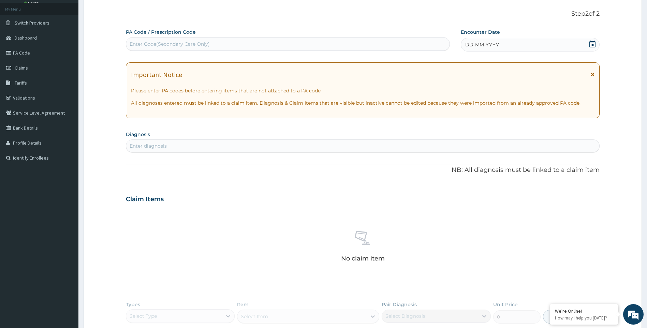
scroll to position [0, 0]
click at [254, 40] on div "Enter Code(Secondary Care Only)" at bounding box center [287, 44] width 323 height 11
paste input "PA/6A6303"
type input "PA/6A6303"
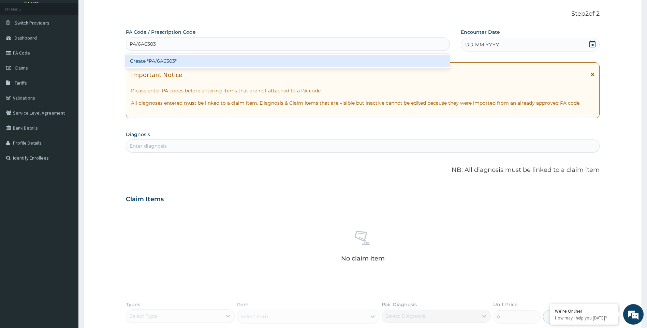
click at [248, 60] on div "Create "PA/6A6303"" at bounding box center [288, 61] width 324 height 12
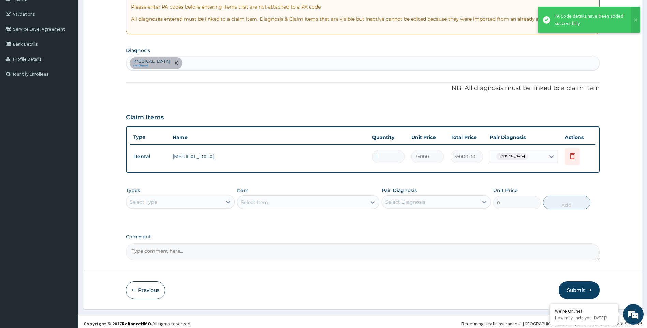
scroll to position [124, 0]
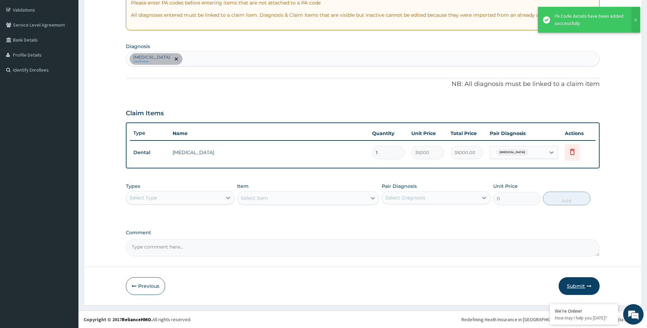
click at [584, 288] on button "Submit" at bounding box center [578, 286] width 41 height 18
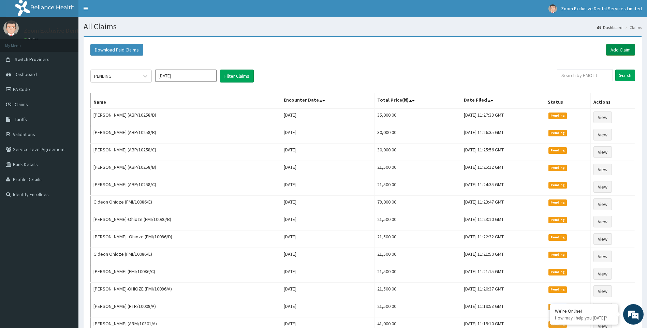
drag, startPoint x: 615, startPoint y: 51, endPoint x: 614, endPoint y: 55, distance: 4.4
click at [615, 51] on link "Add Claim" at bounding box center [620, 50] width 29 height 12
click at [622, 48] on link "Add Claim" at bounding box center [620, 50] width 29 height 12
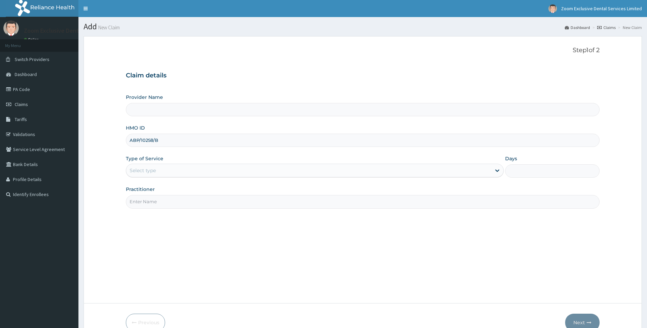
type input "ABP/10258/B"
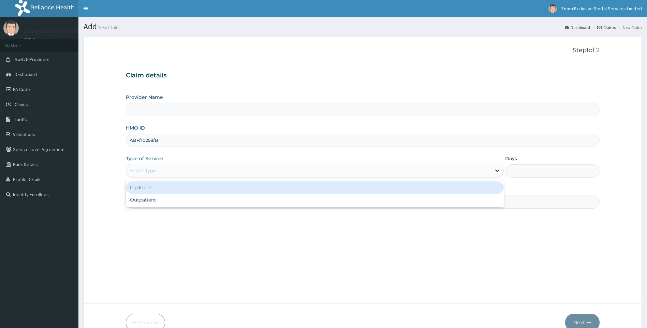
click at [466, 171] on div "Select type" at bounding box center [308, 170] width 365 height 11
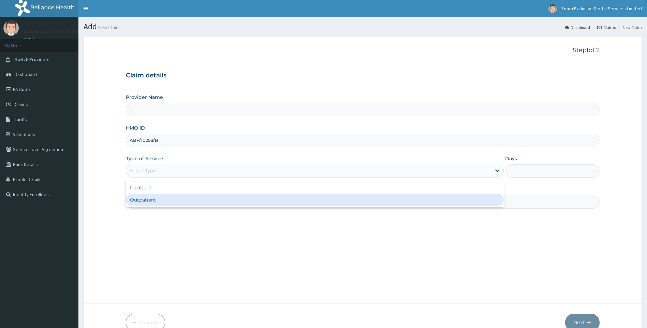
click at [457, 201] on div "Outpatient" at bounding box center [315, 200] width 378 height 12
type input "1"
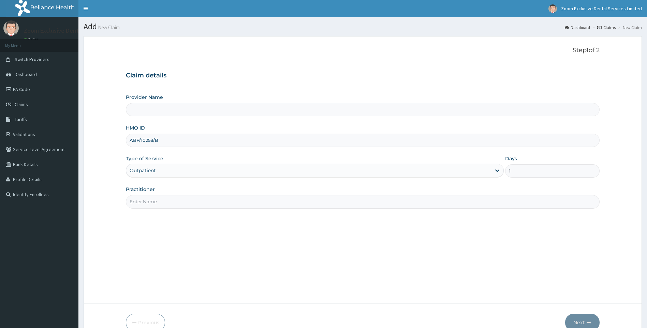
drag, startPoint x: 202, startPoint y: 202, endPoint x: 199, endPoint y: 205, distance: 4.3
click at [202, 202] on input "Practitioner" at bounding box center [363, 201] width 474 height 13
type input "Dr. Cal"
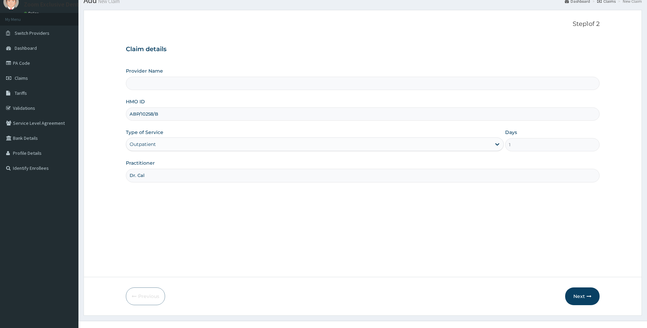
scroll to position [36, 0]
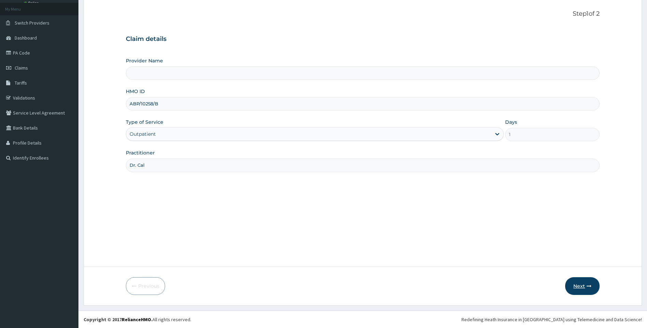
click at [575, 286] on button "Next" at bounding box center [582, 286] width 34 height 18
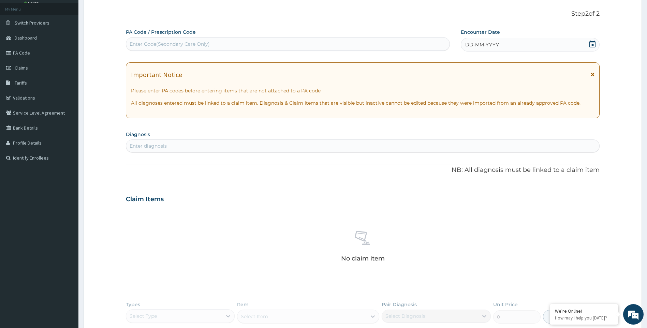
click at [239, 45] on div "Enter Code(Secondary Care Only)" at bounding box center [287, 44] width 323 height 11
paste input "PA/C7F2AF"
type input "PA/C7F2AF"
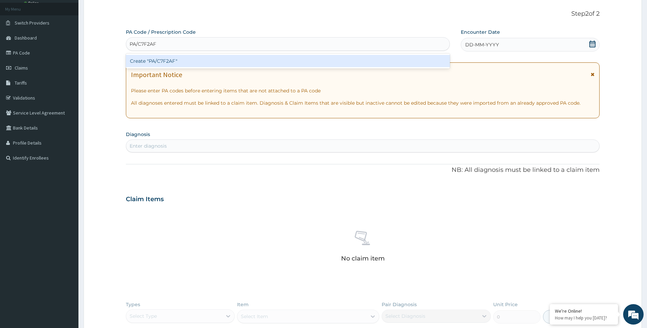
click at [213, 56] on div "Create "PA/C7F2AF"" at bounding box center [288, 61] width 324 height 12
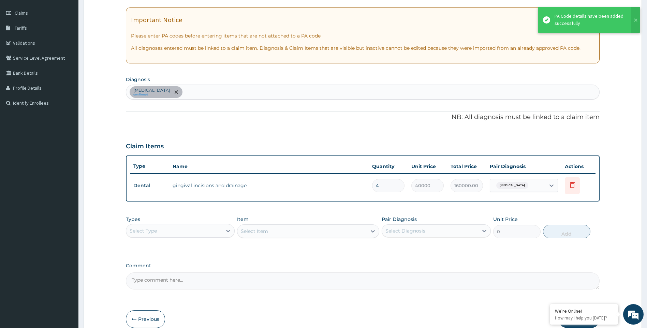
scroll to position [124, 0]
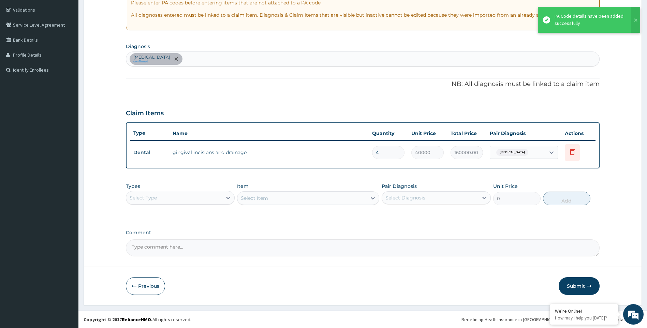
drag, startPoint x: 576, startPoint y: 285, endPoint x: 410, endPoint y: 203, distance: 185.7
click at [576, 285] on button "Submit" at bounding box center [578, 286] width 41 height 18
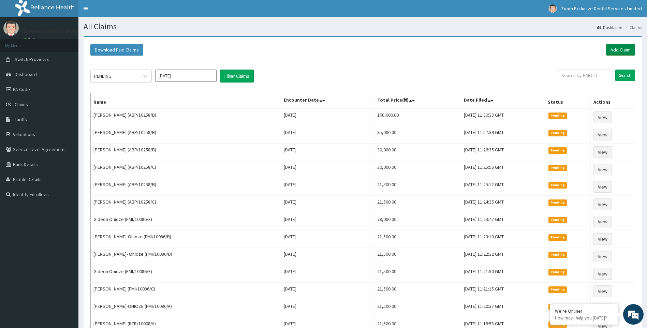
click at [614, 51] on link "Add Claim" at bounding box center [620, 50] width 29 height 12
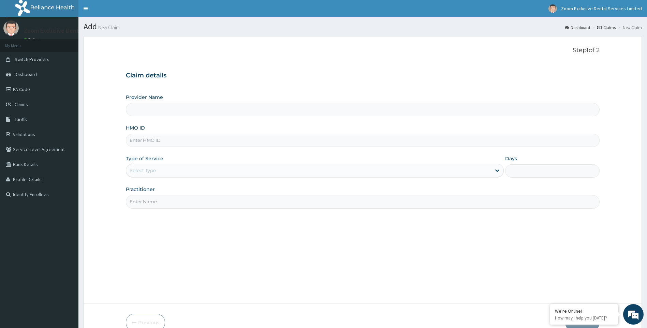
click at [230, 141] on input "HMO ID" at bounding box center [363, 140] width 474 height 13
type input "Zoom Exclusive Dental Services - Abuja"
paste input "WAN/10094/A"
type input "WAN/10094/A"
click at [480, 166] on div "Select type" at bounding box center [308, 170] width 365 height 11
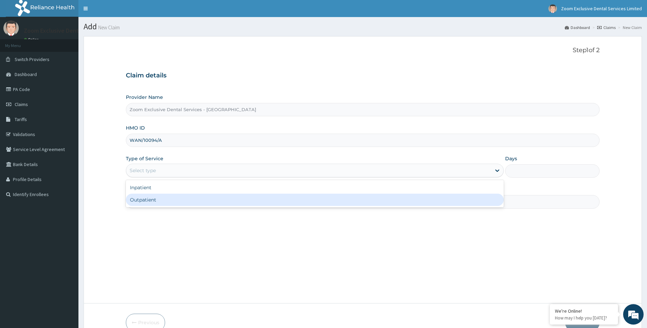
click at [454, 198] on div "Outpatient" at bounding box center [315, 200] width 378 height 12
type input "1"
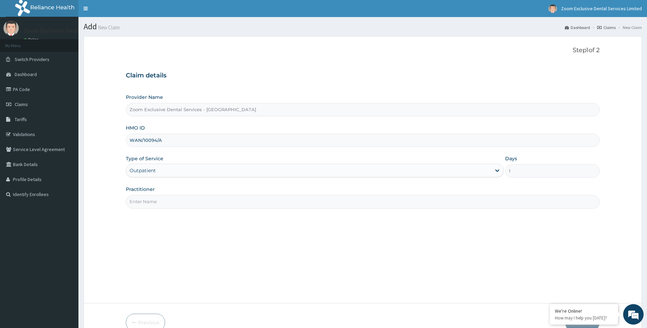
drag, startPoint x: 199, startPoint y: 202, endPoint x: 195, endPoint y: 206, distance: 5.5
click at [199, 202] on input "Practitioner" at bounding box center [363, 201] width 474 height 13
type input "Dr. Cal"
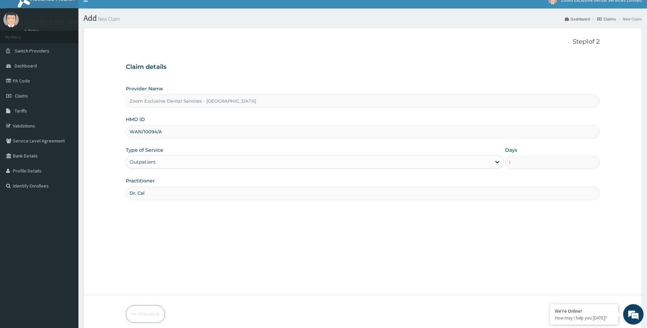
scroll to position [36, 0]
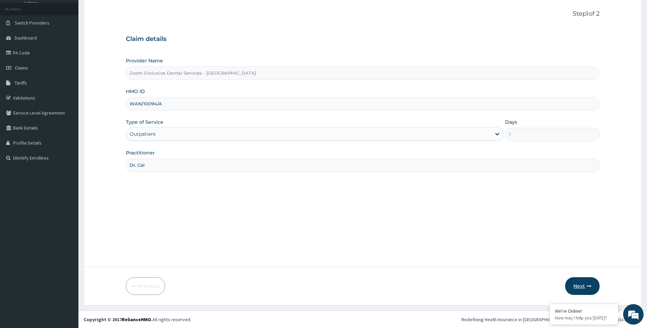
click at [579, 286] on button "Next" at bounding box center [582, 286] width 34 height 18
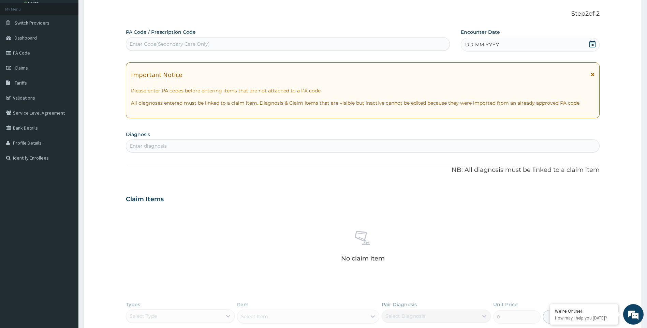
scroll to position [0, 0]
drag, startPoint x: 222, startPoint y: 47, endPoint x: 222, endPoint y: 50, distance: 3.5
click at [222, 47] on div "Enter Code(Secondary Care Only)" at bounding box center [287, 44] width 323 height 11
paste input "PA/9E829F"
type input "PA/9E829F"
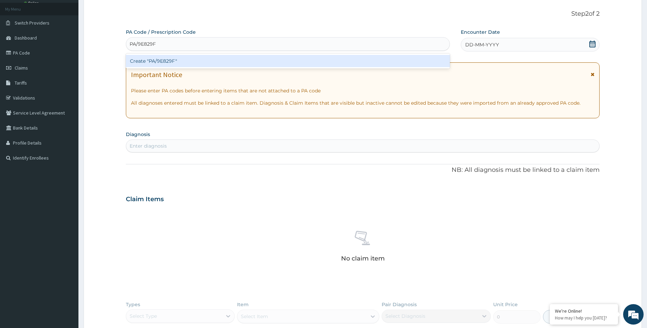
click at [215, 65] on div "Create "PA/9E829F"" at bounding box center [288, 61] width 324 height 12
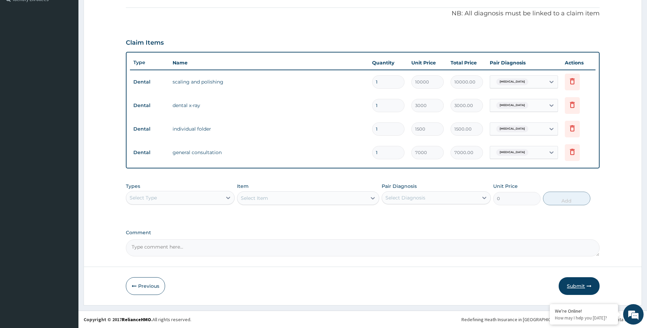
click at [581, 289] on button "Submit" at bounding box center [578, 286] width 41 height 18
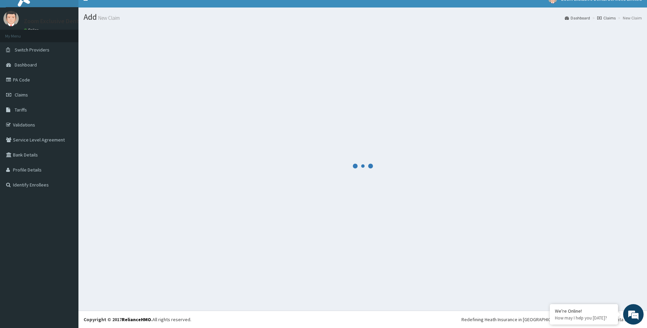
scroll to position [195, 0]
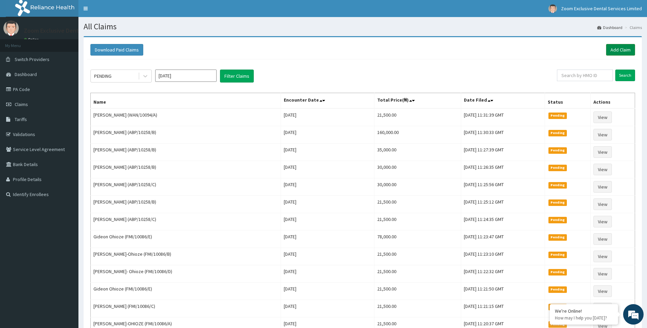
click at [617, 52] on link "Add Claim" at bounding box center [620, 50] width 29 height 12
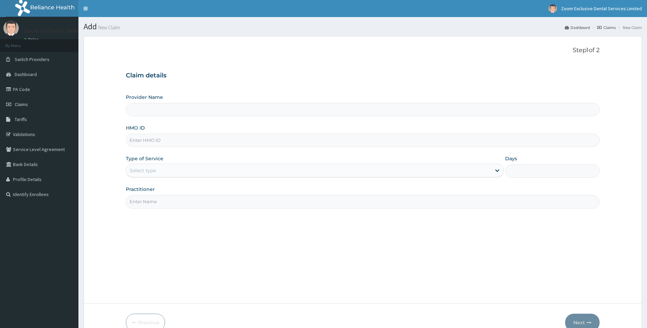
type input "WAN/10094/A"
type input "Zoom Exclusive Dental Services - [GEOGRAPHIC_DATA]"
type input "WAN/10094/A"
click at [457, 169] on div "Select type" at bounding box center [308, 170] width 365 height 11
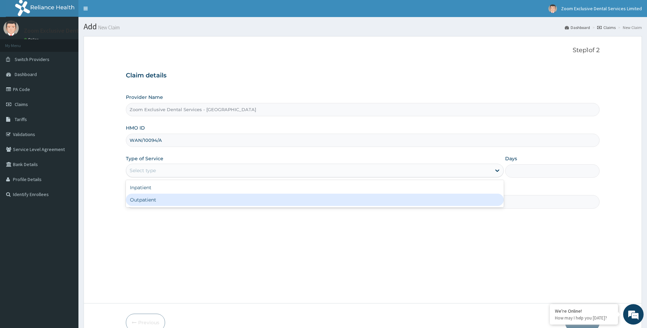
drag, startPoint x: 447, startPoint y: 201, endPoint x: 401, endPoint y: 207, distance: 46.0
click at [447, 201] on div "Outpatient" at bounding box center [315, 200] width 378 height 12
type input "1"
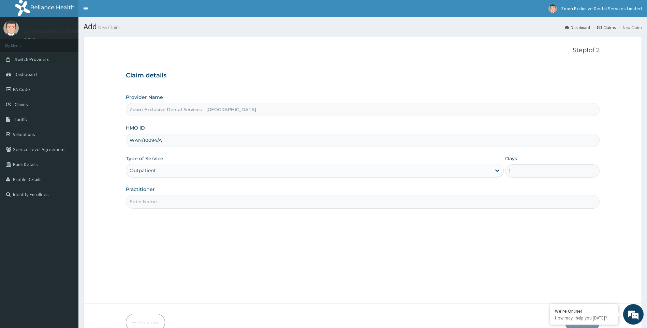
drag, startPoint x: 169, startPoint y: 200, endPoint x: 166, endPoint y: 205, distance: 6.3
click at [169, 200] on input "Practitioner" at bounding box center [363, 201] width 474 height 13
type input "Dr. Cal"
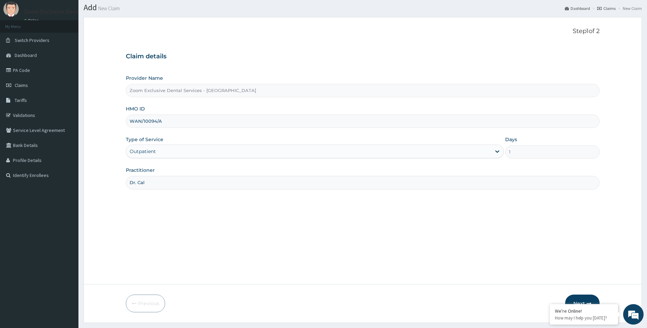
scroll to position [36, 0]
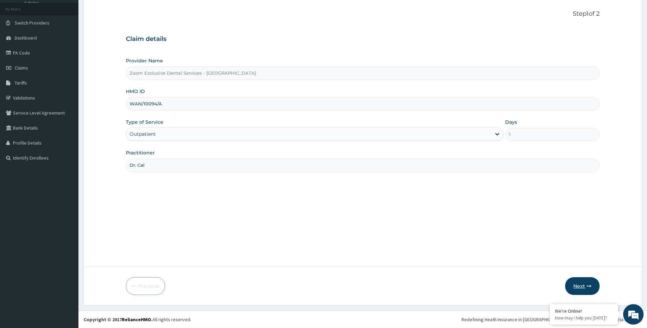
click at [580, 287] on button "Next" at bounding box center [582, 286] width 34 height 18
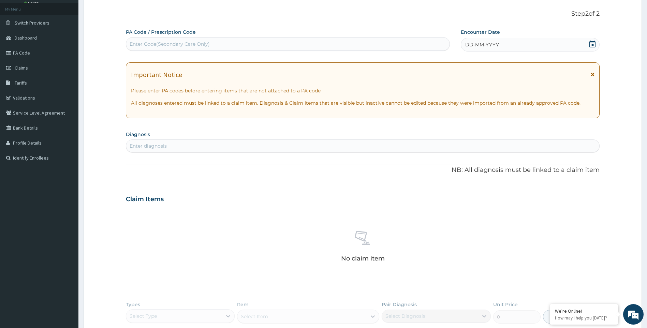
scroll to position [0, 0]
click at [221, 44] on div "Enter Code(Secondary Care Only)" at bounding box center [287, 44] width 323 height 11
paste input "PA/B55869"
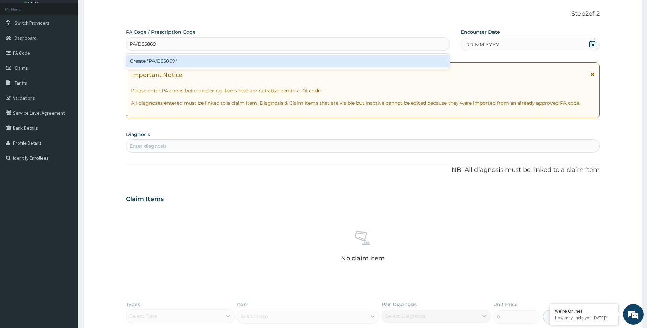
type input "PA/B55869"
click at [214, 70] on div "PA Code / Prescription Code option Create "PA/B55869" focused, 1 of 1. 1 result…" at bounding box center [363, 202] width 474 height 346
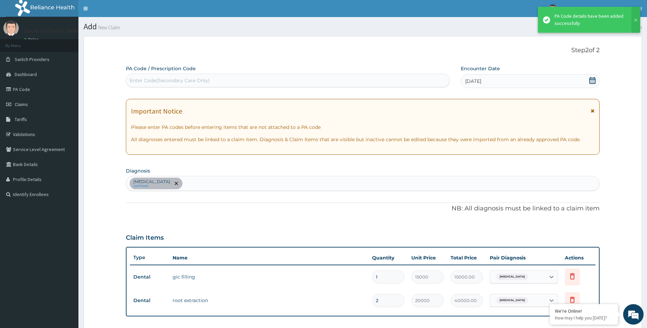
click at [209, 76] on div "Enter Code(Secondary Care Only)" at bounding box center [287, 80] width 323 height 11
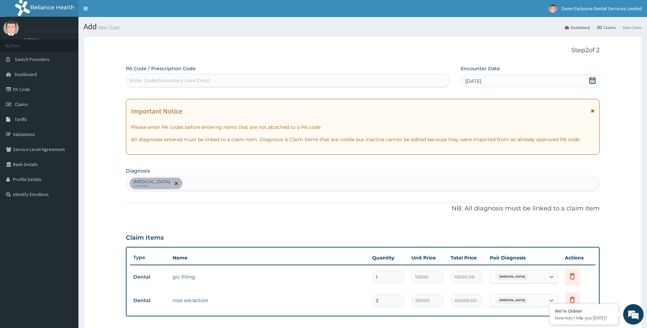
type input "V"
paste input "PA/B55869"
type input "PA/B55869"
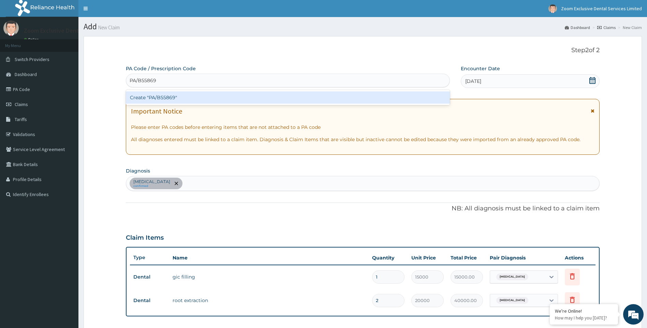
click at [218, 92] on div "Create "PA/B55869"" at bounding box center [288, 97] width 324 height 12
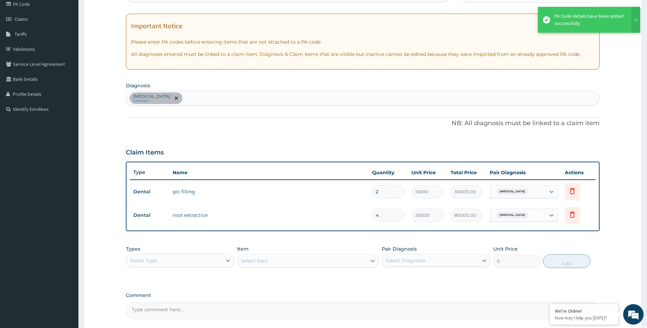
scroll to position [148, 0]
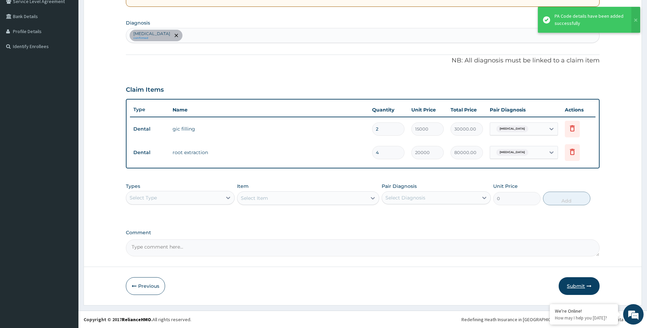
click at [570, 285] on button "Submit" at bounding box center [578, 286] width 41 height 18
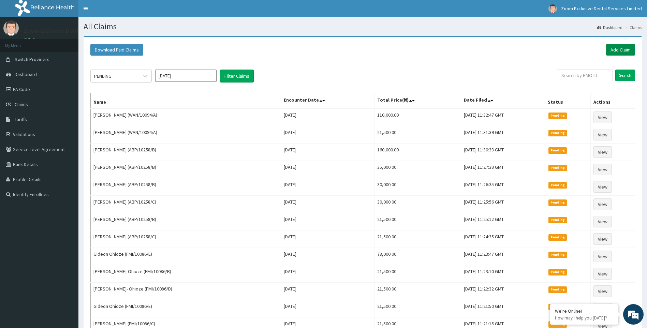
click at [614, 52] on link "Add Claim" at bounding box center [620, 50] width 29 height 12
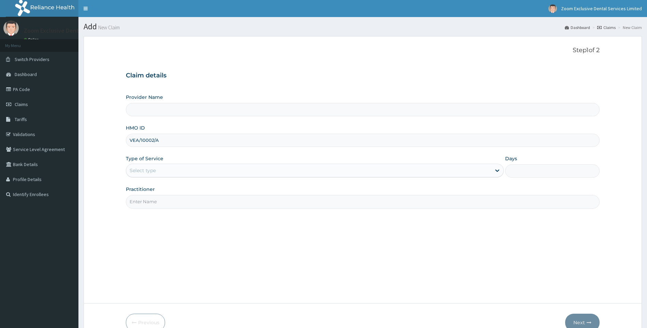
type input "Zoom Exclusive Dental Services - Abuja"
type input "VEA/10002/A"
click at [472, 170] on div "Select type" at bounding box center [308, 170] width 365 height 11
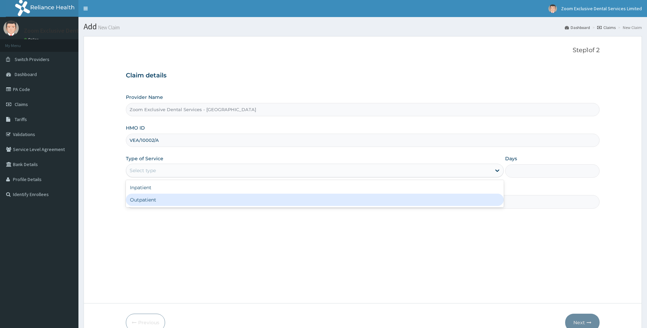
click at [445, 203] on div "Outpatient" at bounding box center [315, 200] width 378 height 12
type input "1"
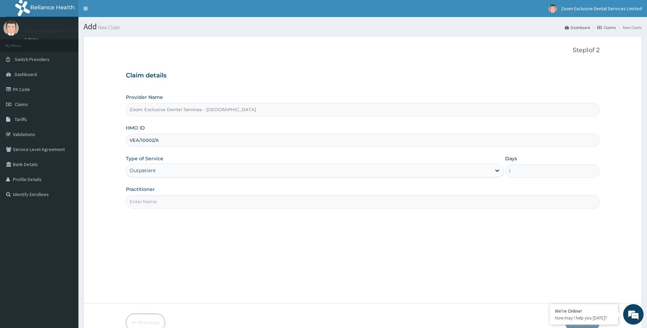
click at [207, 206] on input "Practitioner" at bounding box center [363, 201] width 474 height 13
type input "Dr. Cal"
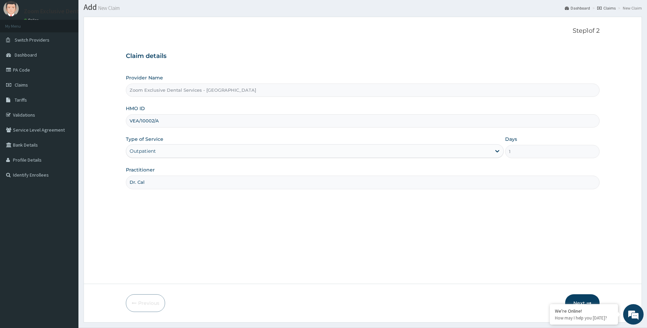
scroll to position [36, 0]
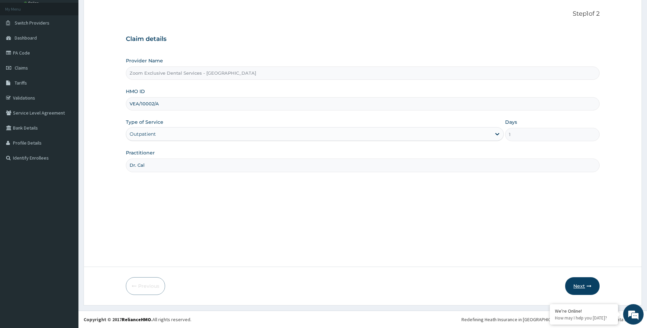
click at [575, 286] on button "Next" at bounding box center [582, 286] width 34 height 18
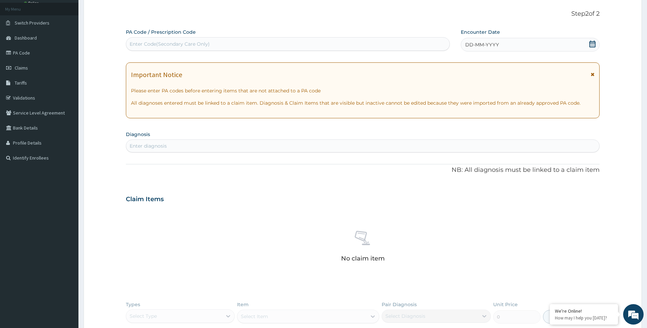
click at [251, 45] on div "Enter Code(Secondary Care Only)" at bounding box center [287, 44] width 323 height 11
paste input "PA/FA7DC3"
type input "PA/FA7DC3"
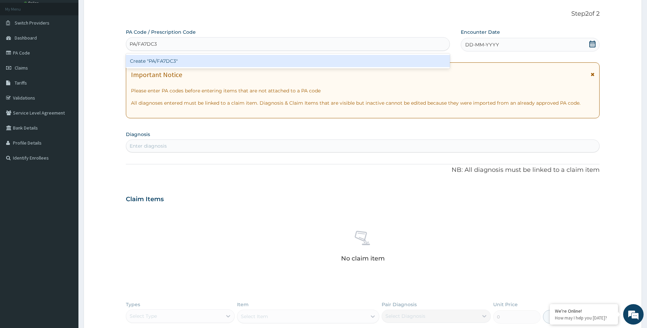
scroll to position [0, 0]
click at [228, 64] on div "Create "PA/FA7DC3"" at bounding box center [288, 61] width 324 height 12
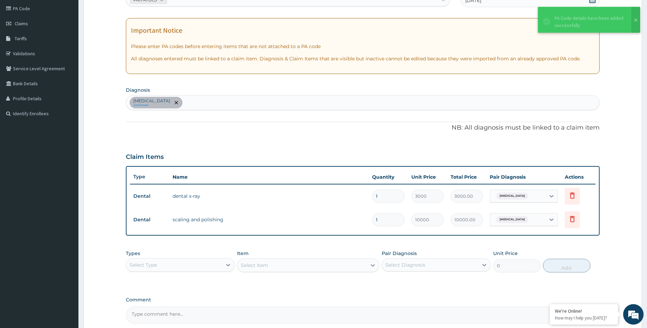
scroll to position [148, 0]
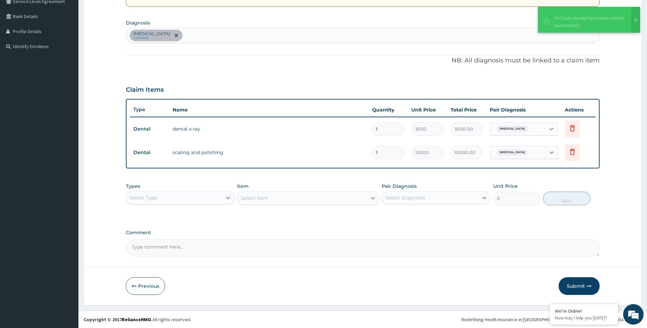
drag, startPoint x: 577, startPoint y: 283, endPoint x: 529, endPoint y: 263, distance: 52.6
click at [577, 281] on button "Submit" at bounding box center [578, 286] width 41 height 18
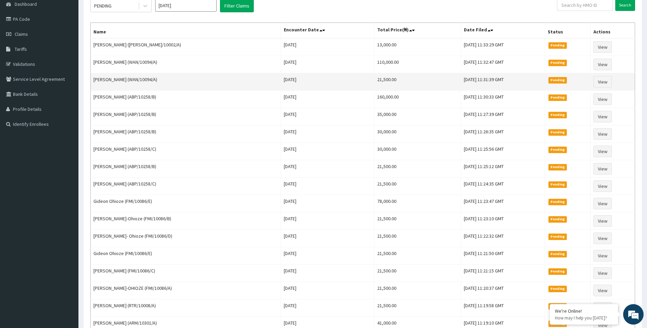
scroll to position [34, 0]
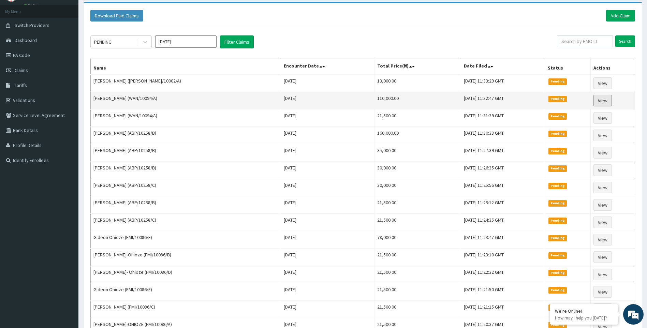
drag, startPoint x: 609, startPoint y: 101, endPoint x: 592, endPoint y: 106, distance: 17.2
click at [608, 102] on link "View" at bounding box center [602, 101] width 18 height 12
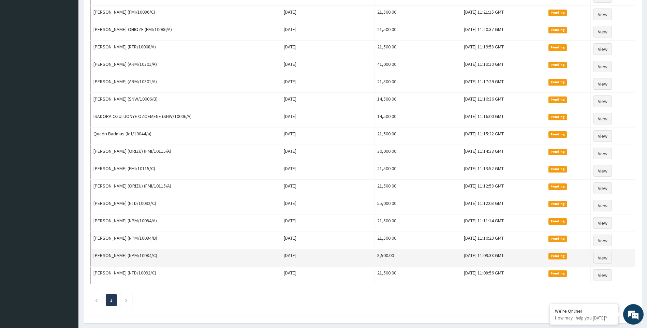
scroll to position [319, 0]
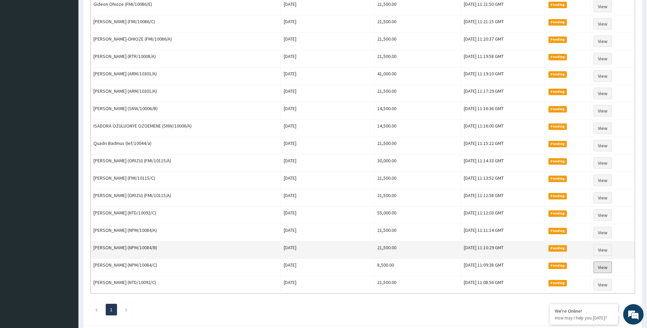
drag, startPoint x: 604, startPoint y: 267, endPoint x: 597, endPoint y: 258, distance: 11.7
click at [604, 267] on link "View" at bounding box center [602, 267] width 18 height 12
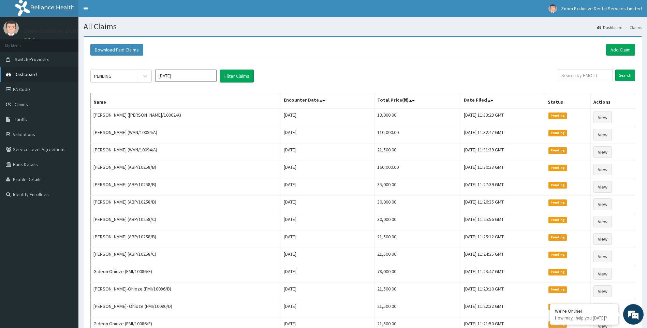
click at [37, 76] on link "Dashboard" at bounding box center [39, 74] width 78 height 15
